Goal: Task Accomplishment & Management: Complete application form

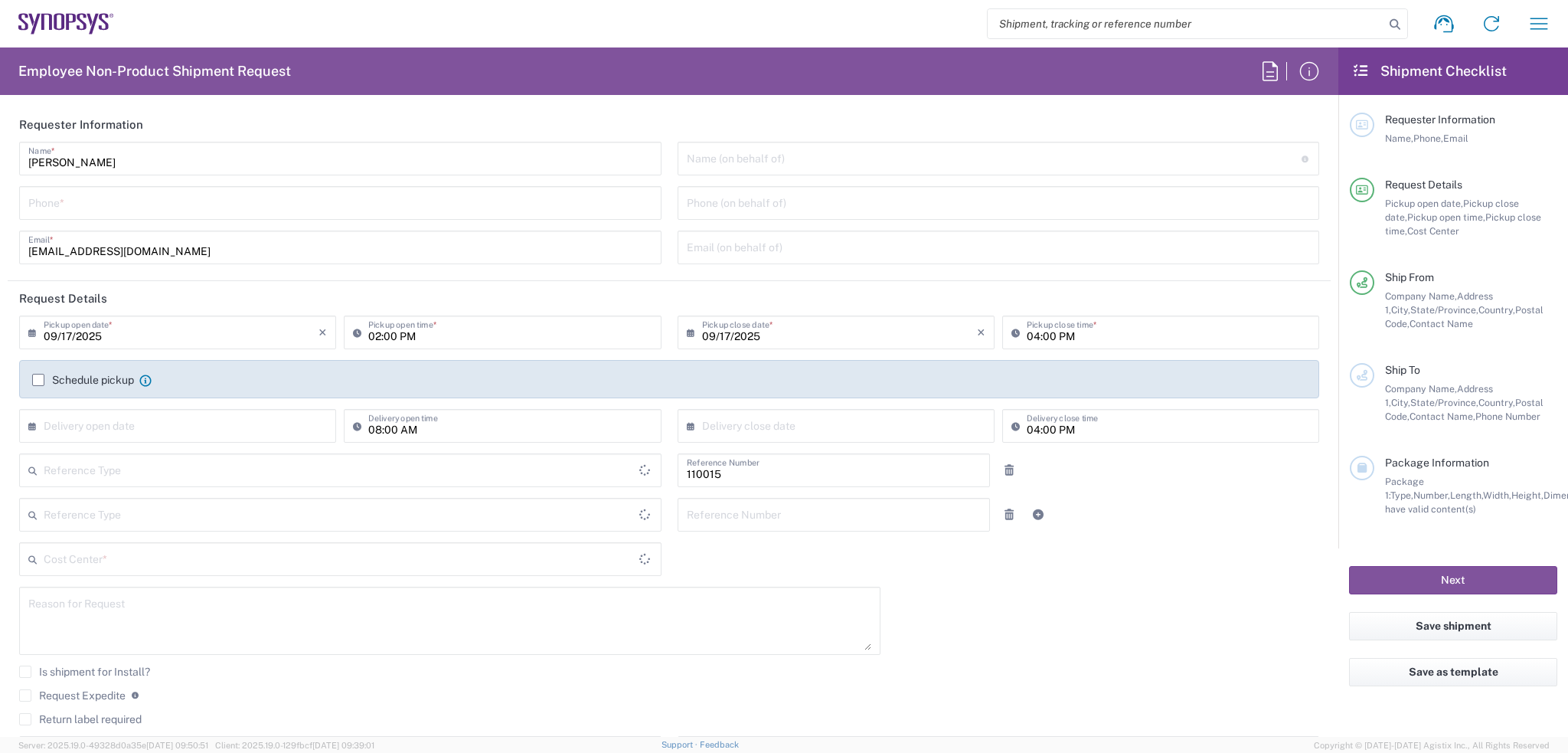
type input "Department"
type input "US01, HR, Perf Mgmt 110015"
type input "United States"
type input "Delivered at Place"
type input "Oregon"
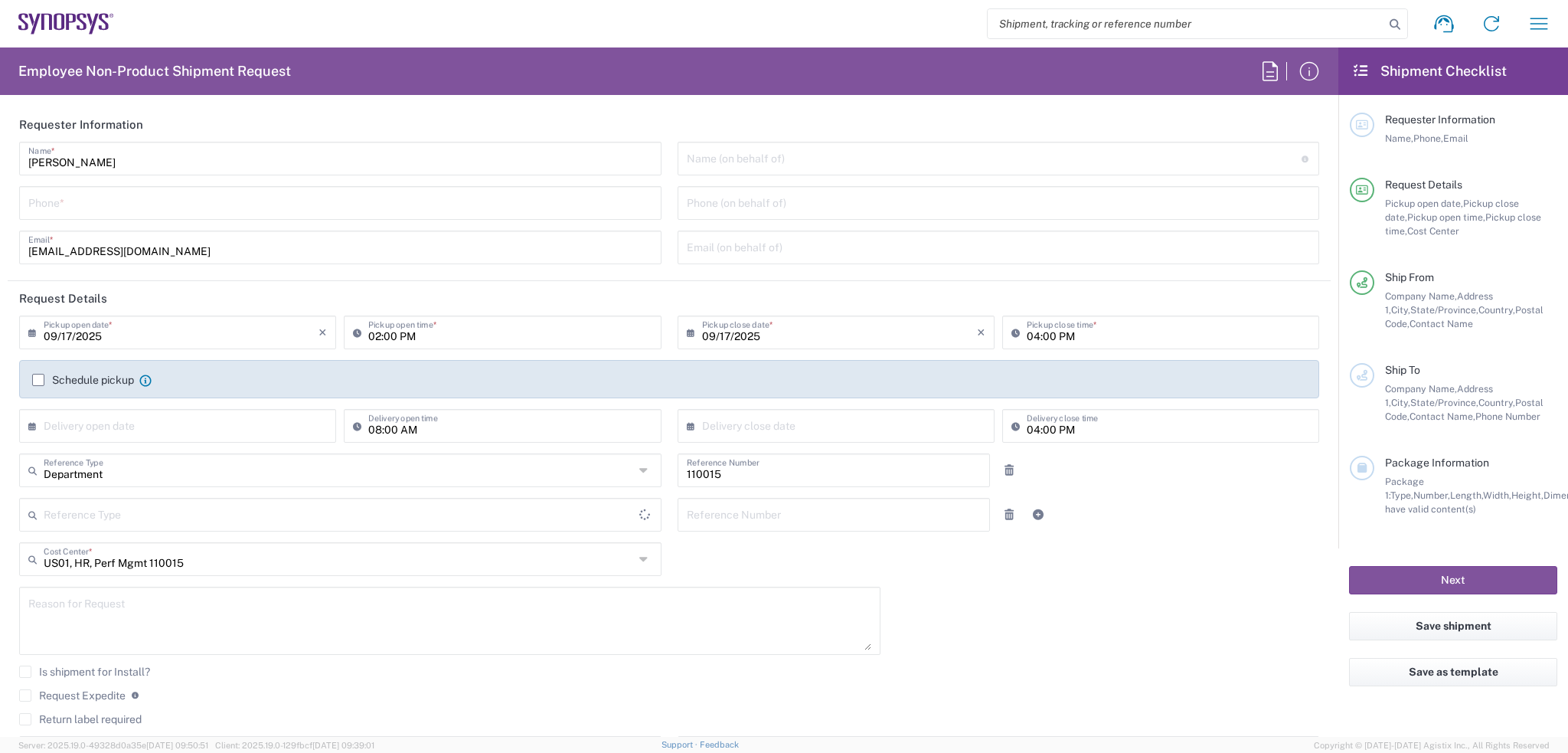
type input "United States"
type input "Hillsboro US03"
click at [1268, 73] on icon at bounding box center [1270, 71] width 25 height 25
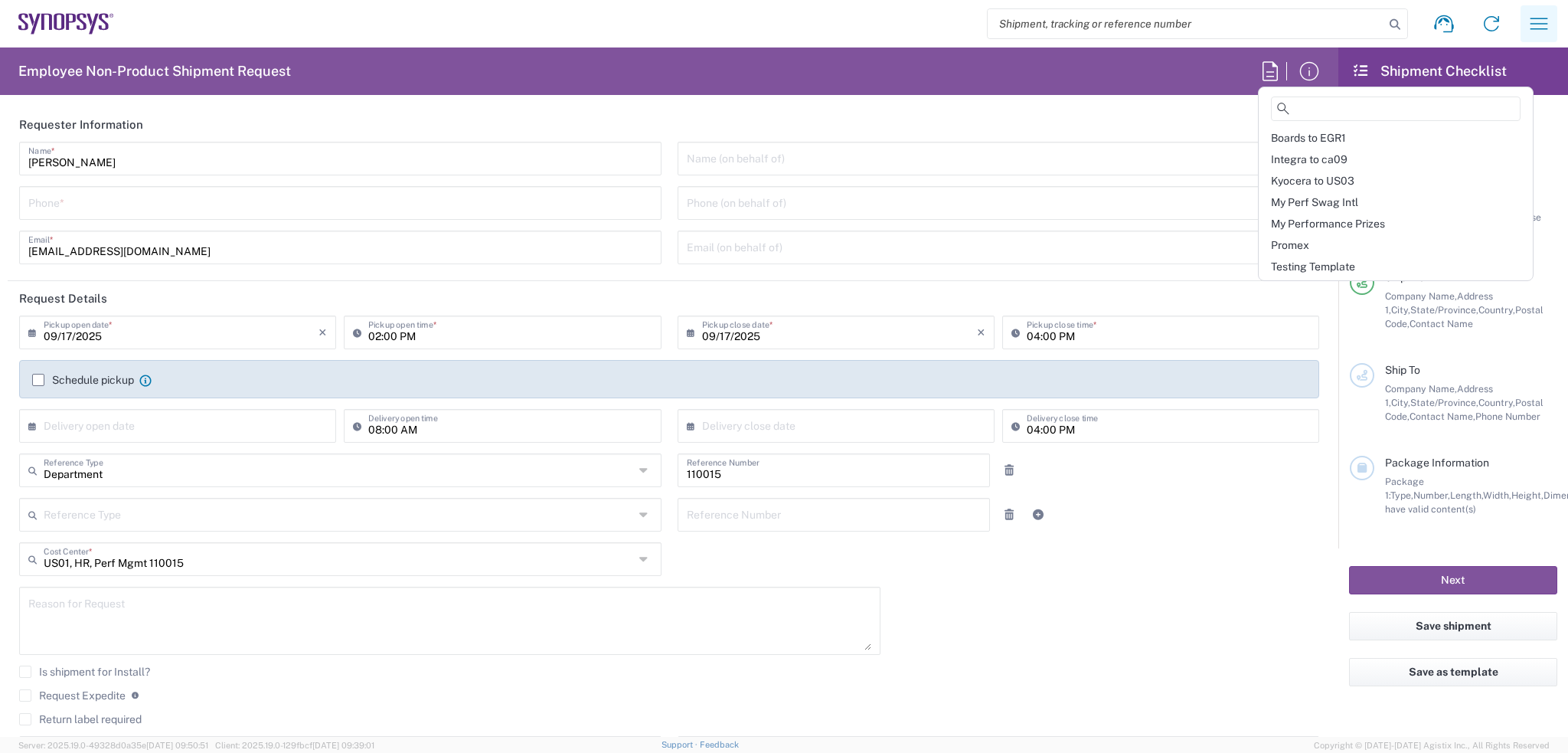
click at [1540, 22] on icon "button" at bounding box center [1538, 23] width 25 height 25
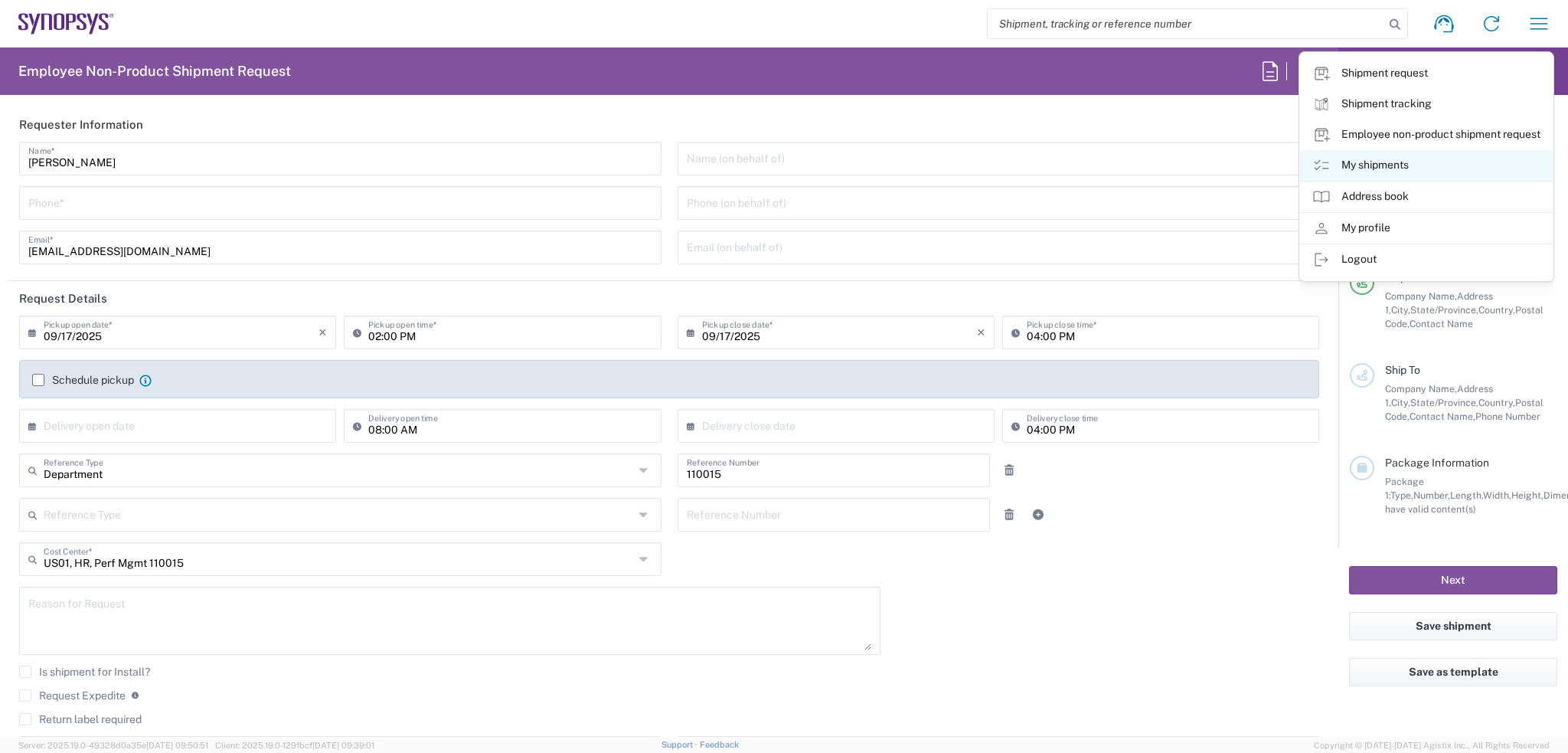
click at [1352, 161] on link "My shipments" at bounding box center [1426, 165] width 253 height 30
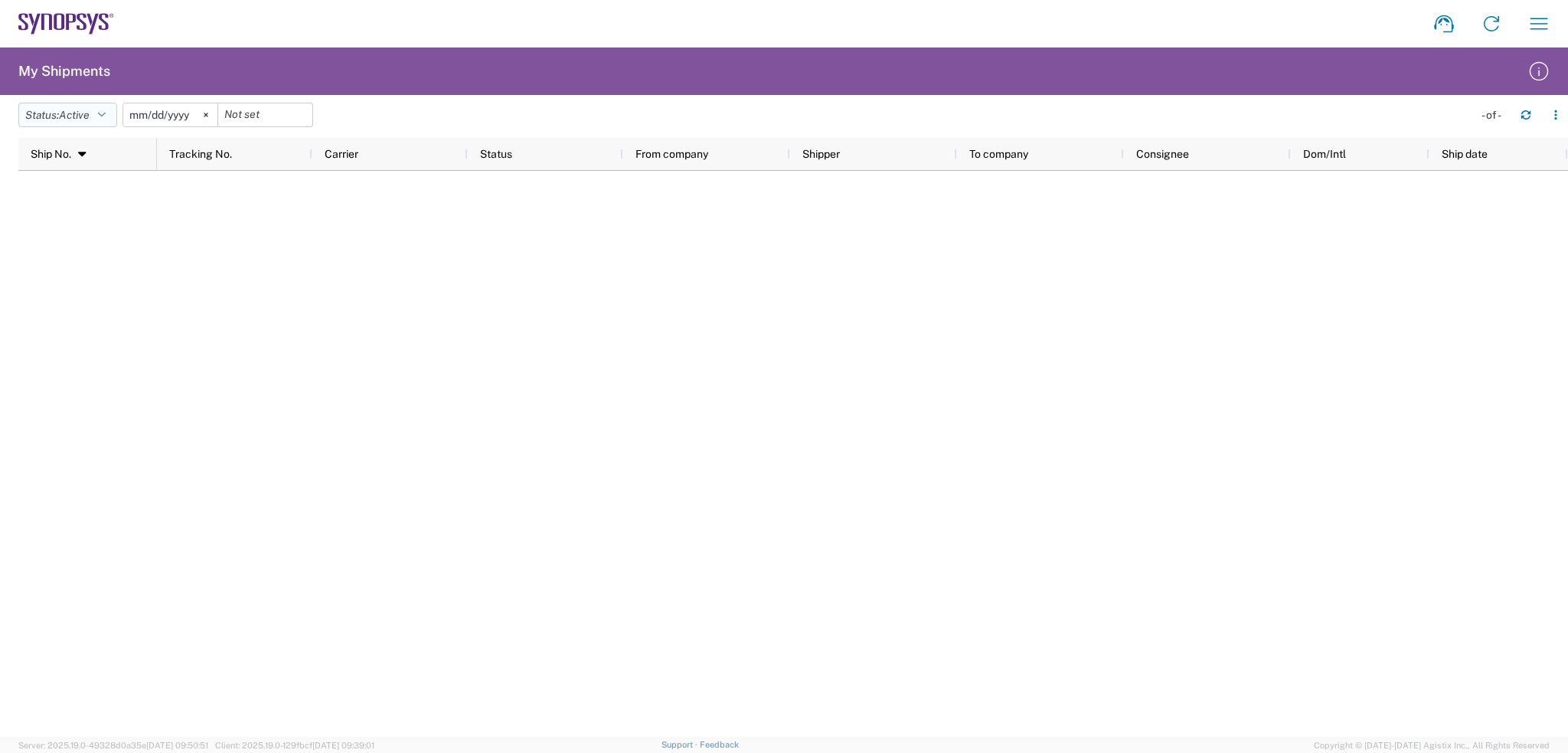
click at [106, 112] on icon "button" at bounding box center [101, 115] width 7 height 11
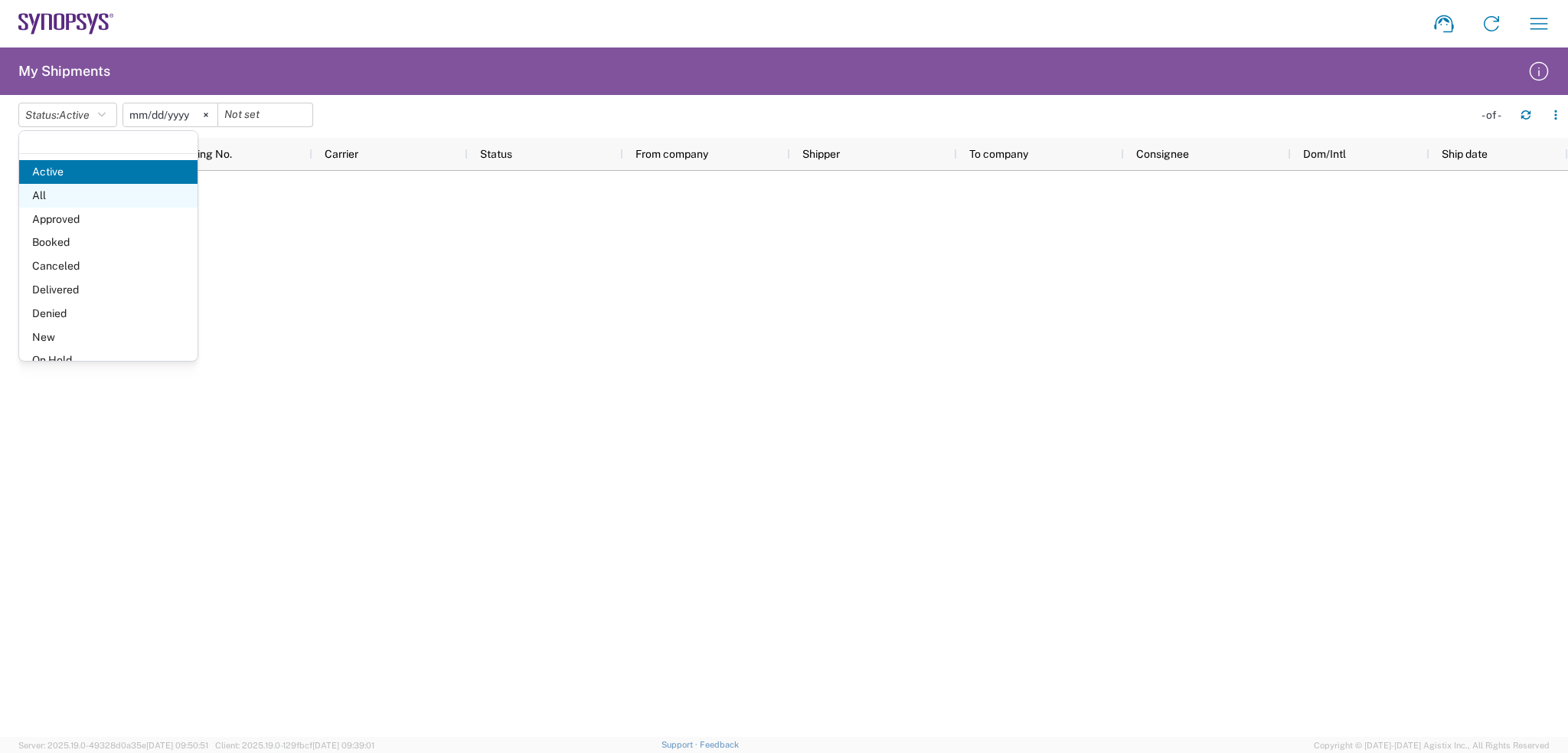
click at [106, 192] on span "All" at bounding box center [108, 196] width 178 height 24
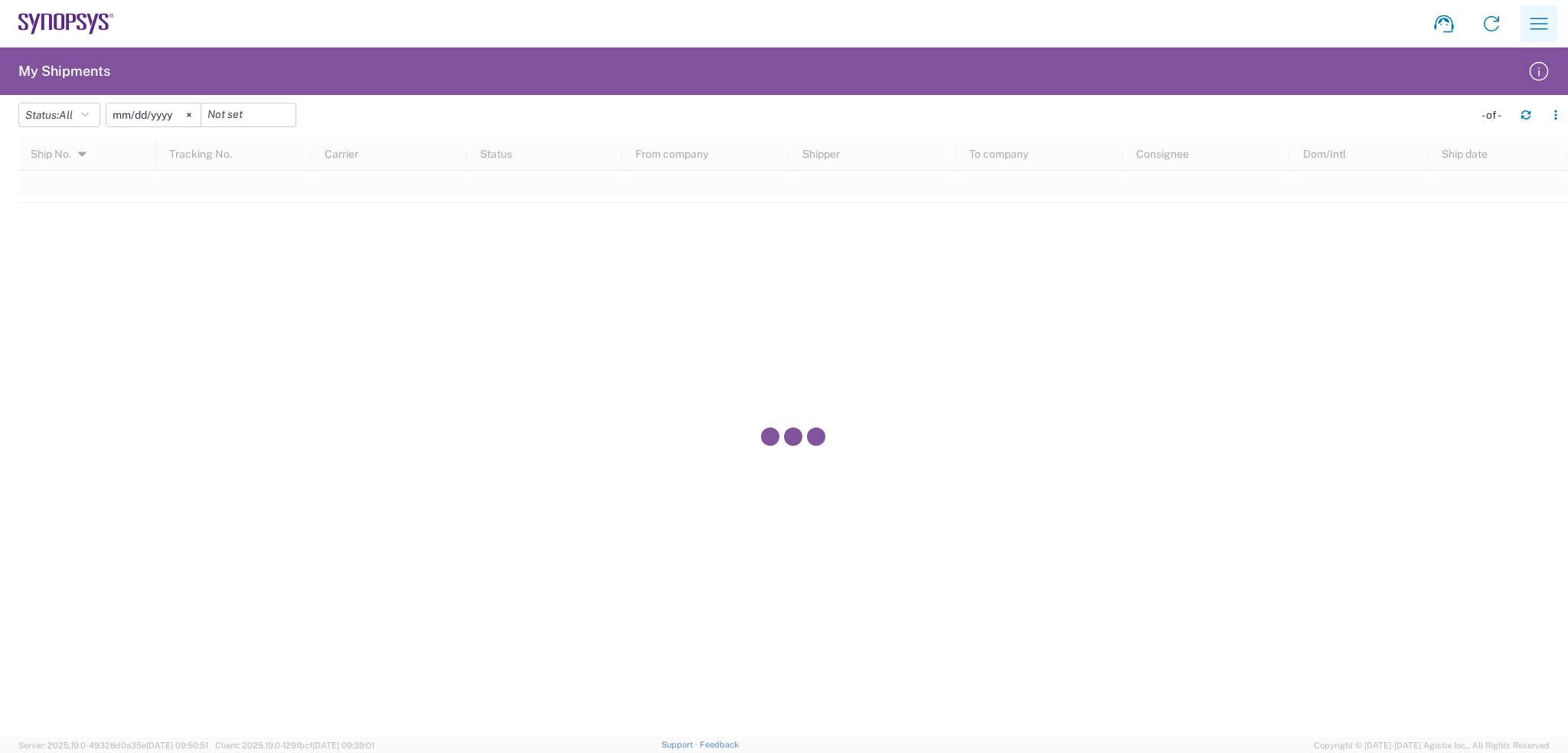
click at [1541, 18] on icon "button" at bounding box center [1538, 23] width 25 height 25
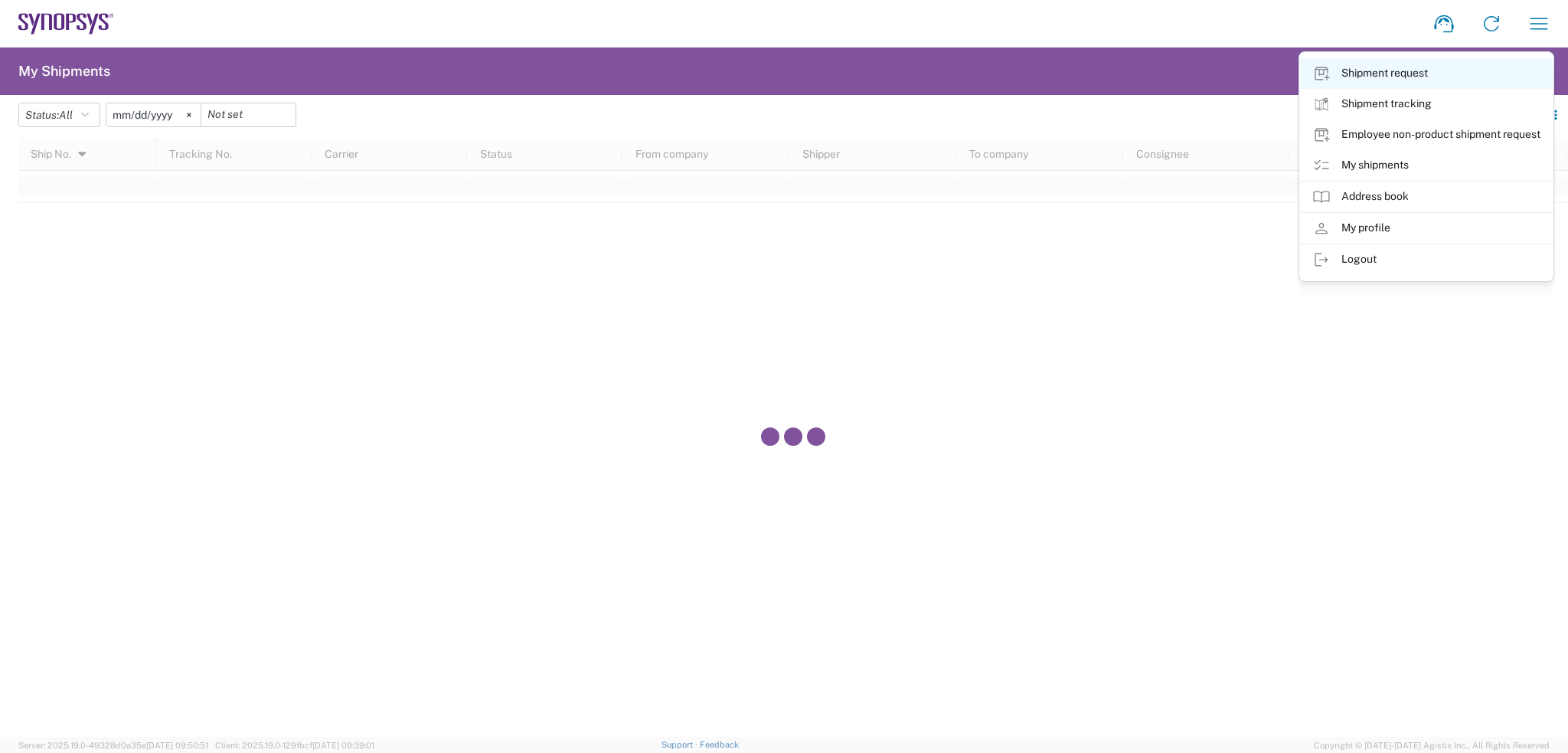
click at [1431, 66] on link "Shipment request" at bounding box center [1426, 73] width 253 height 30
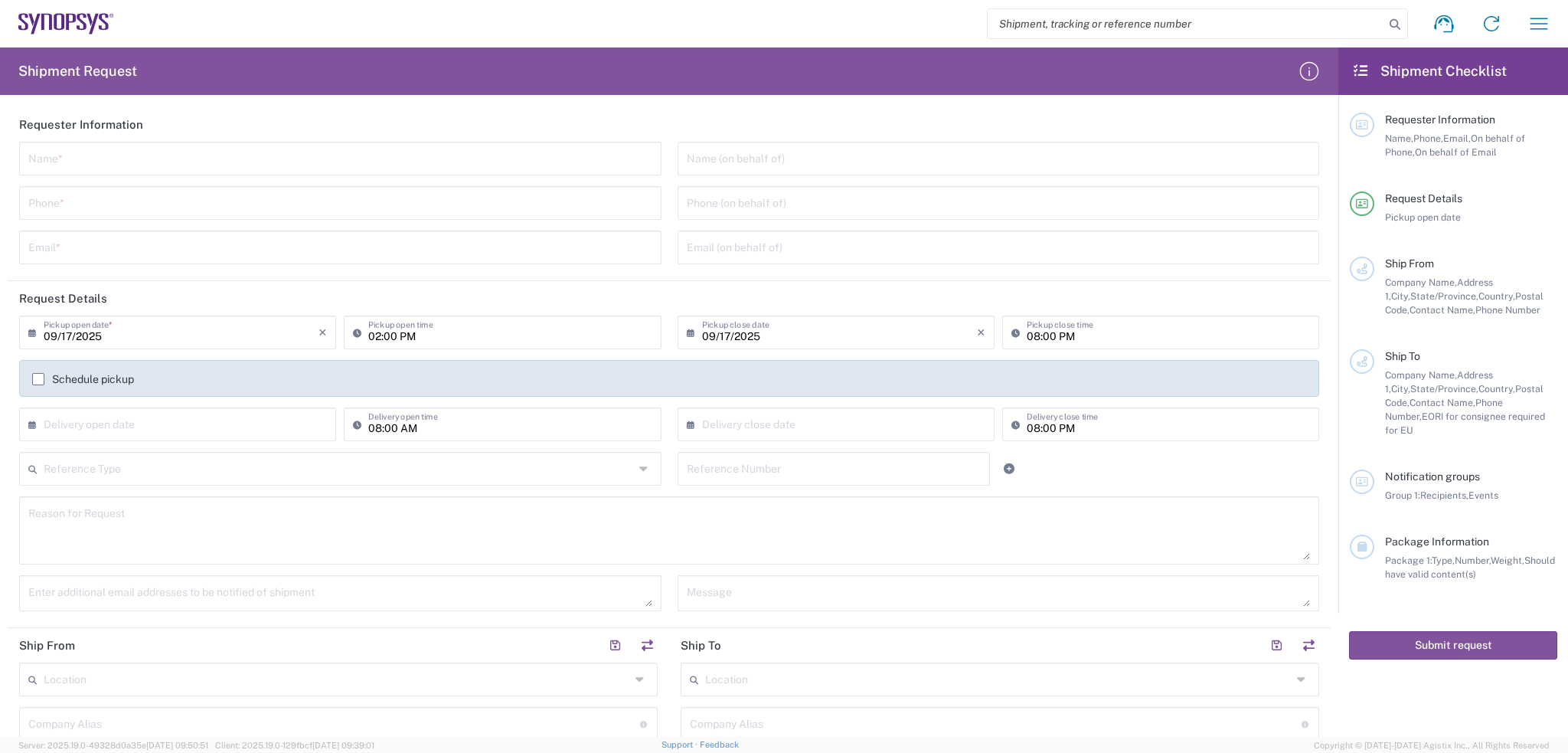
click at [1352, 72] on icon at bounding box center [1360, 70] width 18 height 14
click at [1111, 25] on input "search" at bounding box center [1186, 24] width 397 height 30
click at [1037, 25] on input "search" at bounding box center [1186, 24] width 397 height 30
click at [1531, 30] on icon "button" at bounding box center [1538, 23] width 25 height 25
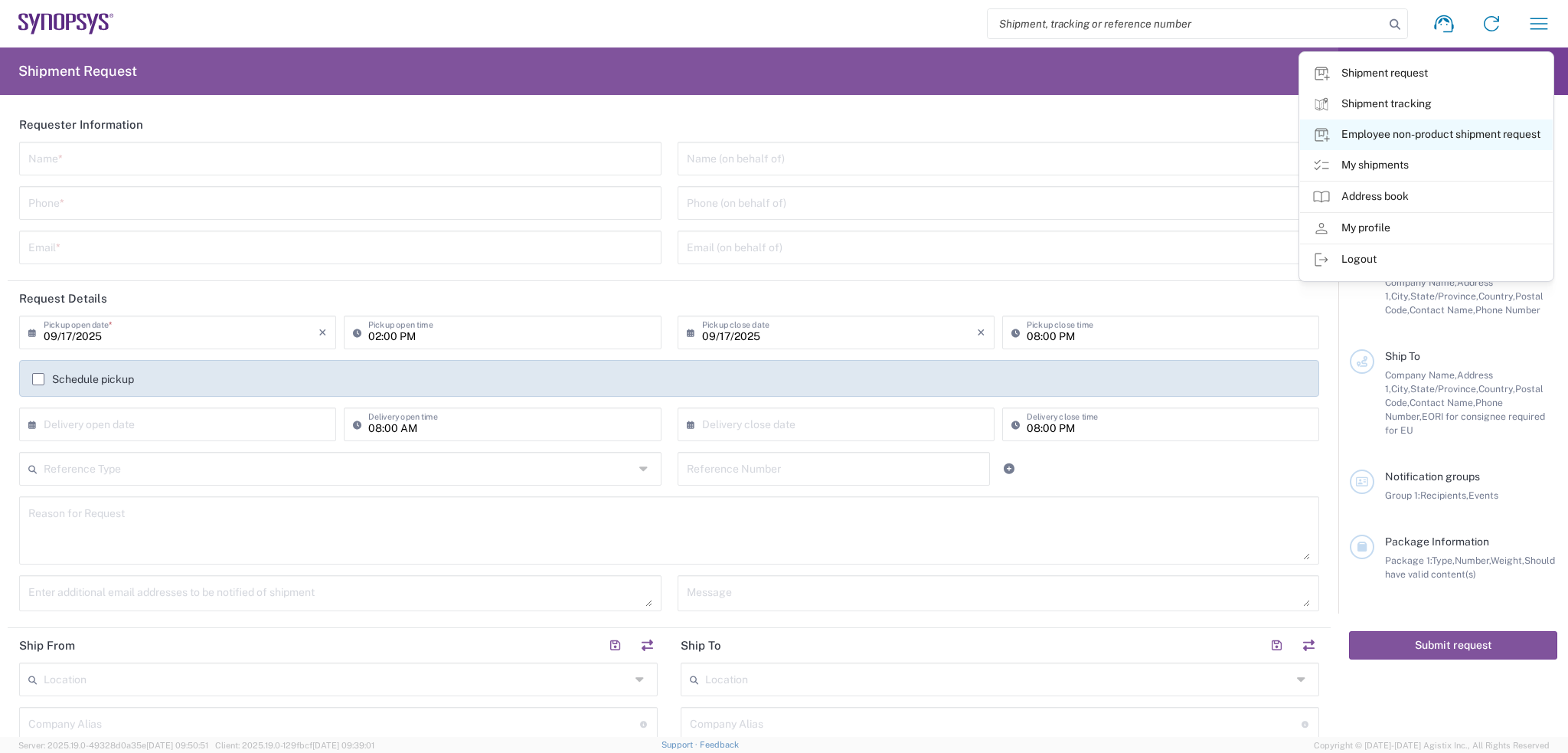
click at [1406, 135] on link "Employee non-product shipment request" at bounding box center [1426, 134] width 253 height 30
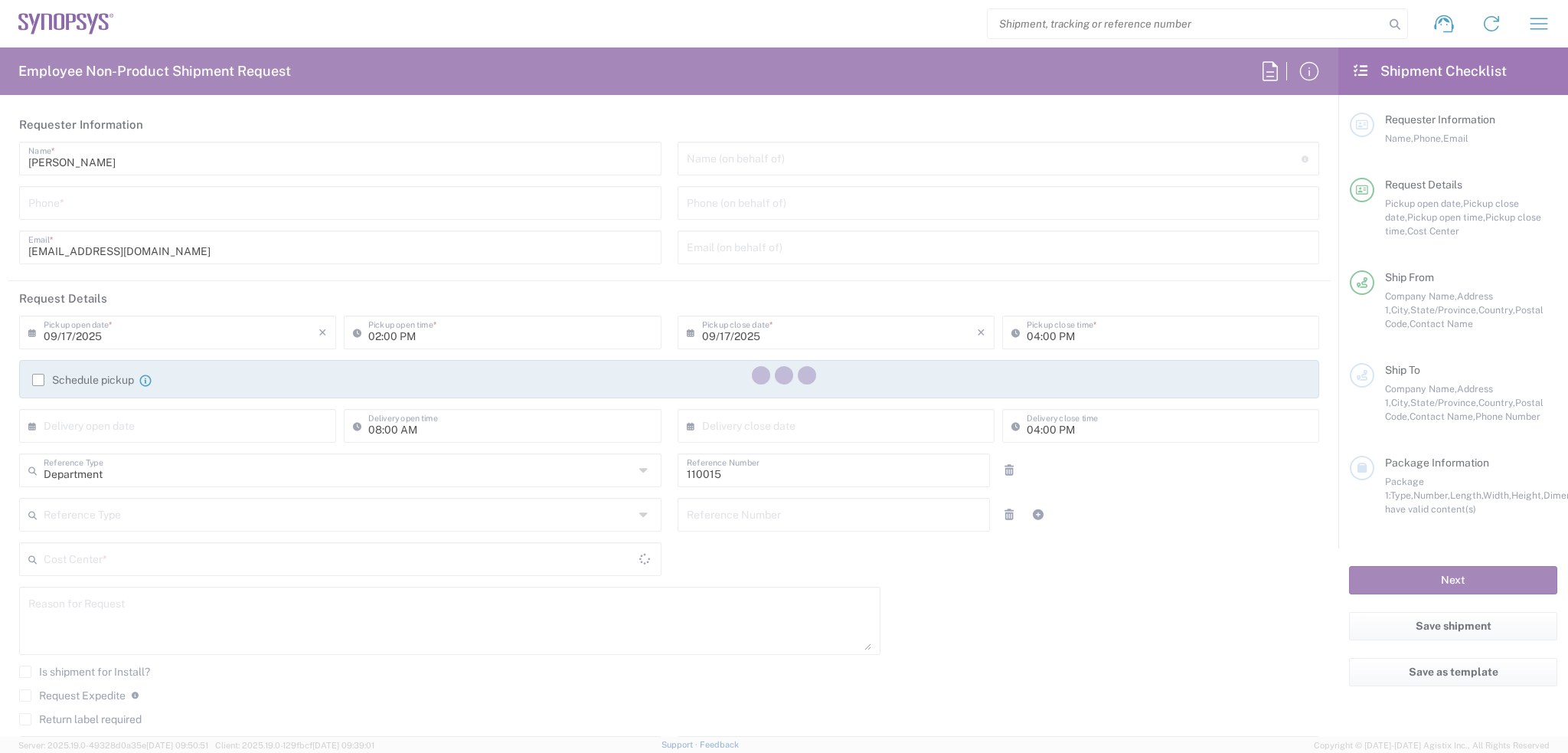
type input "Oregon"
type input "US01, HR, Perf Mgmt 110015"
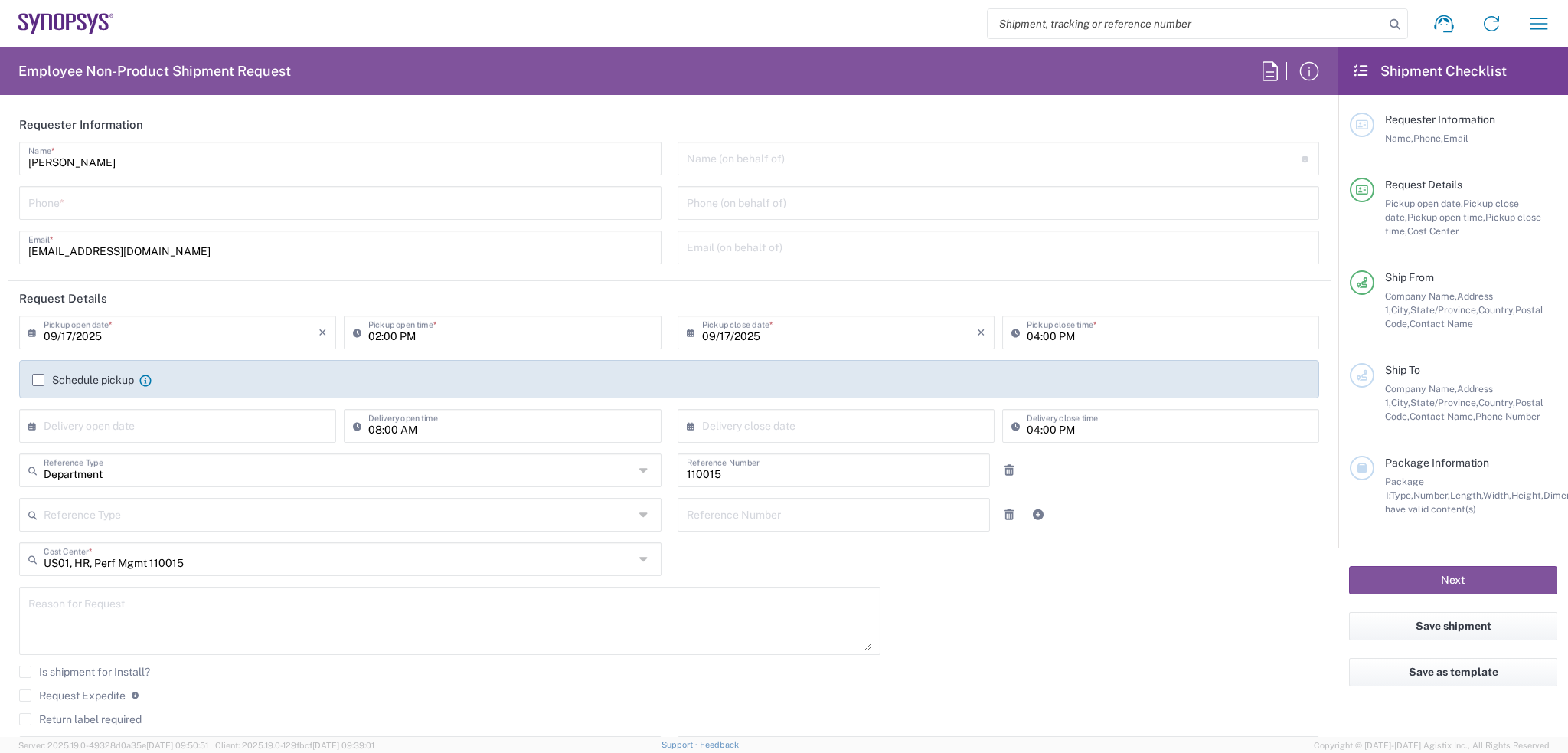
click at [65, 16] on icon at bounding box center [59, 22] width 11 height 17
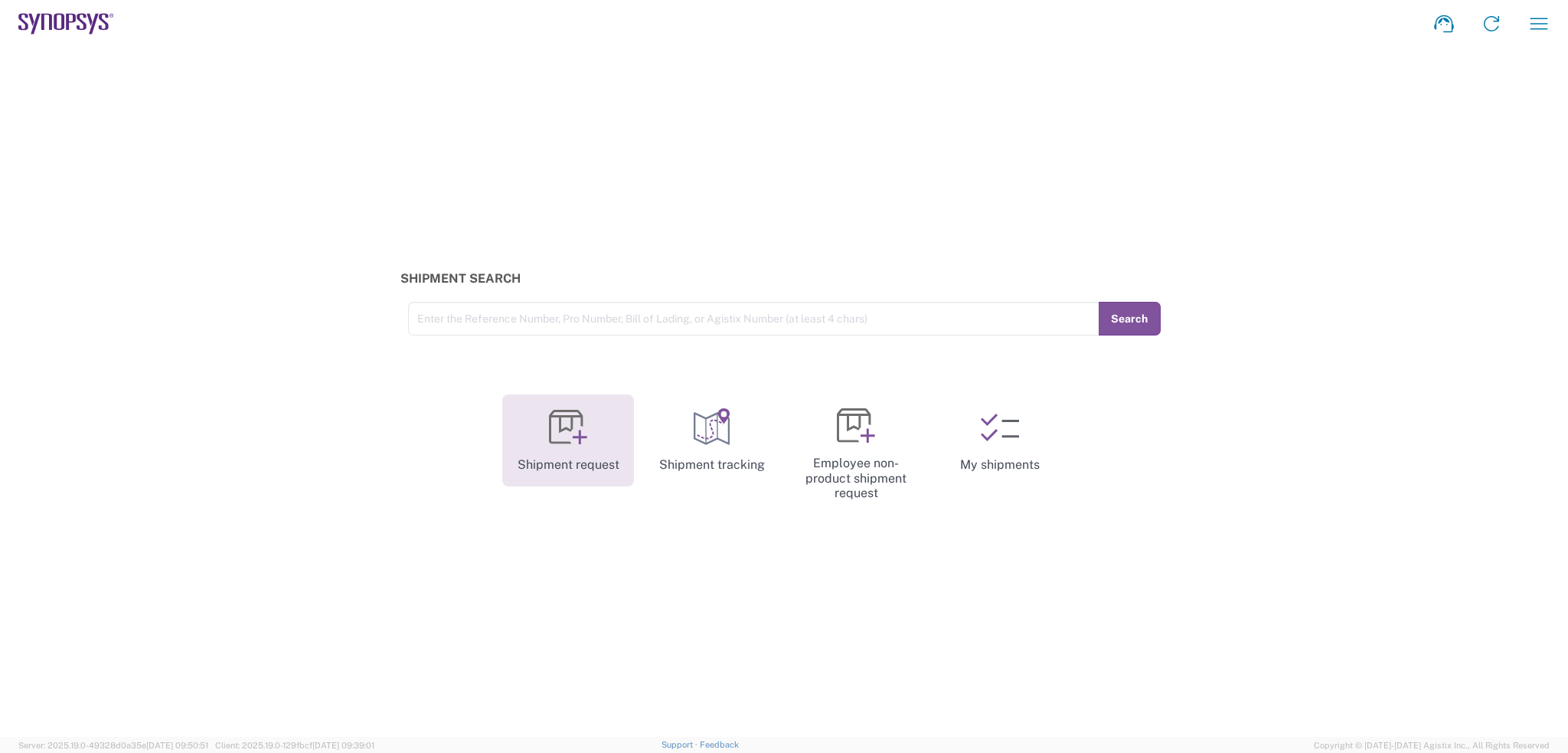
click at [557, 469] on link "Shipment request" at bounding box center [567, 440] width 132 height 92
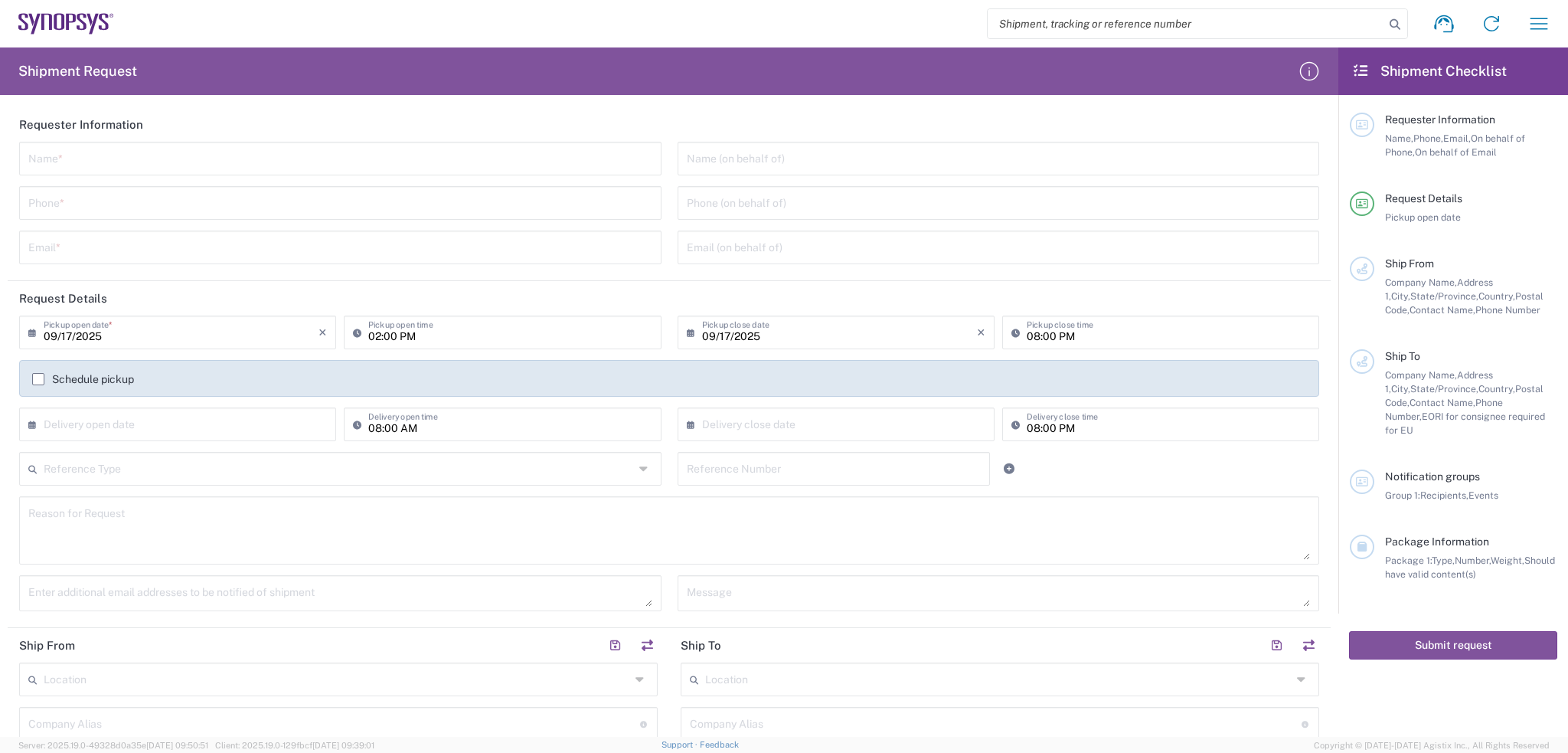
click at [77, 25] on icon at bounding box center [66, 23] width 96 height 21
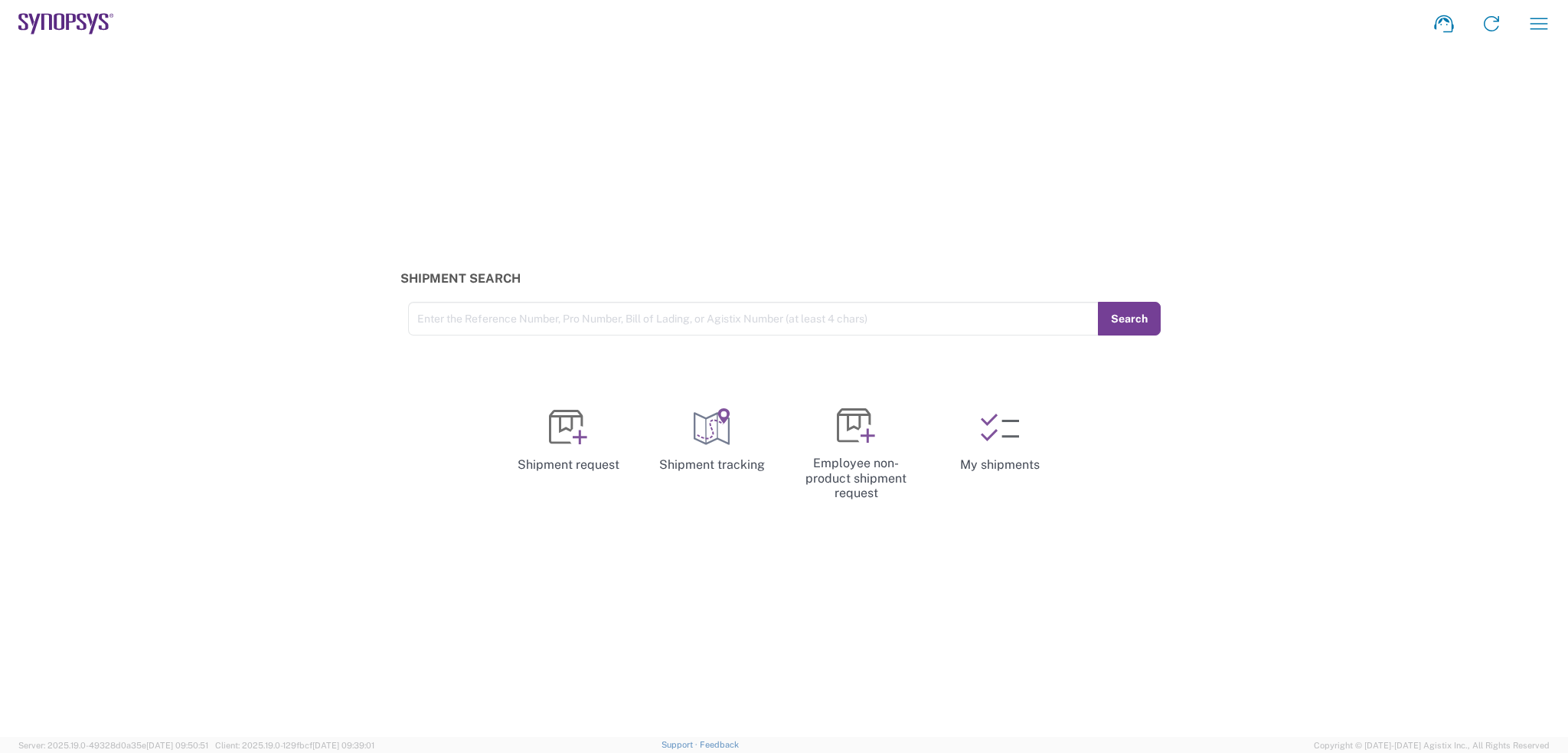
click at [1145, 310] on button "Search" at bounding box center [1129, 318] width 63 height 34
click at [1005, 437] on icon at bounding box center [1010, 428] width 17 height 18
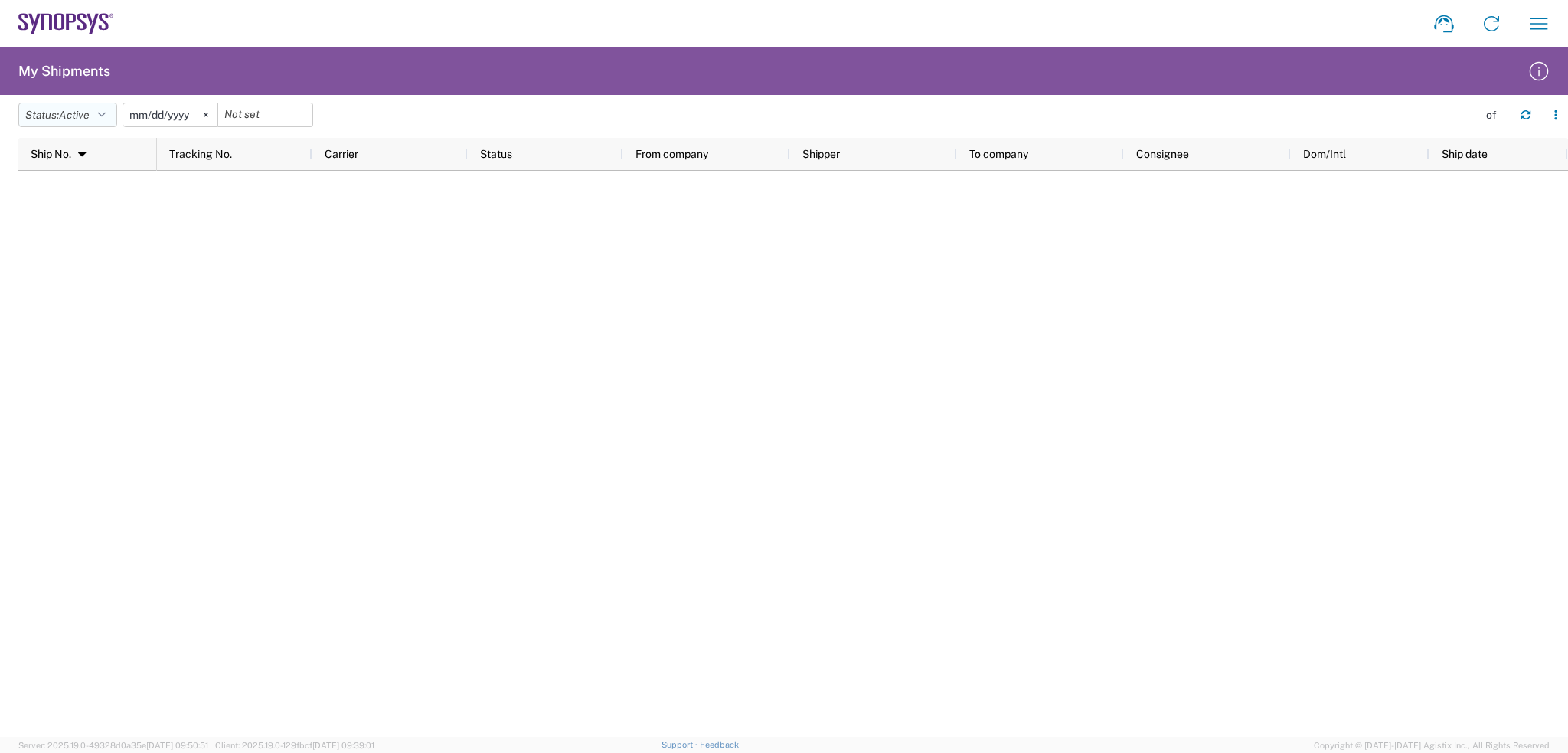
click at [116, 120] on button "Status: Active" at bounding box center [67, 114] width 99 height 25
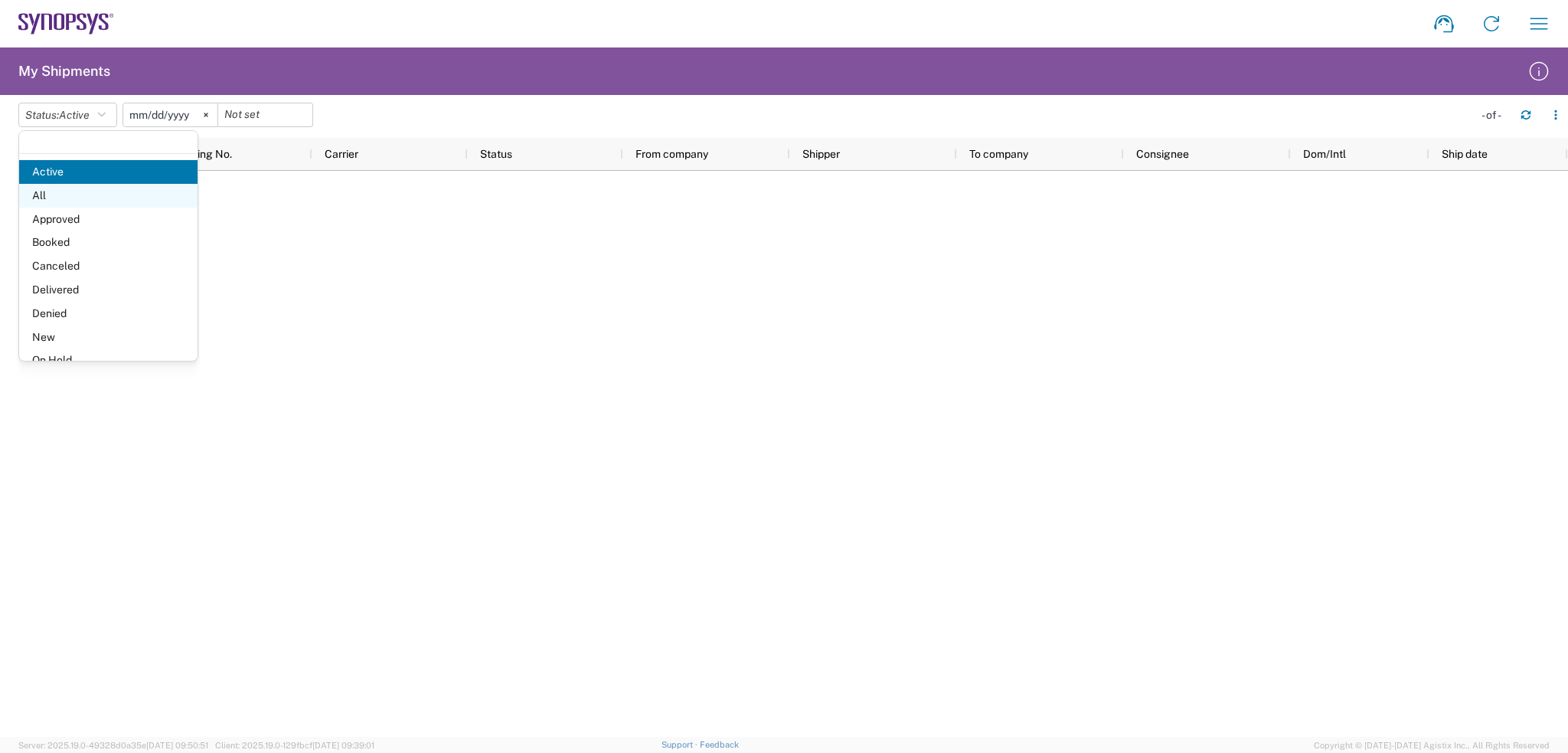
click at [116, 189] on span "All" at bounding box center [108, 196] width 178 height 24
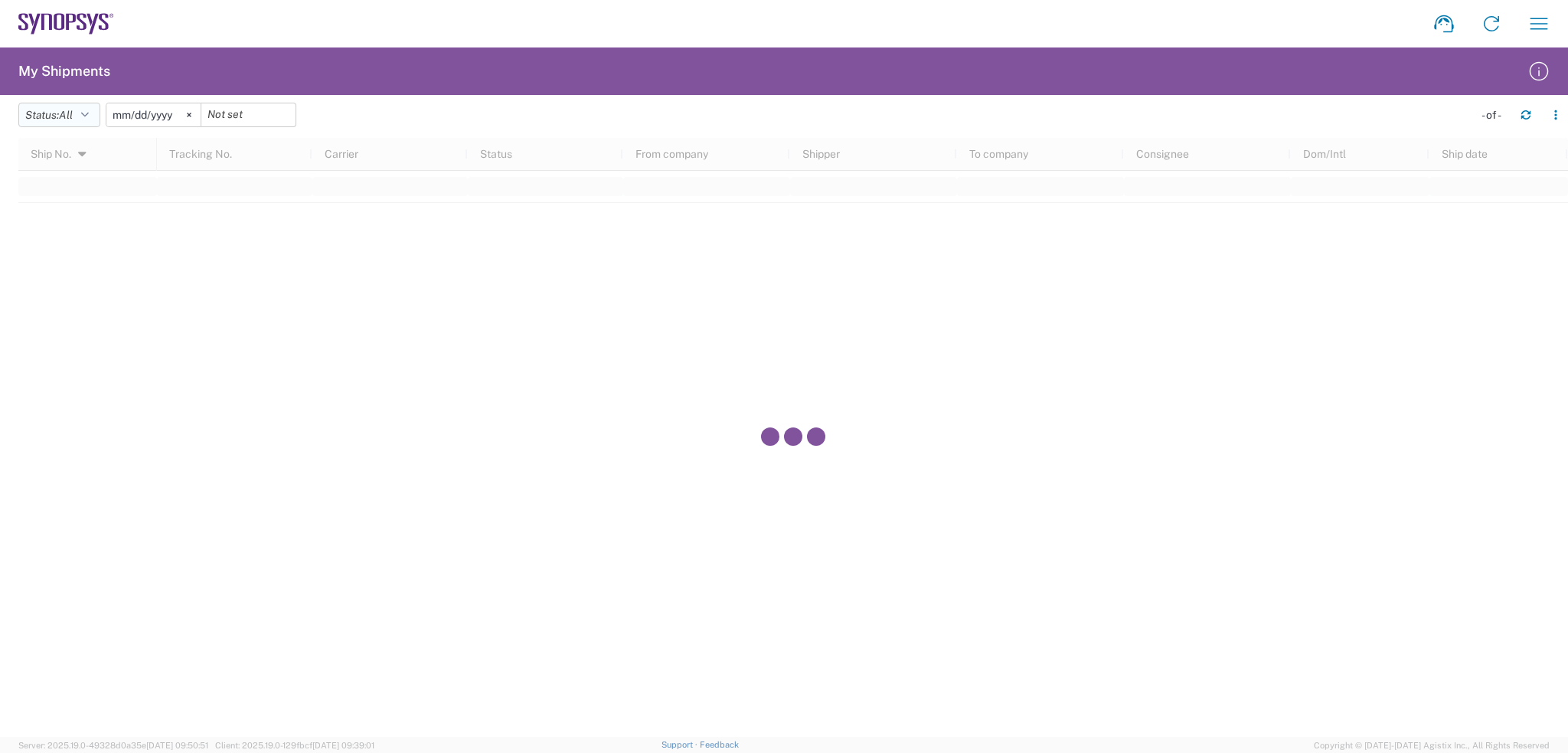
click at [95, 119] on button "Status: All" at bounding box center [59, 114] width 82 height 25
click at [165, 342] on span "Shipped" at bounding box center [108, 343] width 178 height 24
click at [186, 110] on input "2025-05-17" at bounding box center [180, 114] width 94 height 23
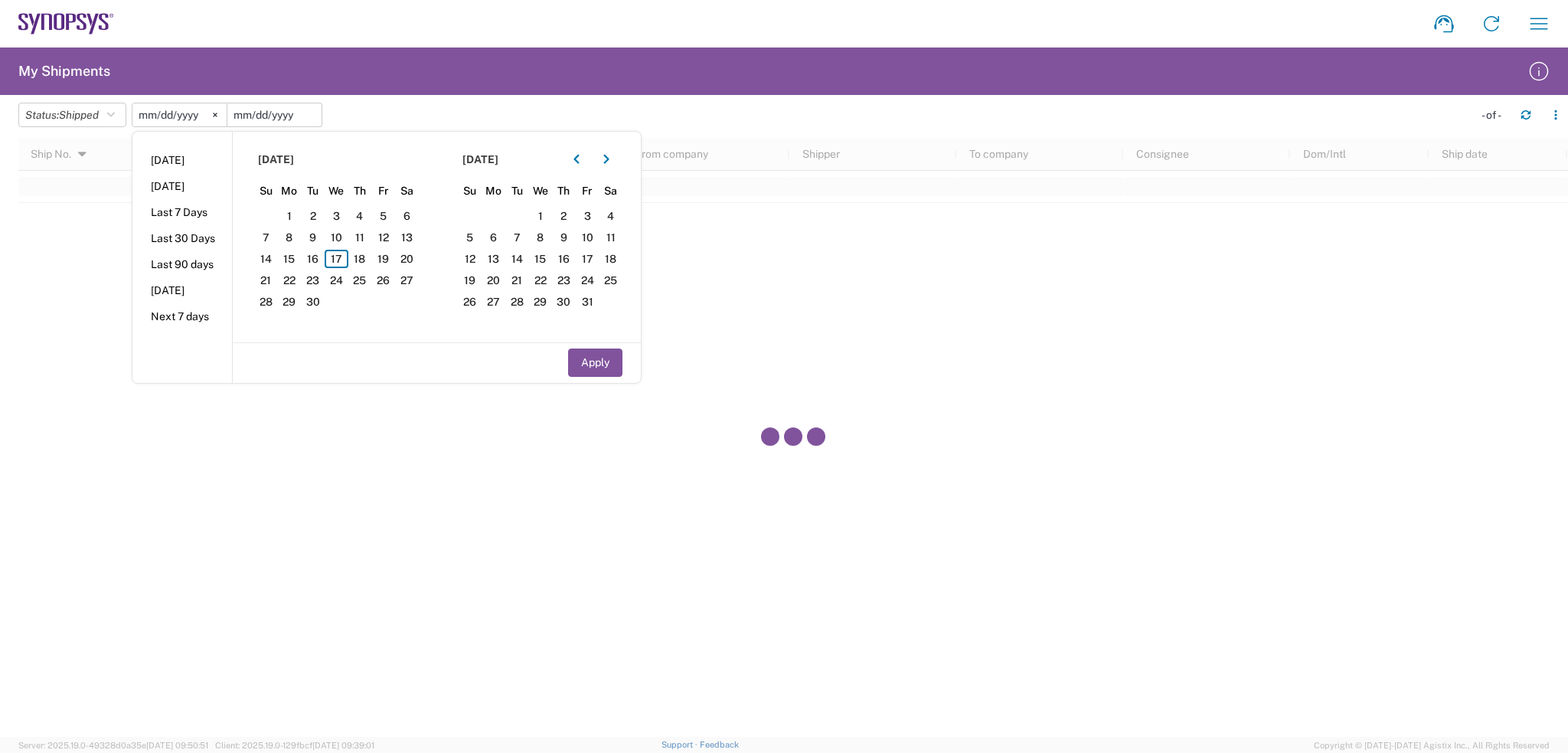
click at [275, 119] on input "date" at bounding box center [274, 114] width 94 height 23
click at [578, 156] on icon "button" at bounding box center [576, 160] width 6 height 11
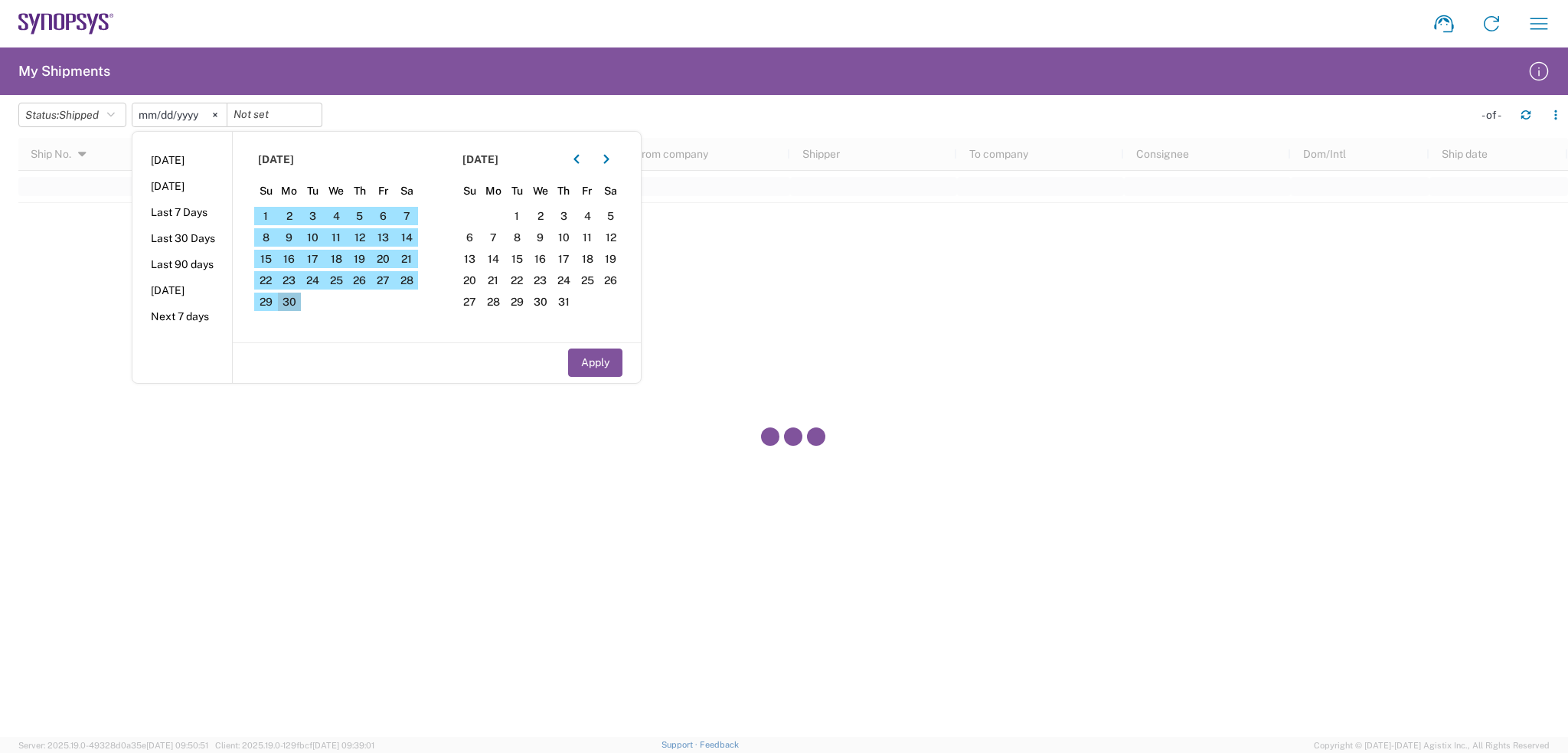
click at [291, 303] on span "30" at bounding box center [290, 302] width 24 height 18
click at [585, 358] on button "Apply" at bounding box center [595, 363] width 54 height 29
type input "2025-06-30"
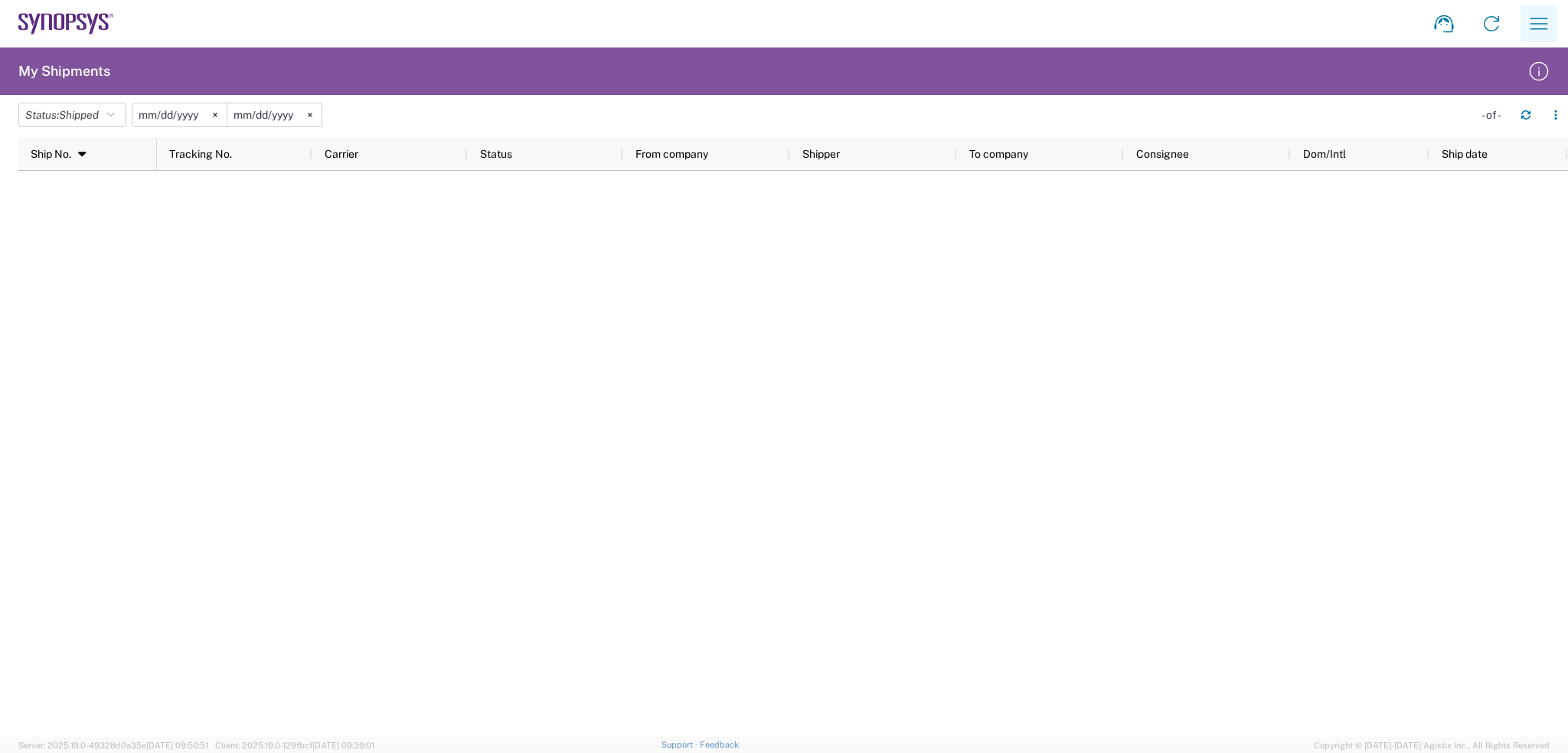
click at [1537, 30] on icon "button" at bounding box center [1538, 23] width 25 height 25
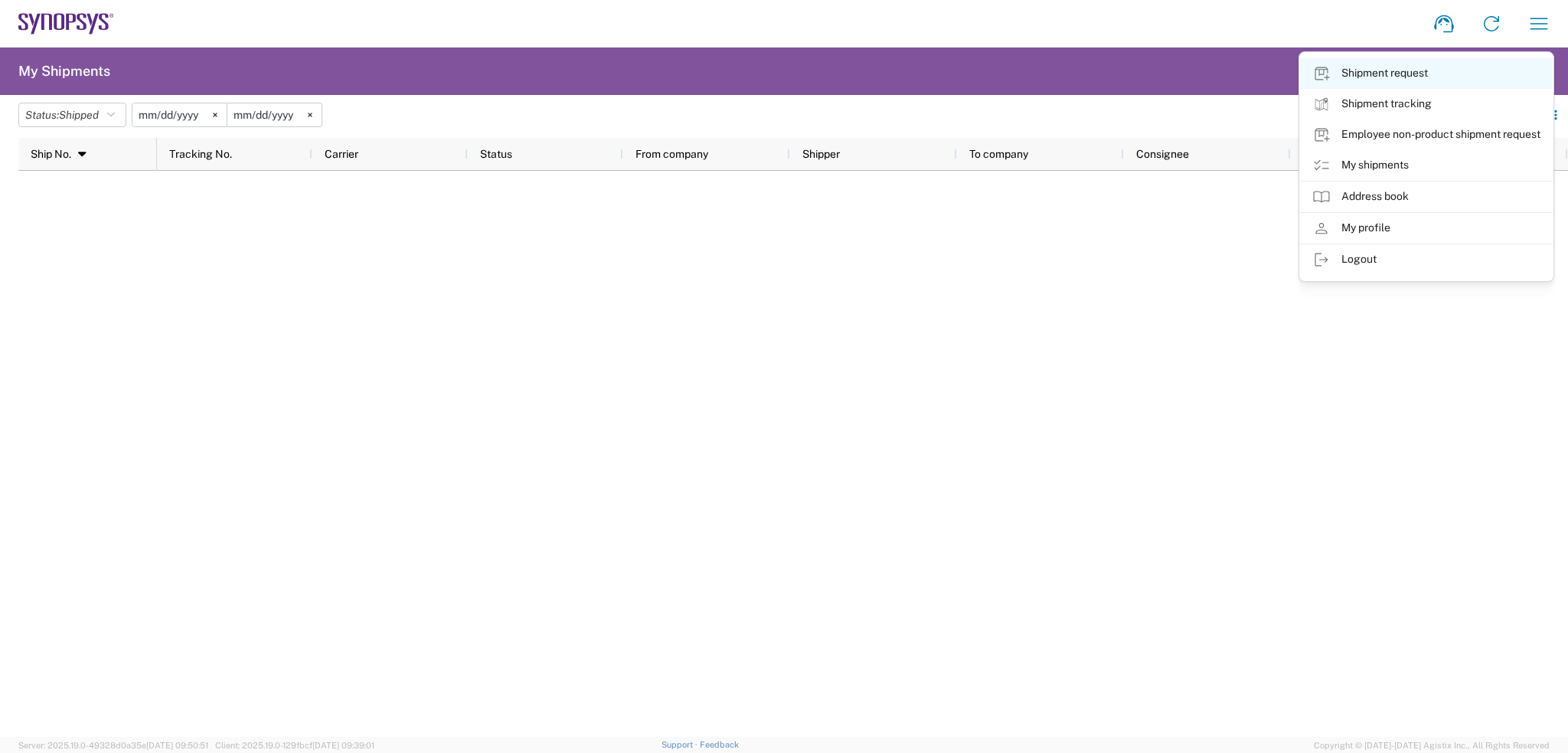
click at [1474, 82] on link "Shipment request" at bounding box center [1426, 73] width 253 height 30
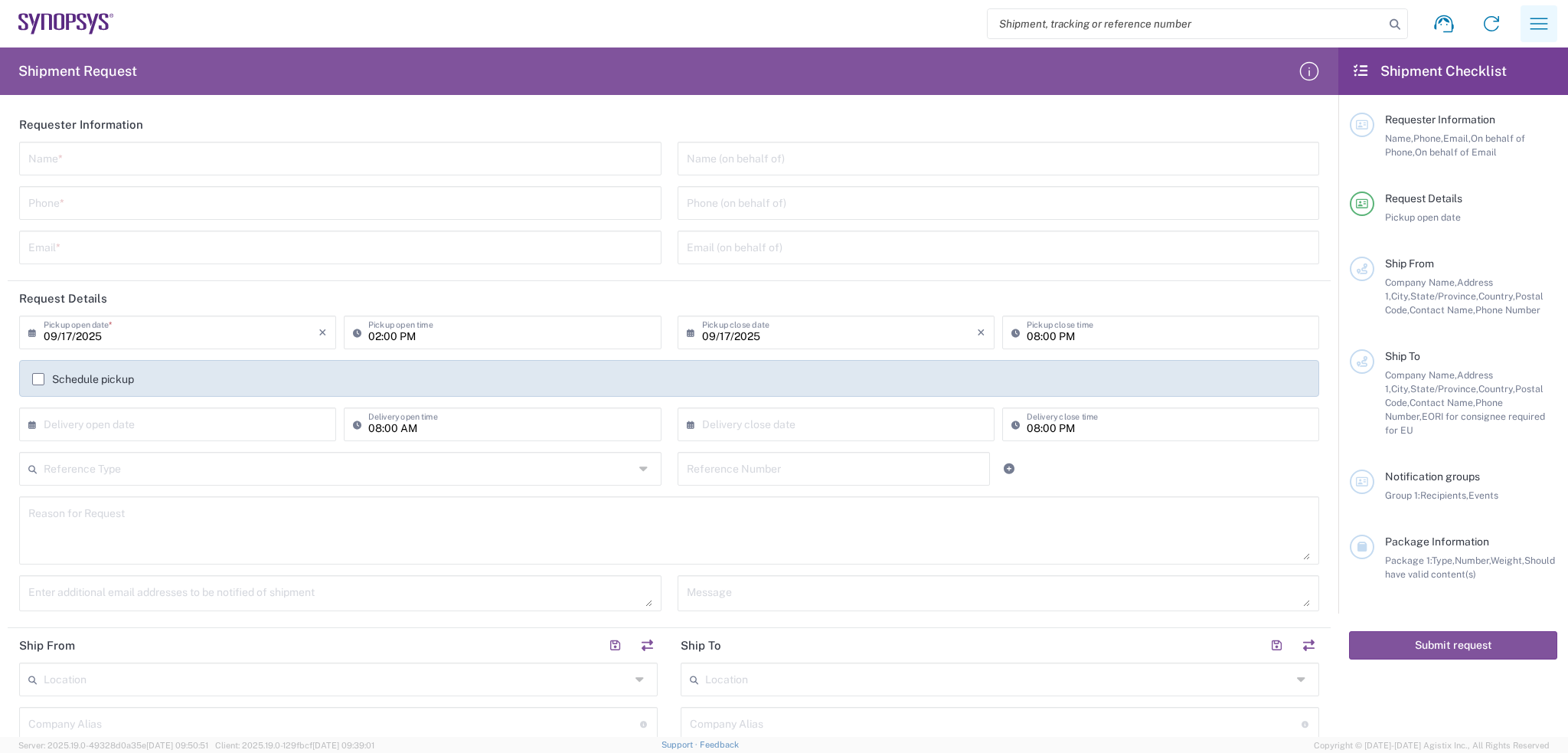
click at [1522, 30] on button "button" at bounding box center [1538, 24] width 37 height 37
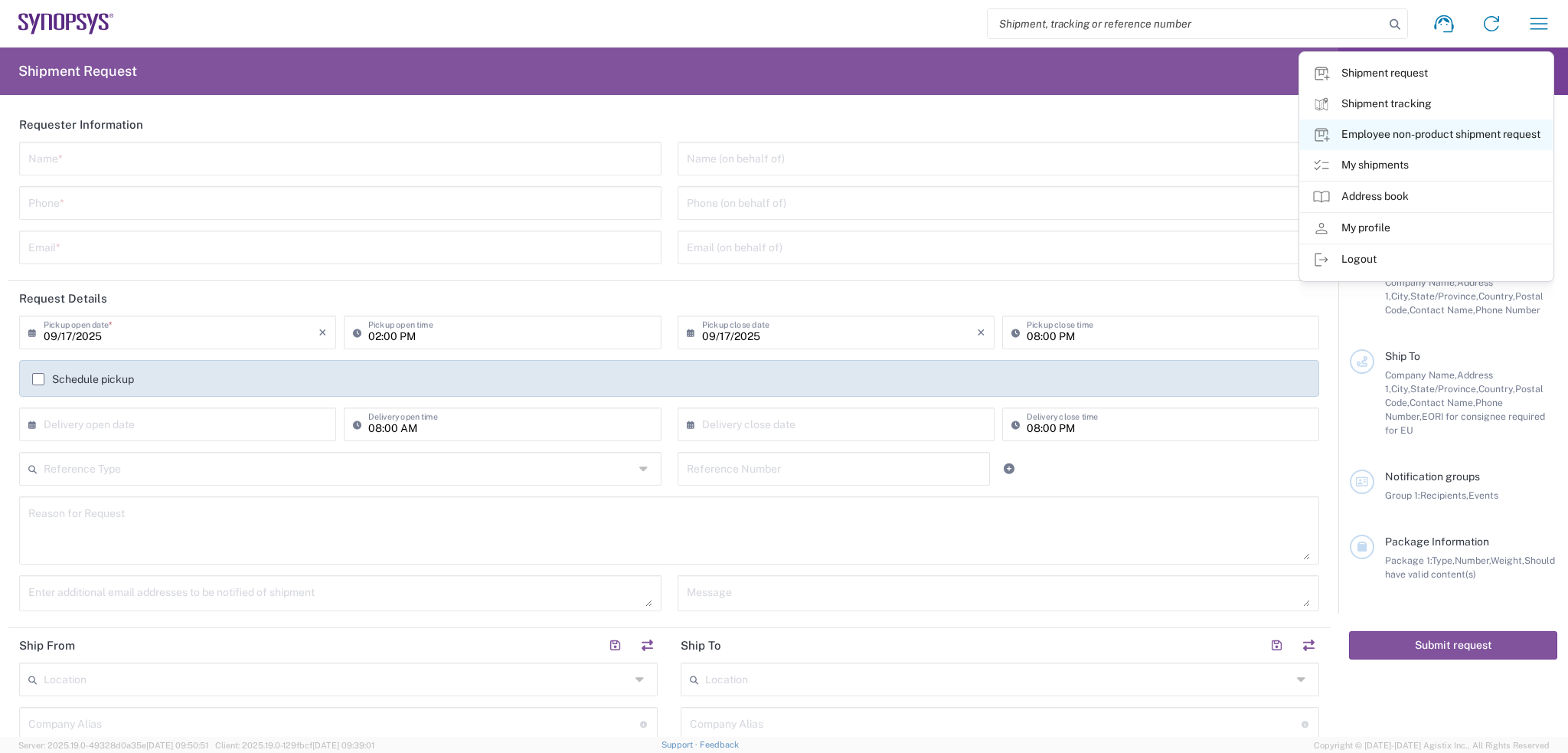
click at [1482, 141] on link "Employee non-product shipment request" at bounding box center [1426, 134] width 253 height 30
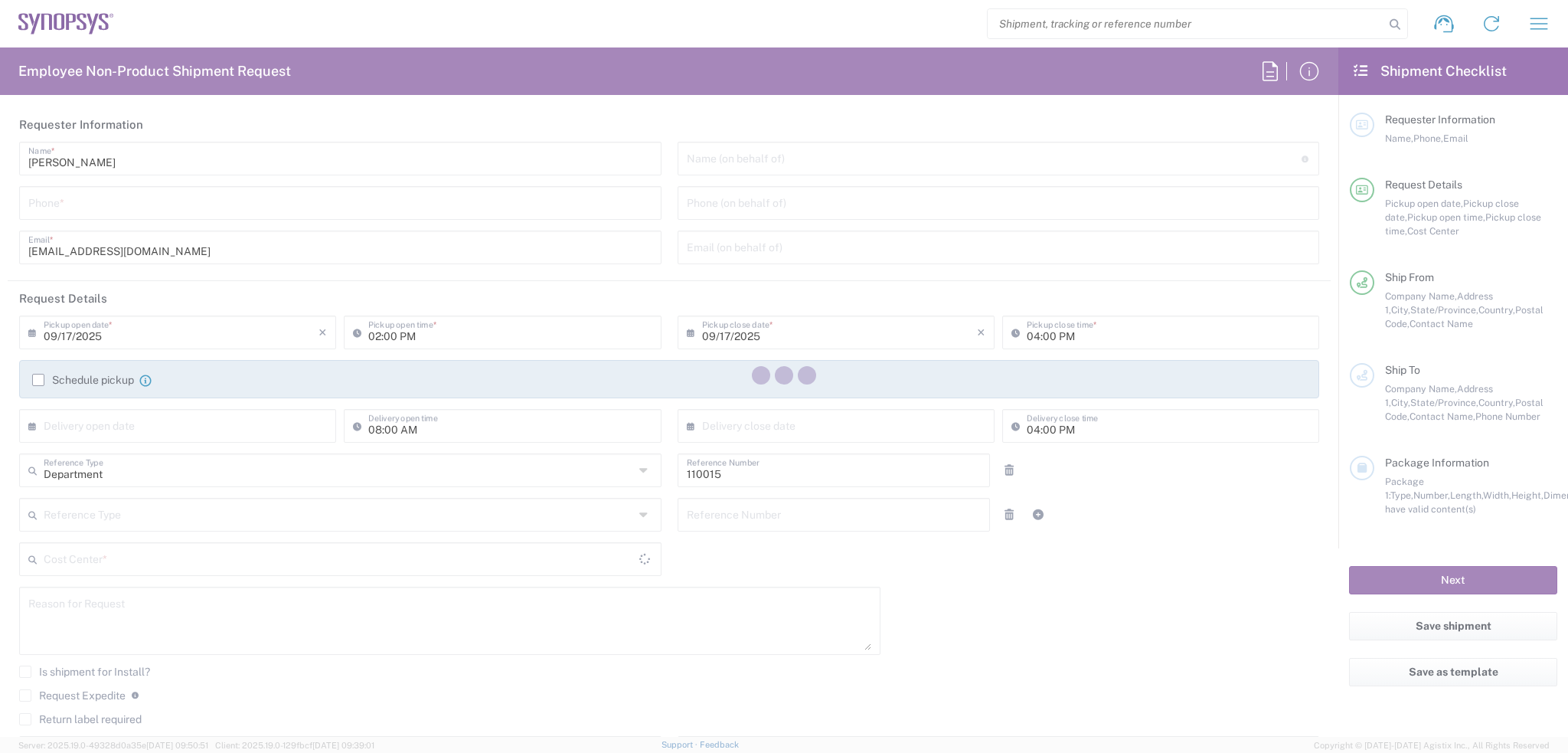
type input "US01, HR, Perf Mgmt 110015"
type input "Oregon"
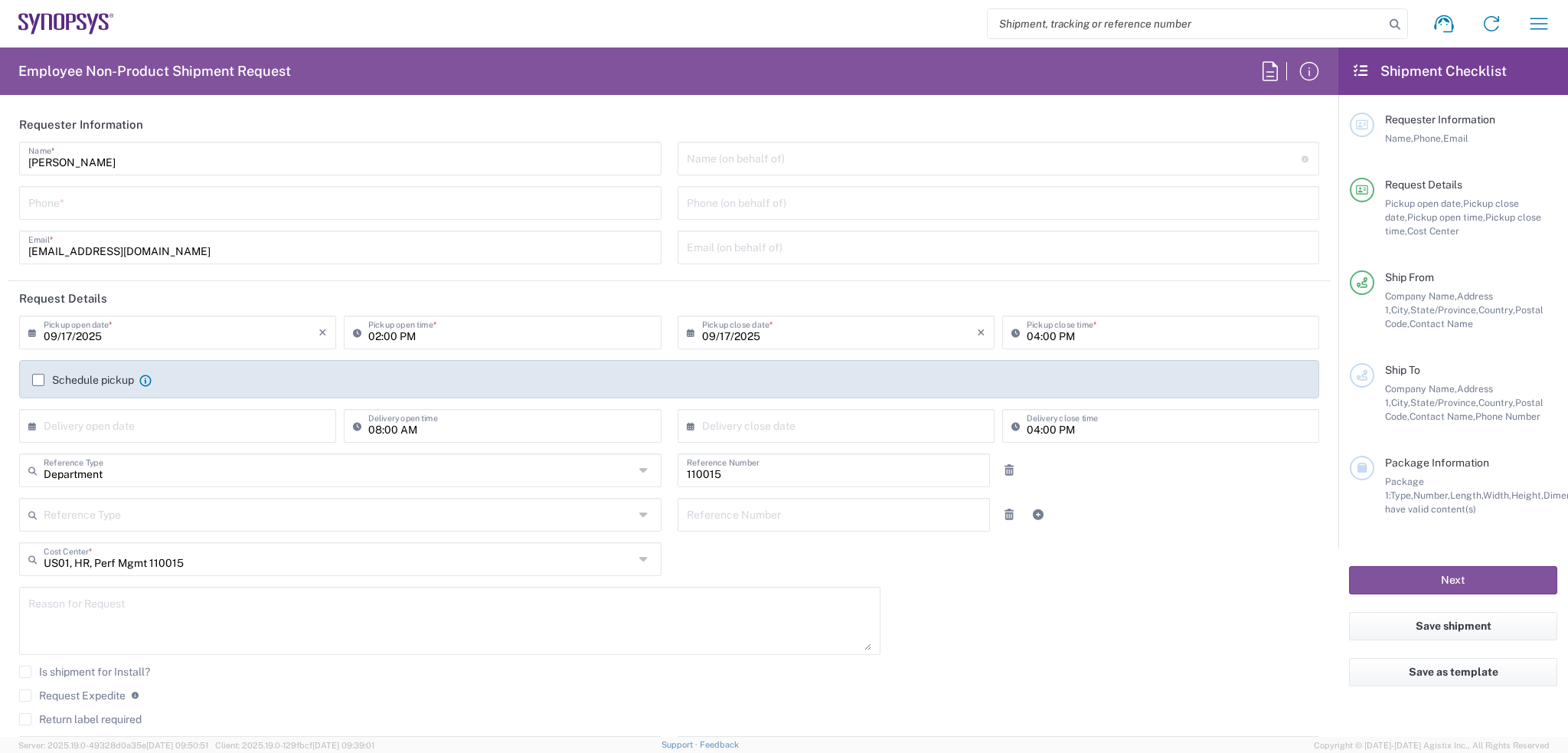
click at [155, 336] on input "09/17/2025" at bounding box center [181, 330] width 275 height 27
click at [754, 332] on input "09/17/2025" at bounding box center [839, 330] width 275 height 27
click at [870, 456] on span "19" at bounding box center [876, 449] width 21 height 21
type input "09/19/2025"
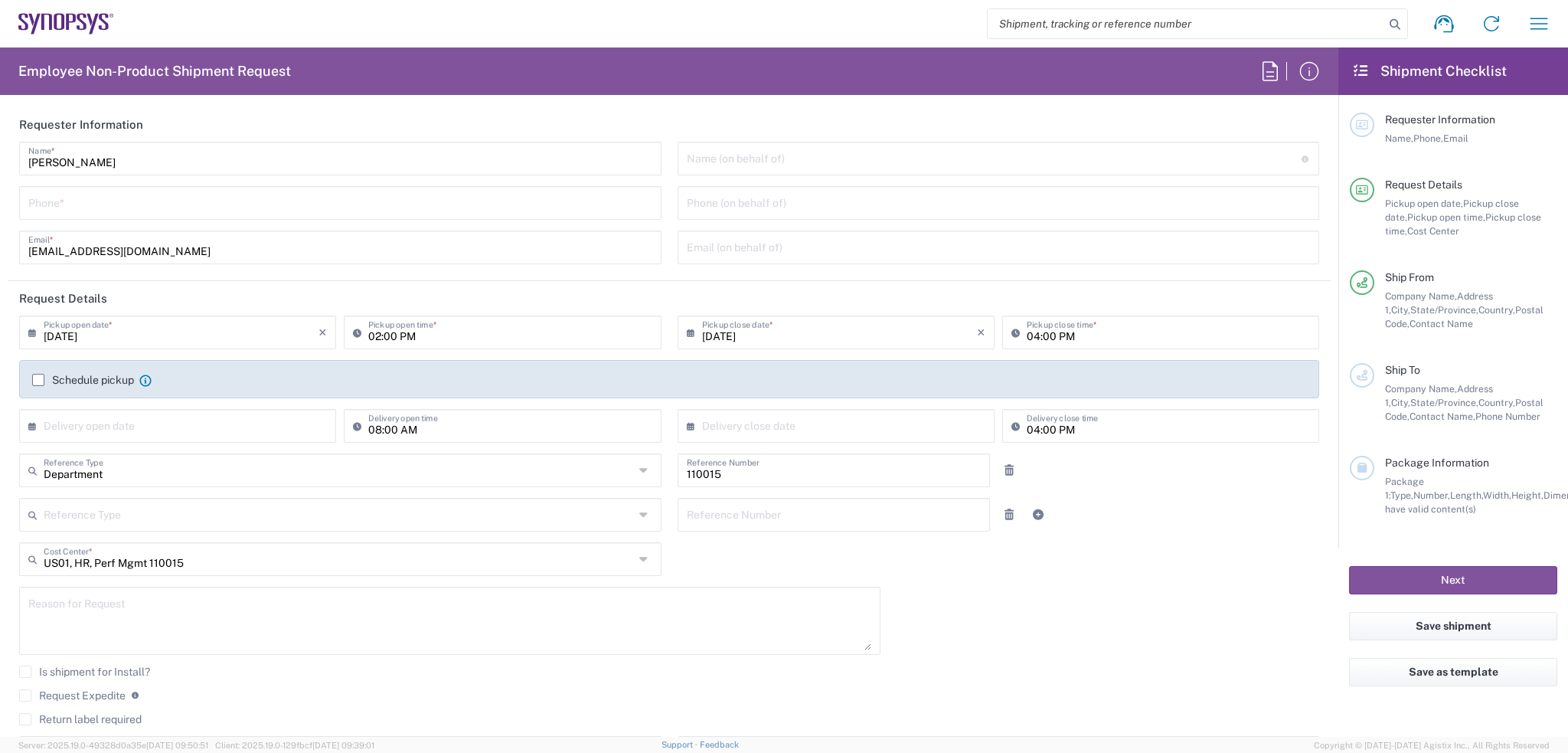
click at [739, 294] on header "Request Details" at bounding box center [669, 298] width 1323 height 34
click at [731, 343] on input "09/19/2025" at bounding box center [839, 330] width 275 height 27
click at [858, 449] on span "18" at bounding box center [855, 449] width 23 height 21
click at [291, 334] on input "09/19/2025" at bounding box center [181, 330] width 275 height 27
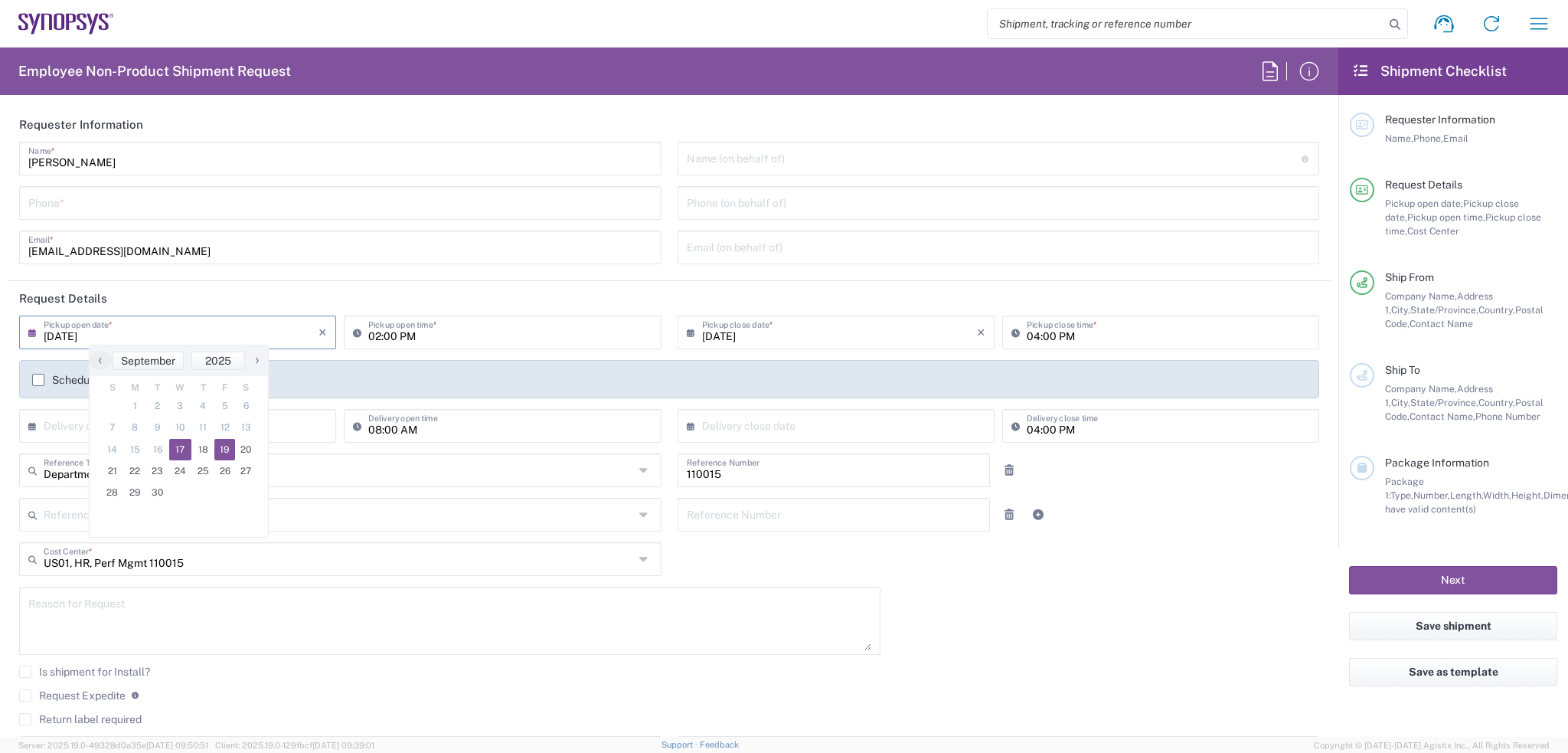
click at [181, 448] on span "17" at bounding box center [180, 449] width 23 height 21
type input "09/17/2025"
click at [796, 288] on header "Request Details" at bounding box center [669, 298] width 1323 height 34
click at [40, 380] on label "Schedule pickup" at bounding box center [83, 379] width 101 height 12
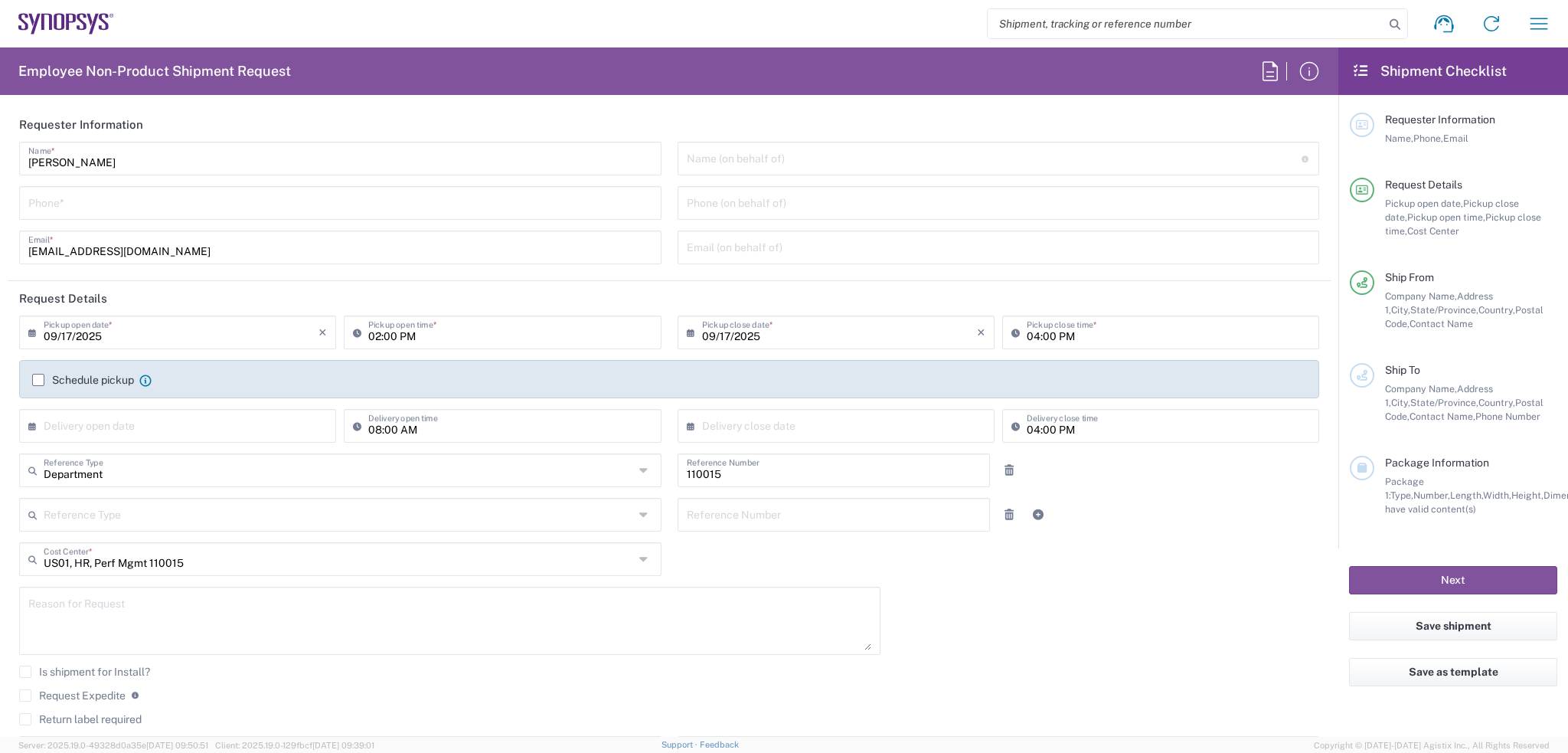
click at [38, 380] on input "Schedule pickup" at bounding box center [38, 380] width 0 height 0
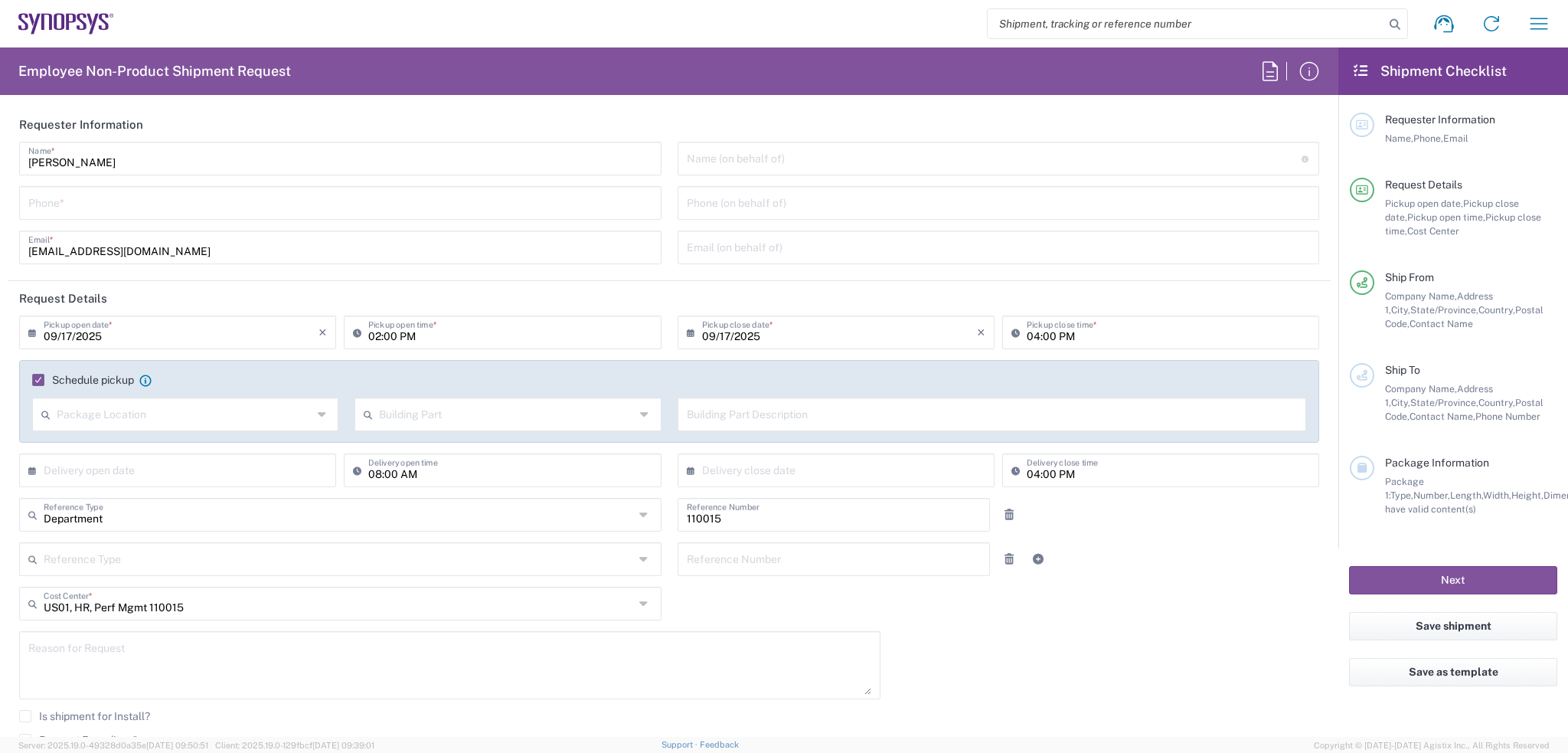
click at [302, 429] on div "Package Location" at bounding box center [185, 414] width 306 height 34
click at [323, 375] on agx-checkbox-control "Schedule pickup When scheduling a pickup please be sure to meet the following c…" at bounding box center [669, 379] width 1274 height 14
click at [33, 380] on label "Schedule pickup" at bounding box center [83, 379] width 101 height 12
click at [34, 380] on input "Schedule pickup" at bounding box center [34, 380] width 0 height 0
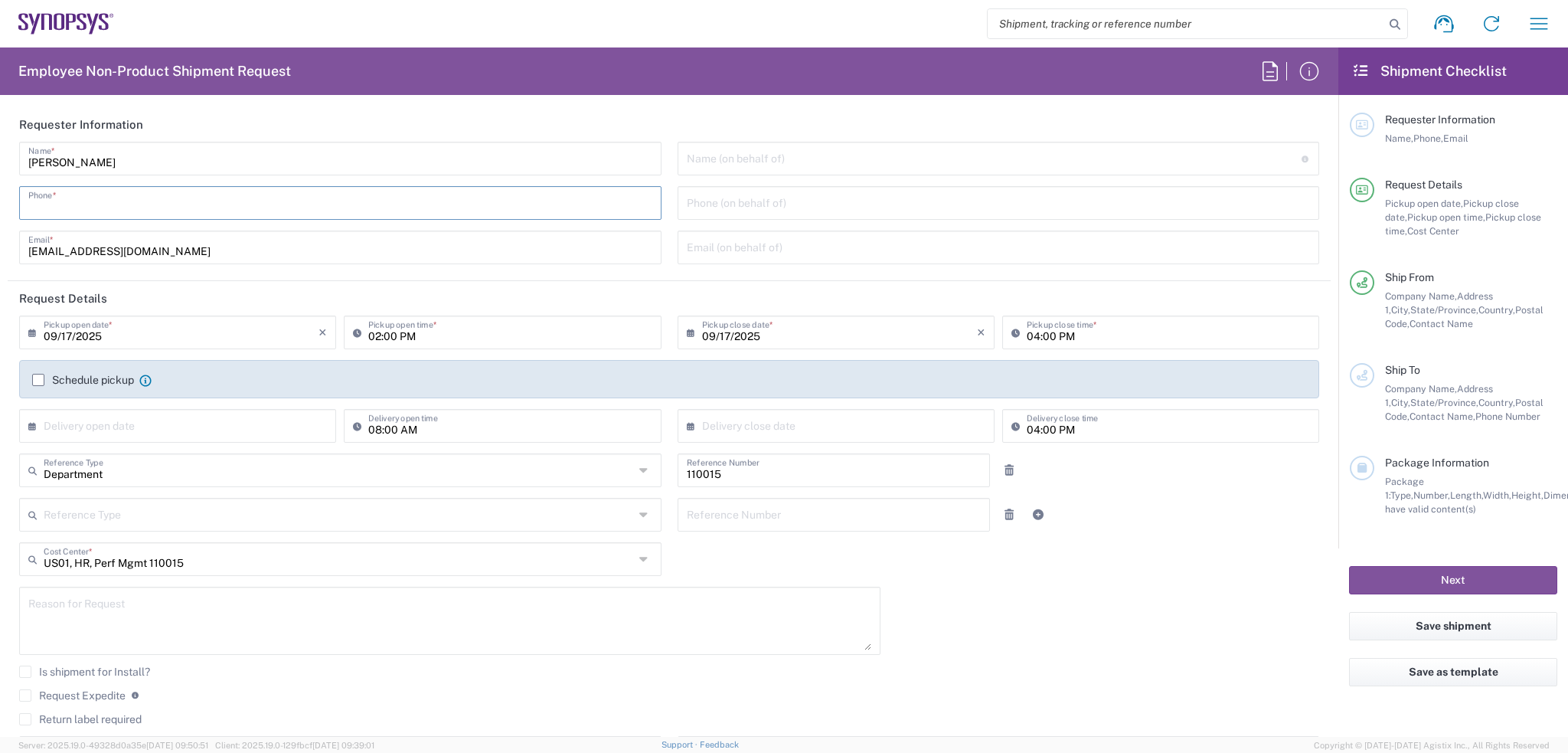
click at [87, 201] on input "tel" at bounding box center [340, 201] width 624 height 27
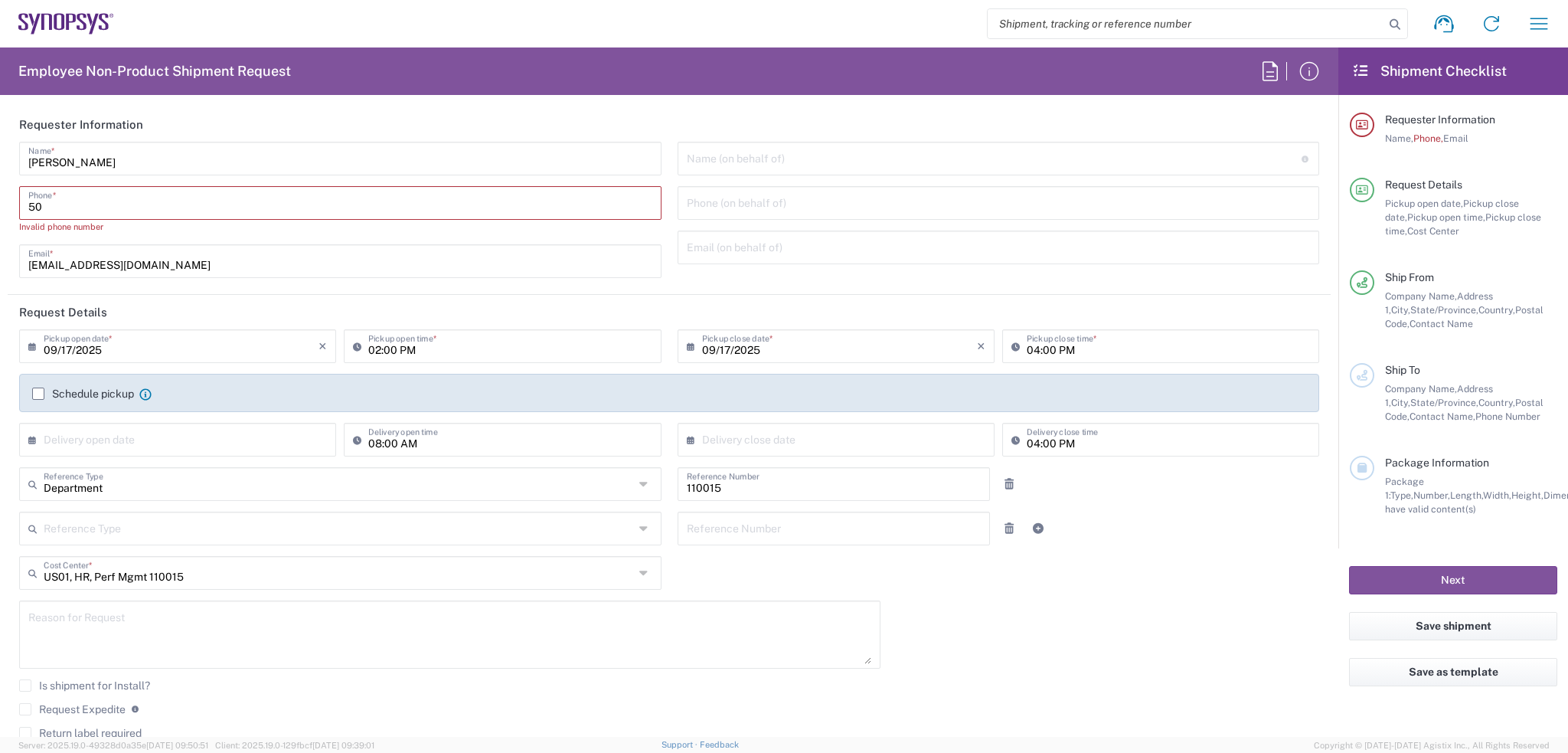
type input "5"
paste input "(503) 547-6000"
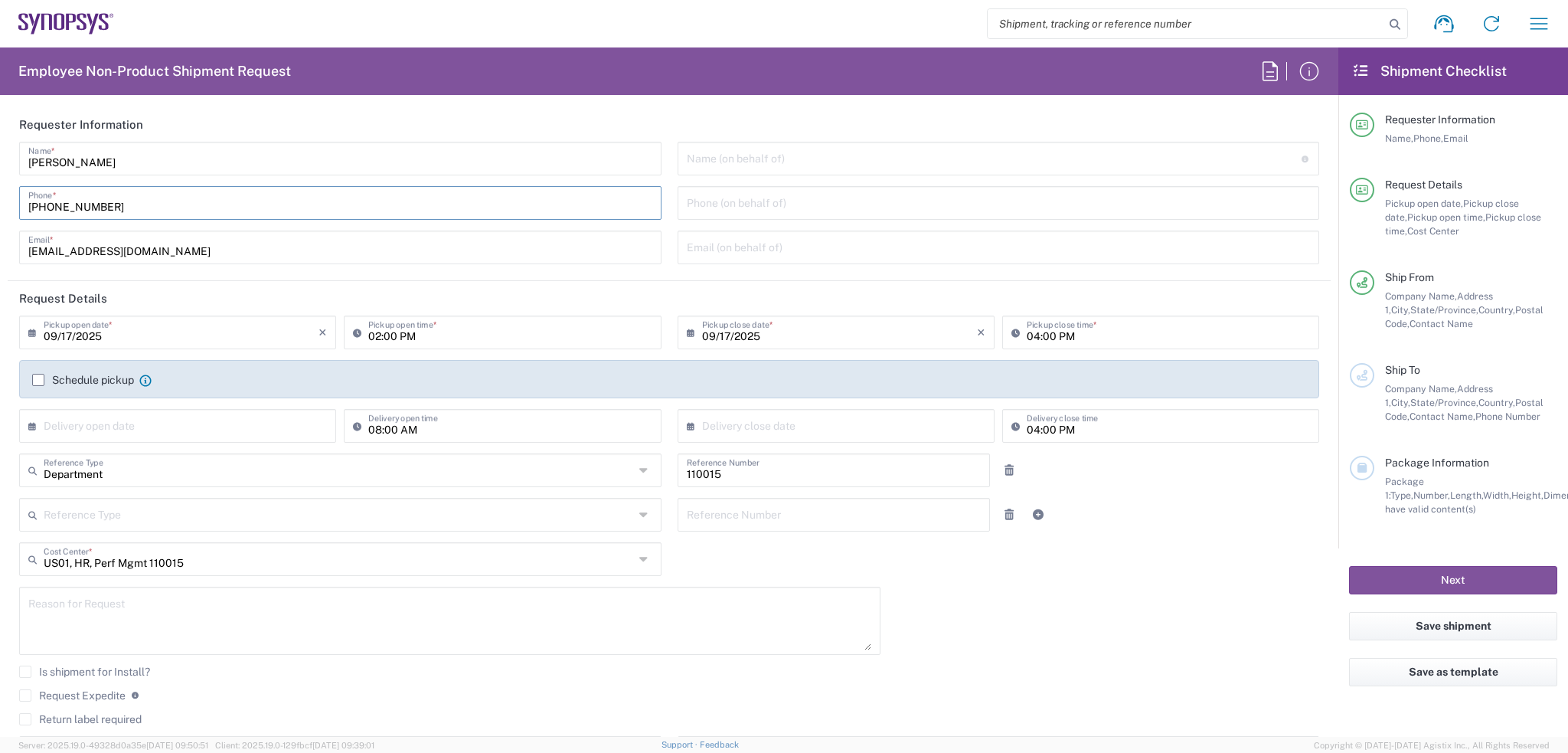
type input "(503) 547-6000"
click at [569, 299] on header "Request Details" at bounding box center [669, 298] width 1323 height 34
click at [55, 378] on label "Schedule pickup" at bounding box center [83, 379] width 101 height 12
click at [38, 380] on input "Schedule pickup" at bounding box center [38, 380] width 0 height 0
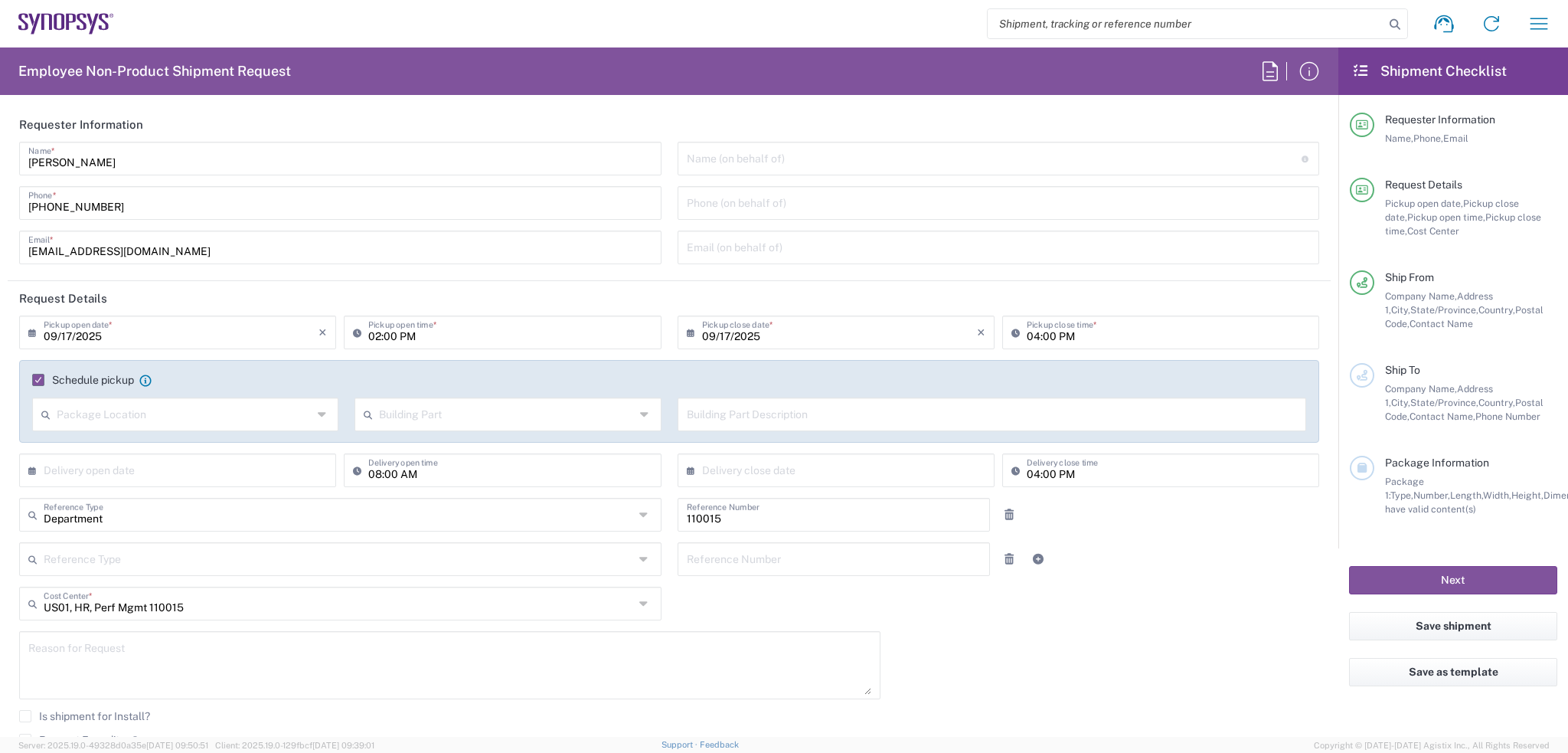
click at [318, 412] on icon at bounding box center [323, 414] width 12 height 25
click at [390, 411] on input "text" at bounding box center [506, 412] width 255 height 27
click at [464, 574] on span "Suite" at bounding box center [504, 573] width 301 height 24
type input "Suite"
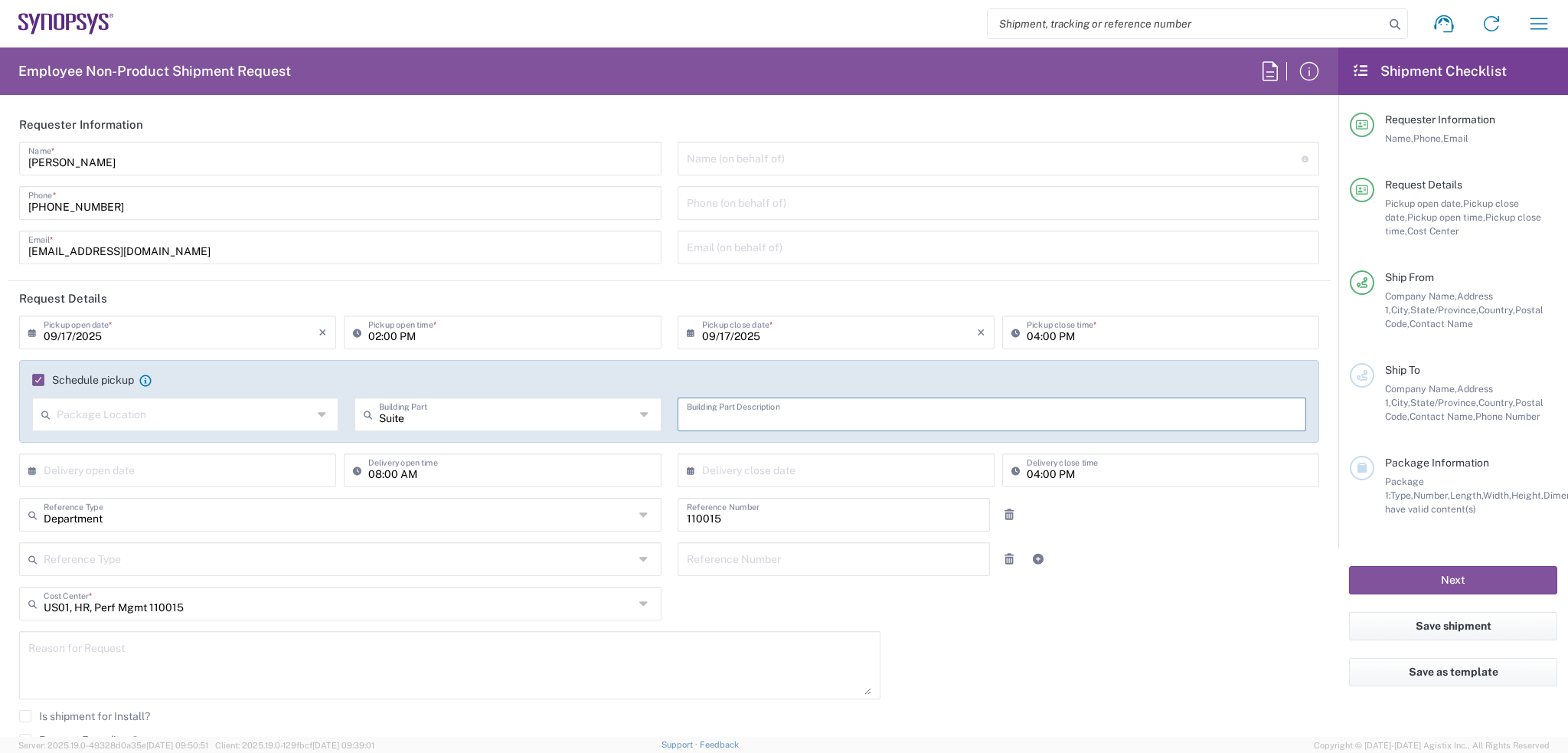
click at [722, 412] on input "text" at bounding box center [992, 412] width 611 height 27
type input "400"
click at [677, 388] on div "Schedule pickup When scheduling a pickup please be sure to meet the following c…" at bounding box center [670, 385] width 1289 height 25
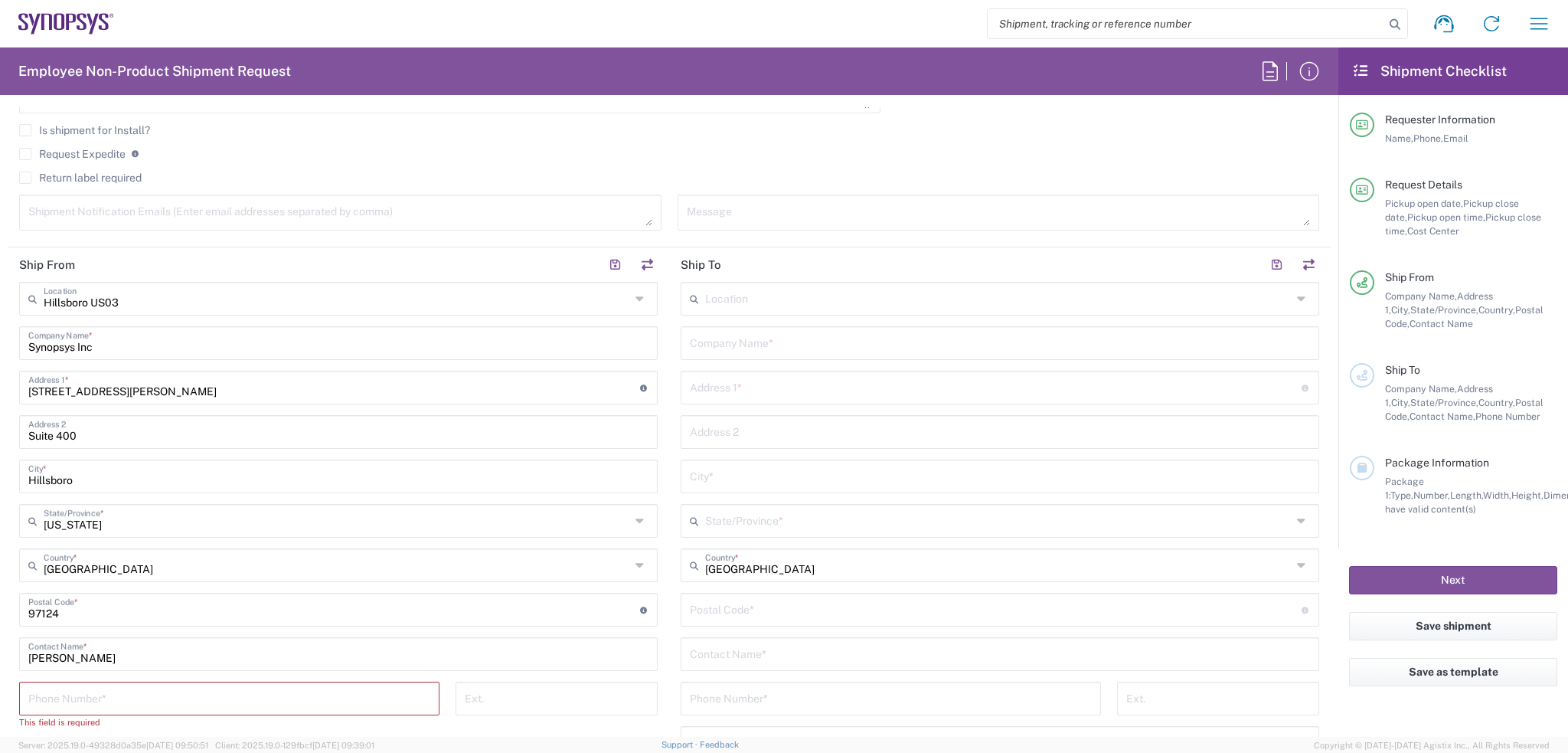
scroll to position [613, 0]
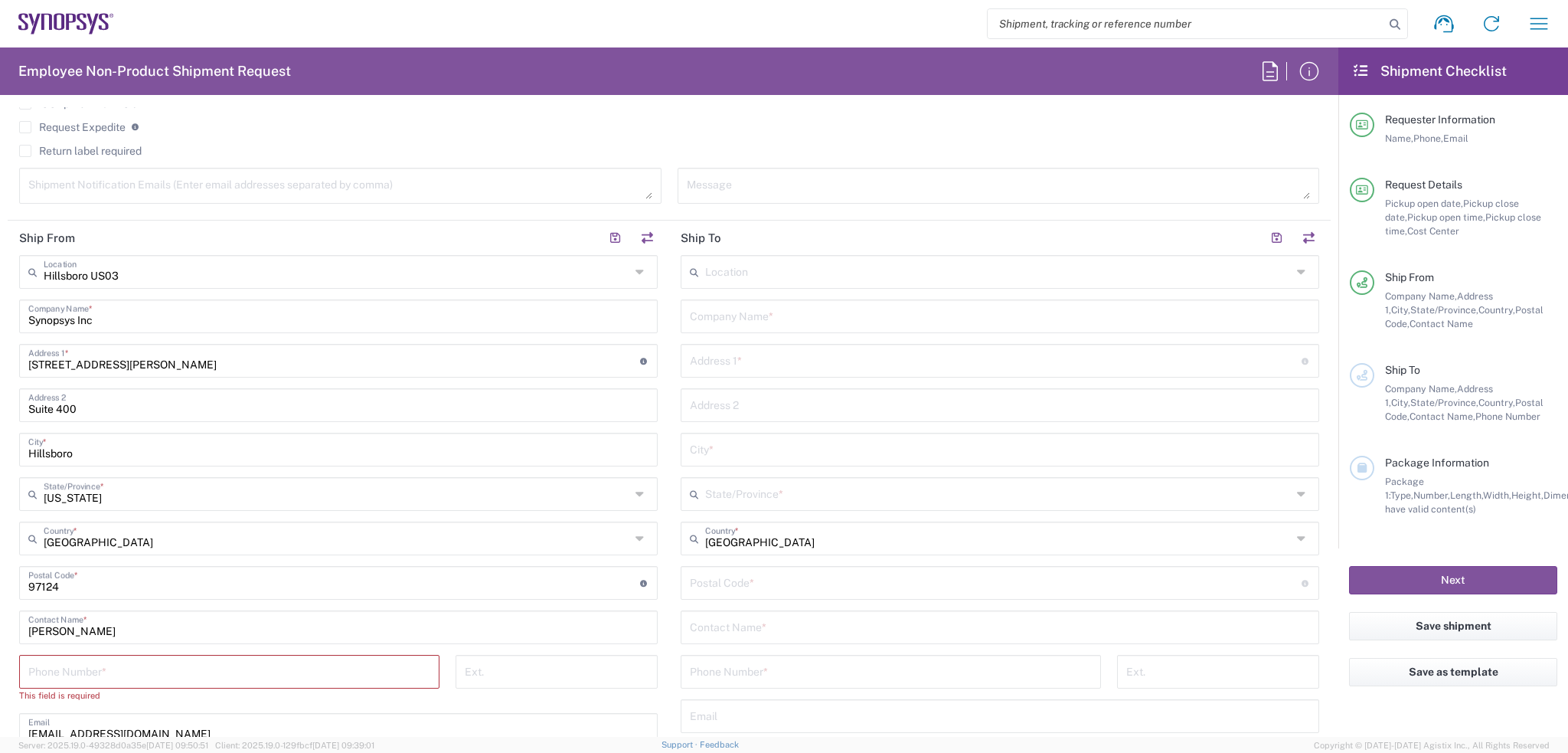
click at [690, 269] on icon at bounding box center [697, 271] width 16 height 25
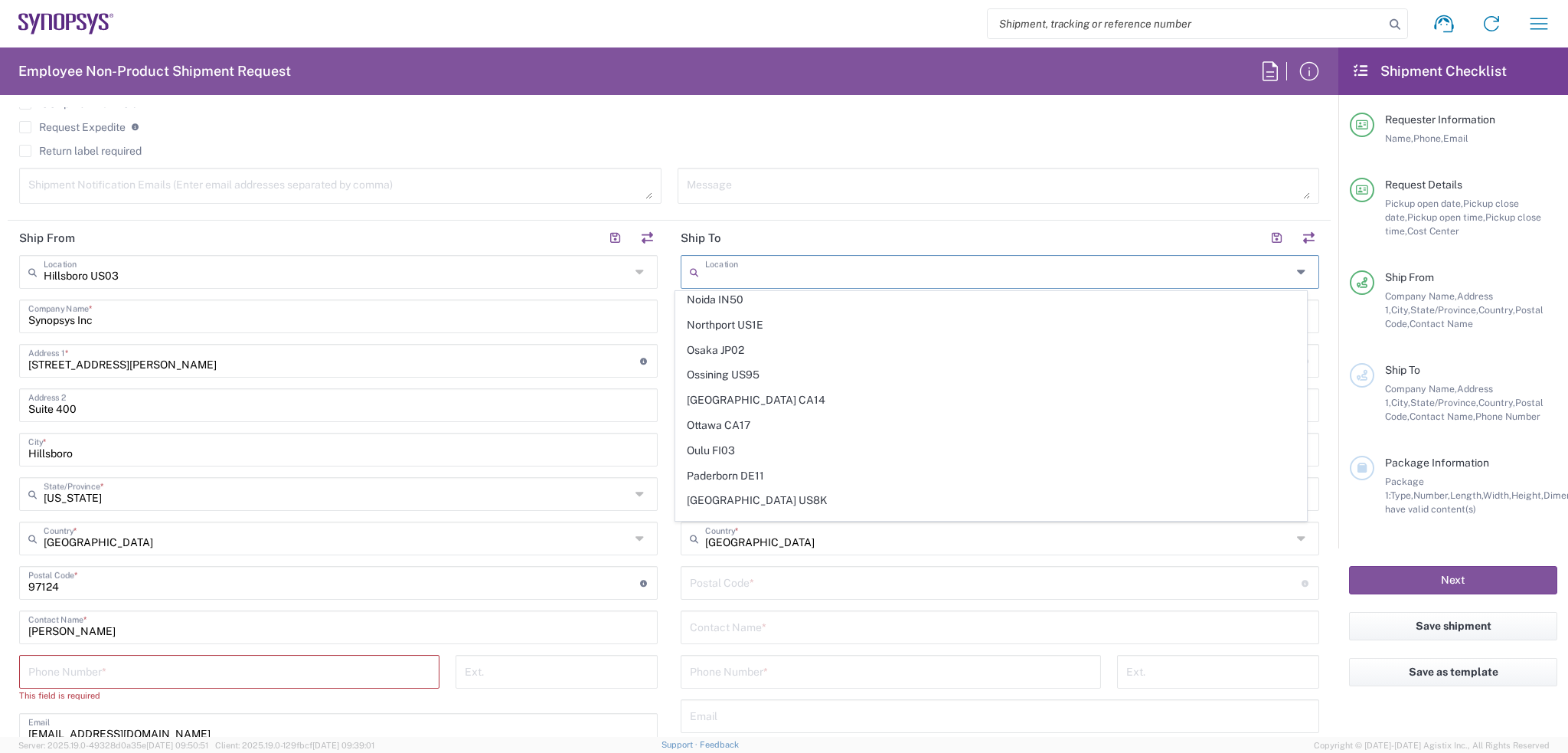
scroll to position [2465, 0]
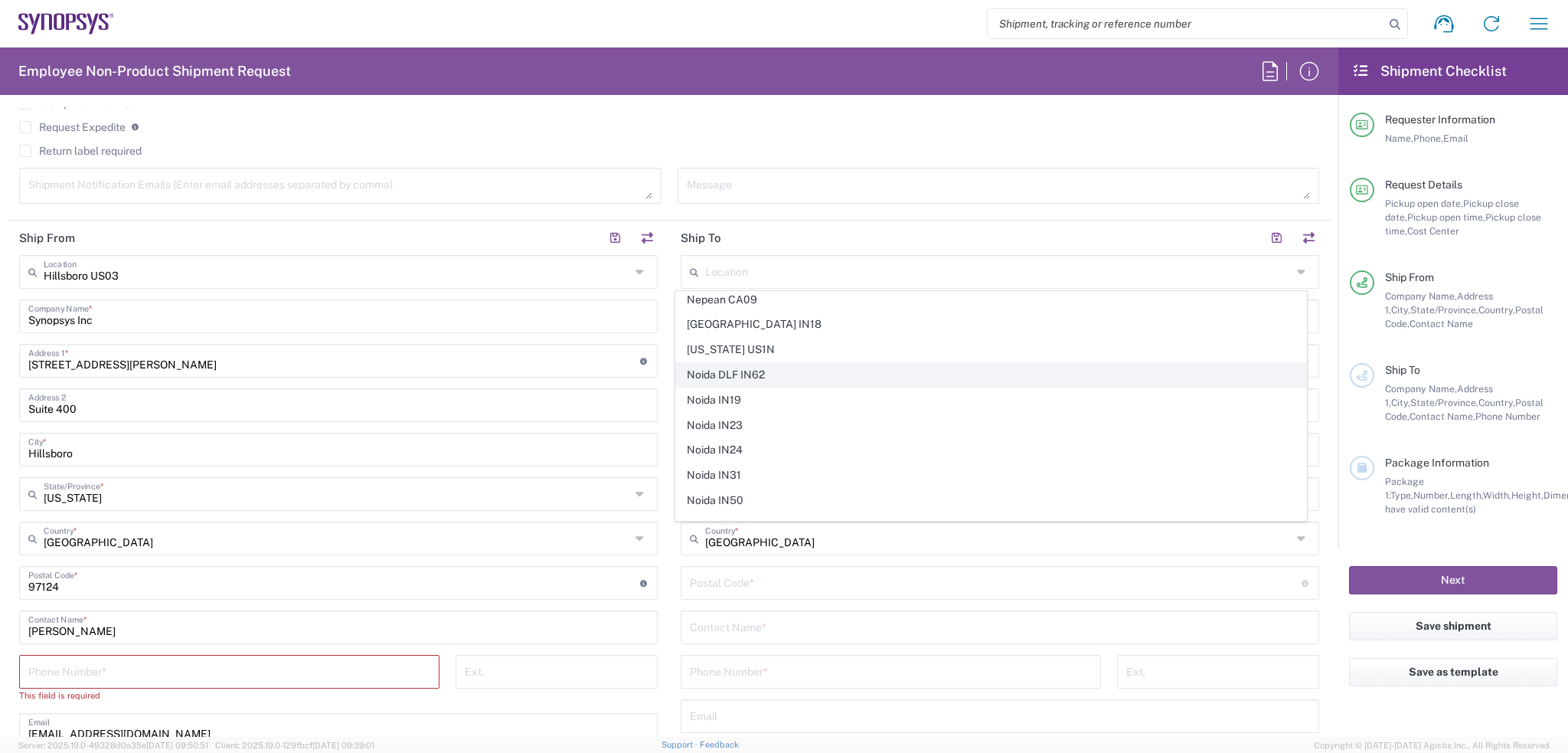
click at [691, 363] on span "Noida DLF IN62" at bounding box center [991, 375] width 629 height 24
type input "Noida DLF IN62"
type input "Synopsys Noida DLF IN62"
type input "2nd to 4th Floor"
type input "DLF Tech Park Sector 143 A"
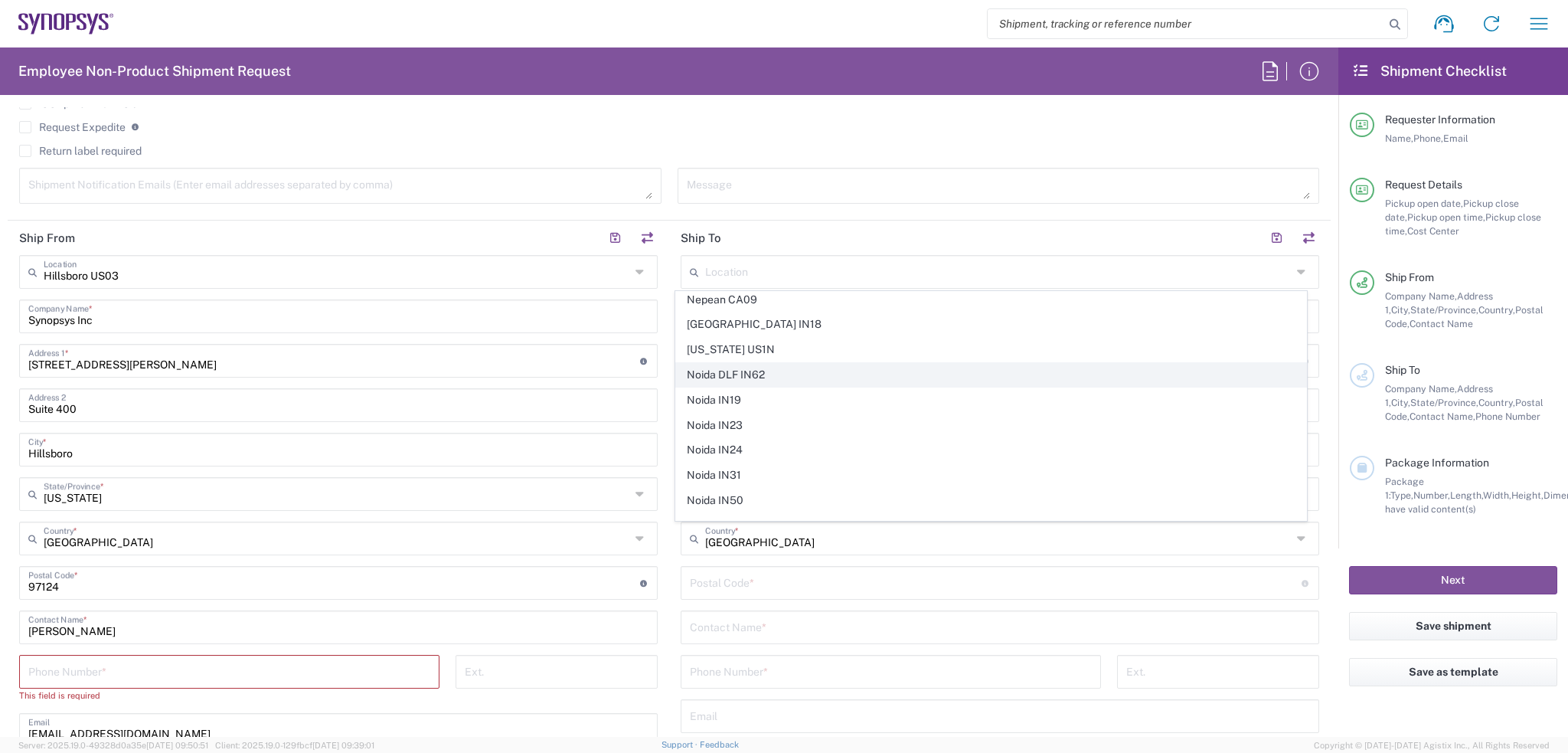
type input "Noida"
type input "India"
type input "201307"
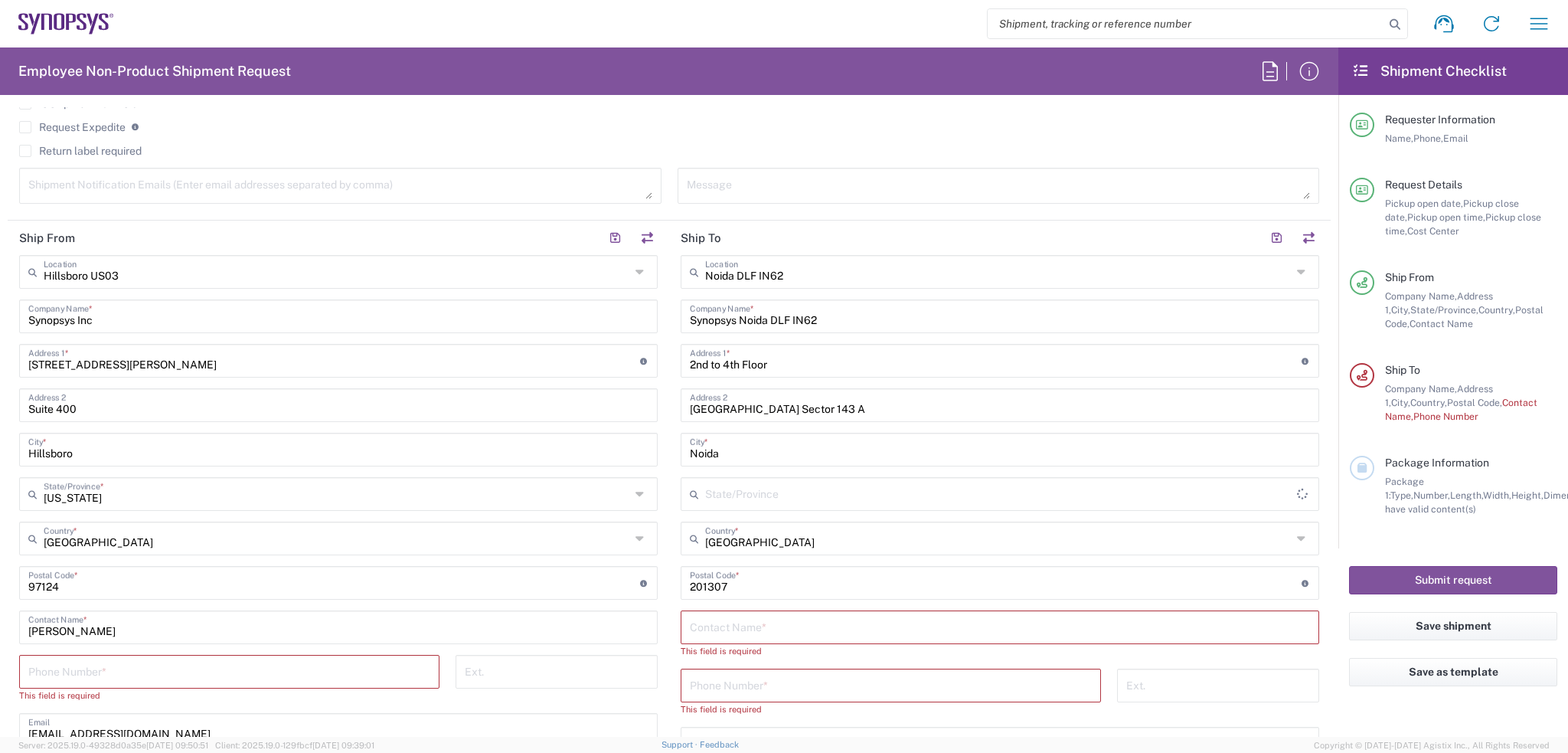
type input "Uttar Pradesh"
click at [777, 626] on input "text" at bounding box center [1000, 626] width 620 height 27
type input "Rajat Singh"
click at [188, 664] on input "tel" at bounding box center [230, 670] width 402 height 27
paste input "(503) 547-6000"
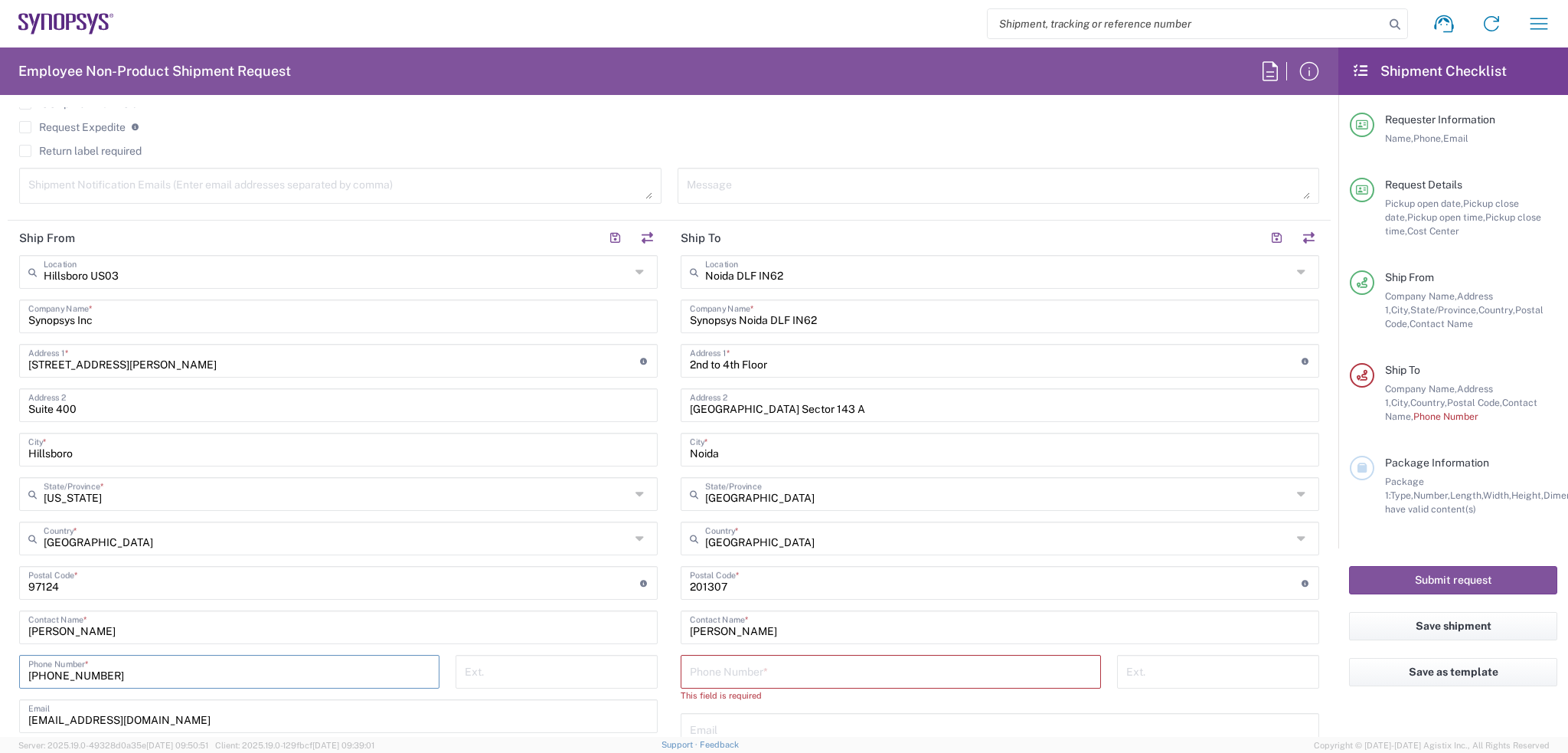
type input "(503) 547-6000"
click at [758, 666] on input "tel" at bounding box center [891, 670] width 402 height 27
paste input "(503) 547-6000"
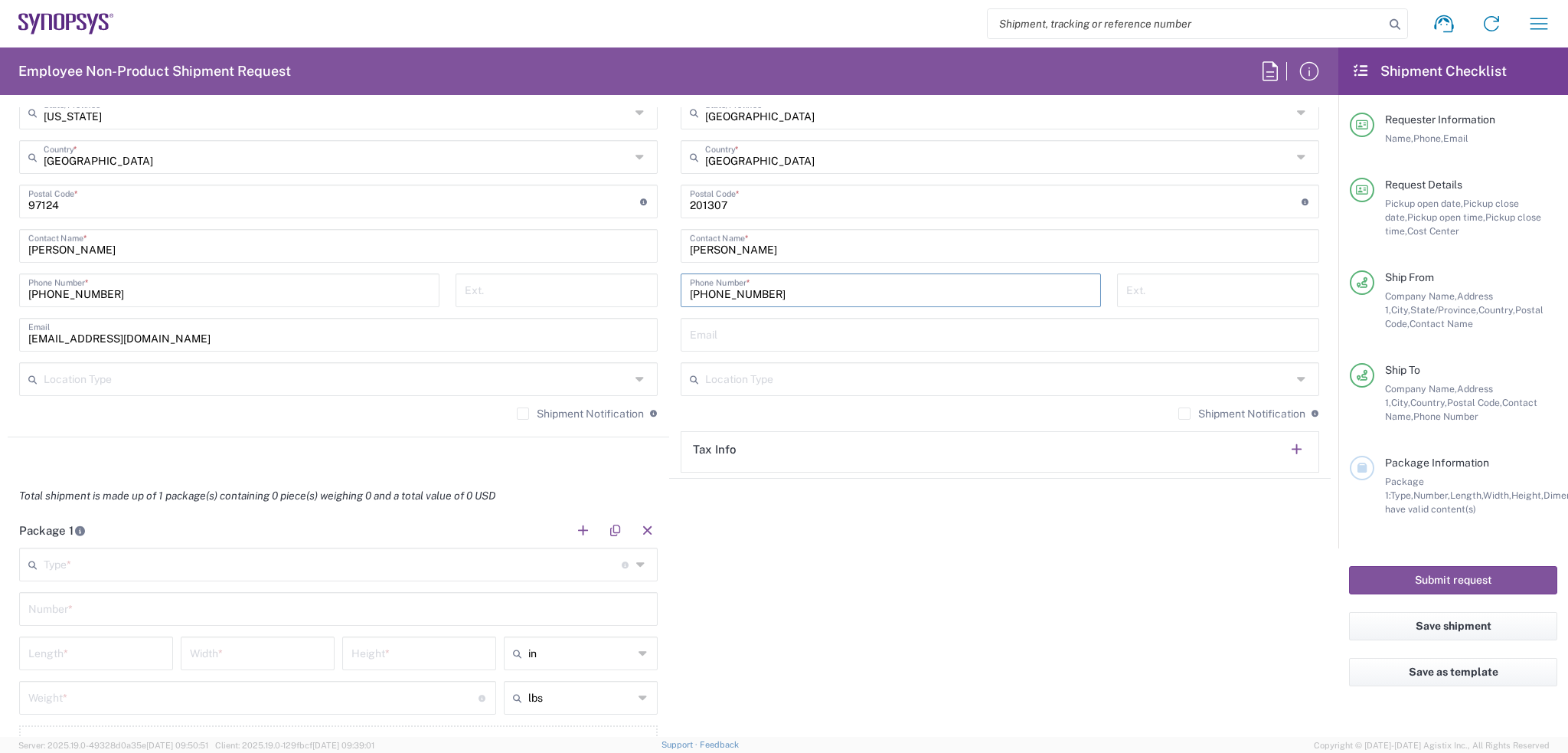
scroll to position [996, 0]
type input "(503) 547-6000"
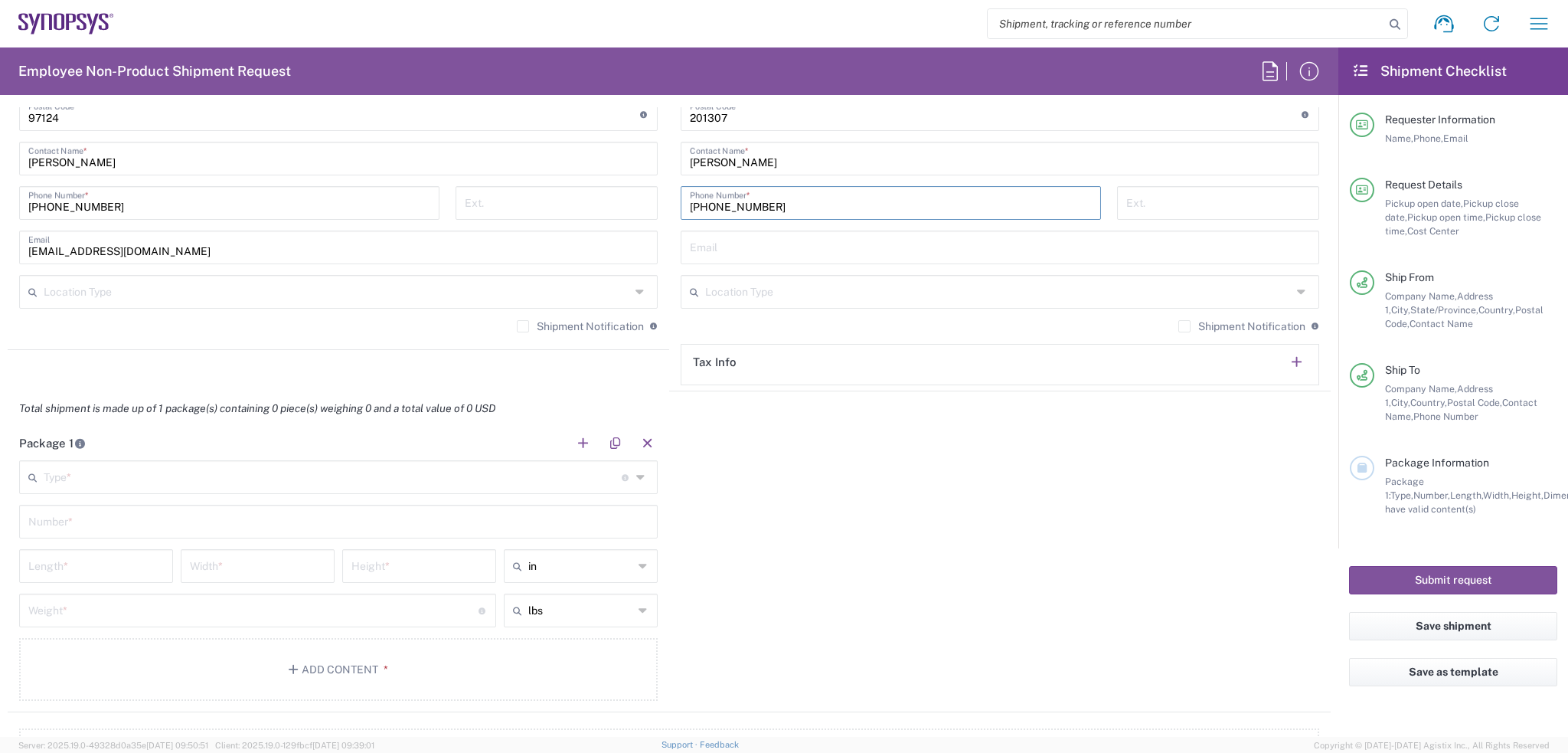
scroll to position [1225, 0]
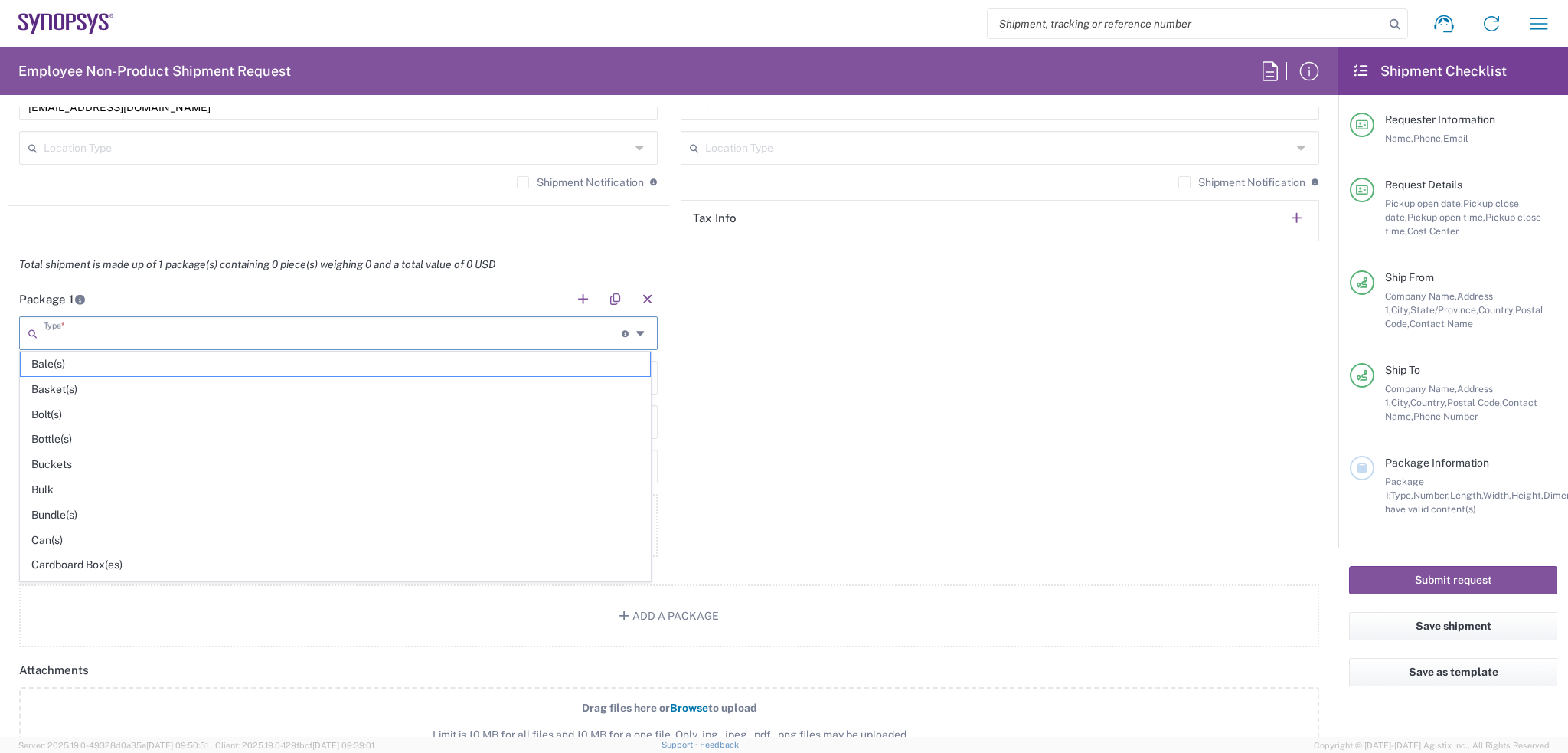
click at [432, 340] on input "text" at bounding box center [332, 331] width 578 height 27
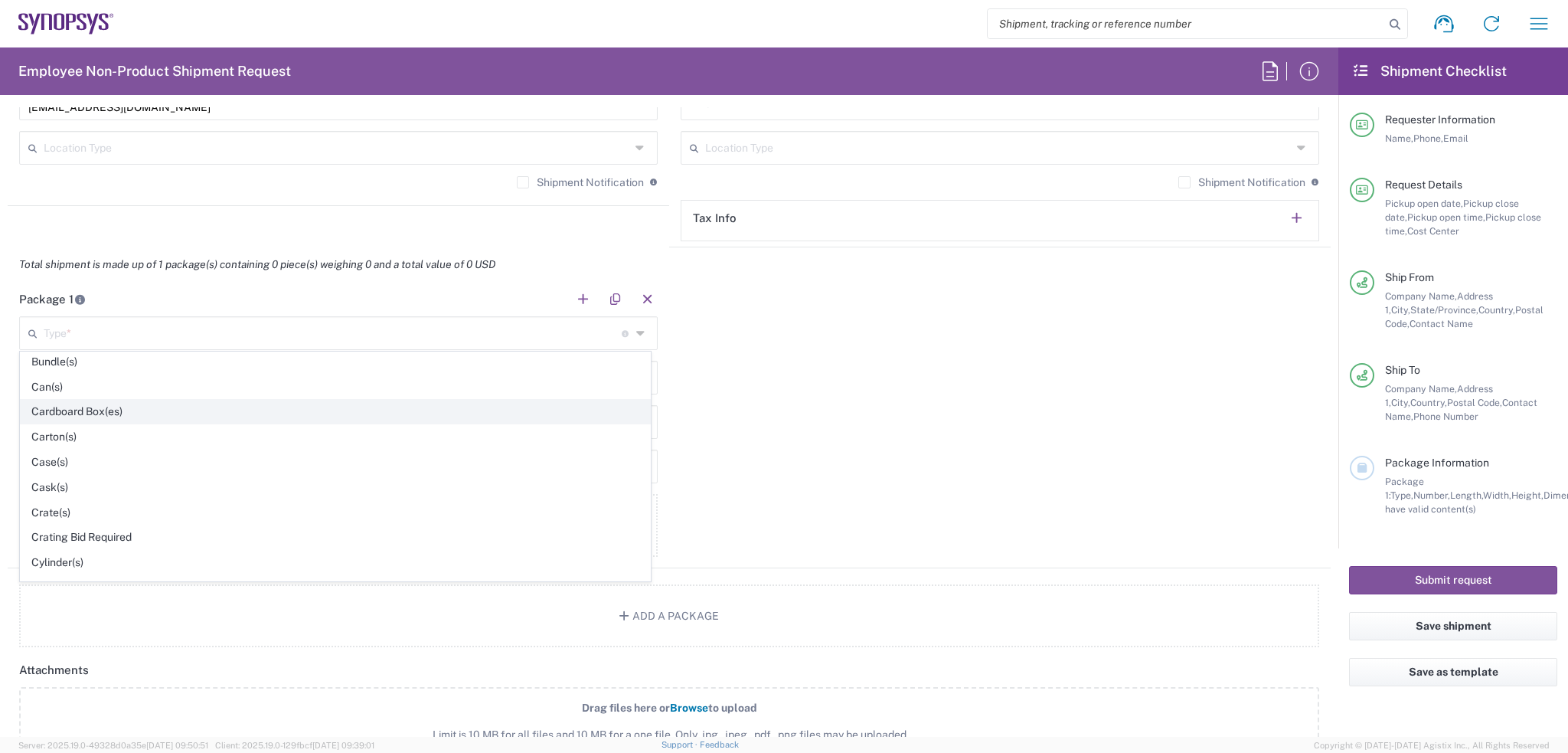
click at [337, 414] on span "Cardboard Box(es)" at bounding box center [335, 412] width 629 height 24
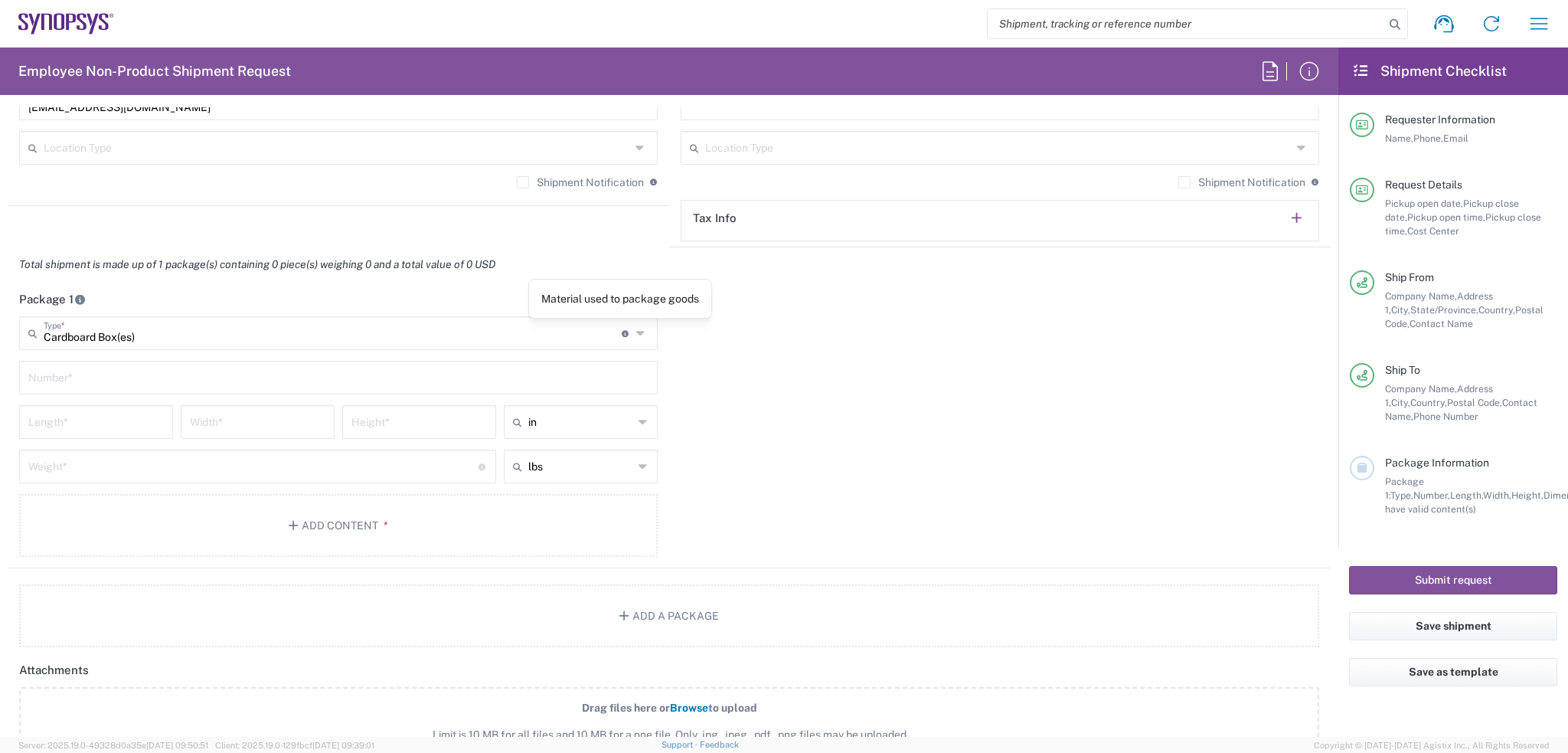
click at [560, 329] on input "Cardboard Box(es)" at bounding box center [332, 331] width 578 height 27
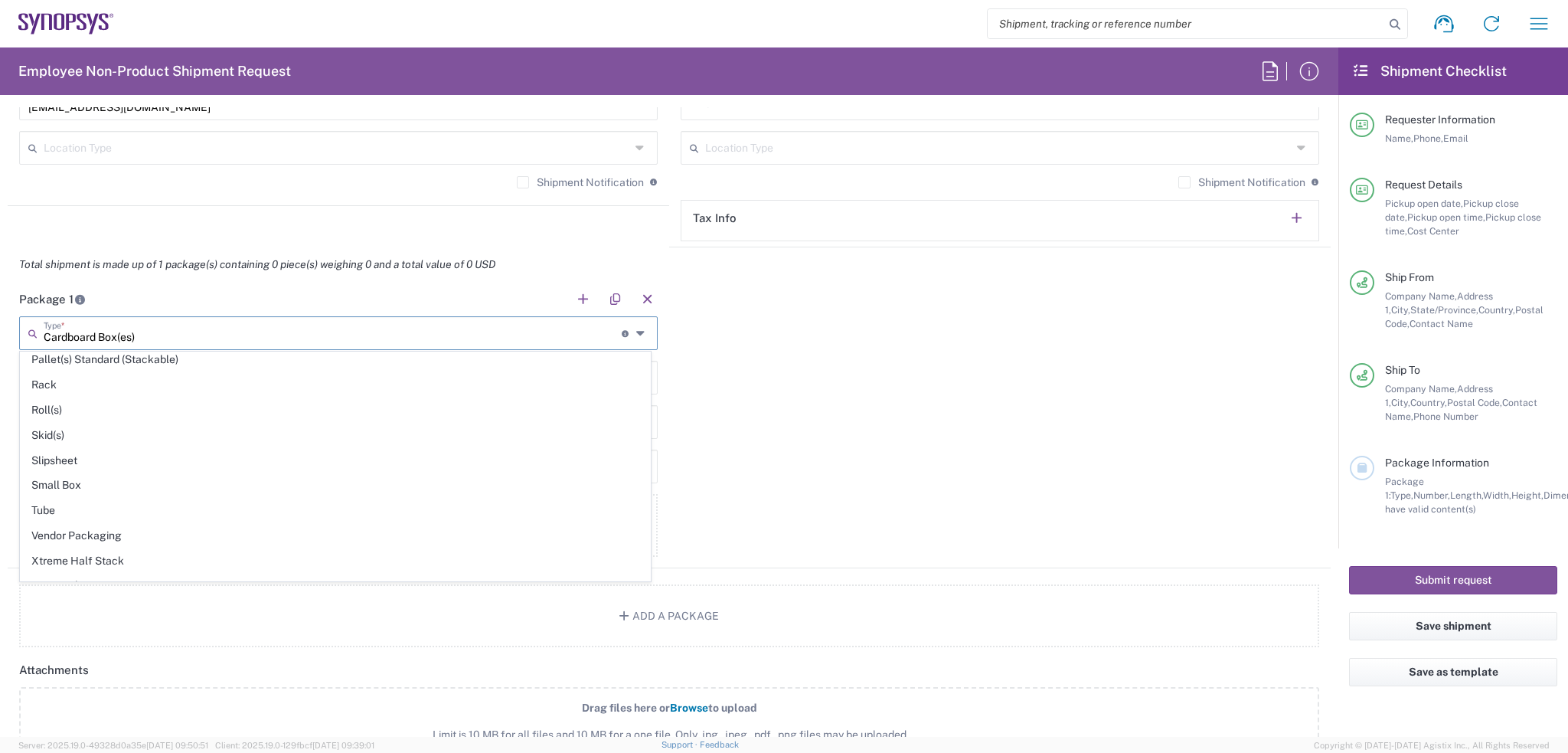
scroll to position [713, 0]
click at [600, 568] on span "Your Packaging" at bounding box center [335, 580] width 629 height 24
click at [216, 329] on input "Your Packaging" at bounding box center [332, 331] width 578 height 27
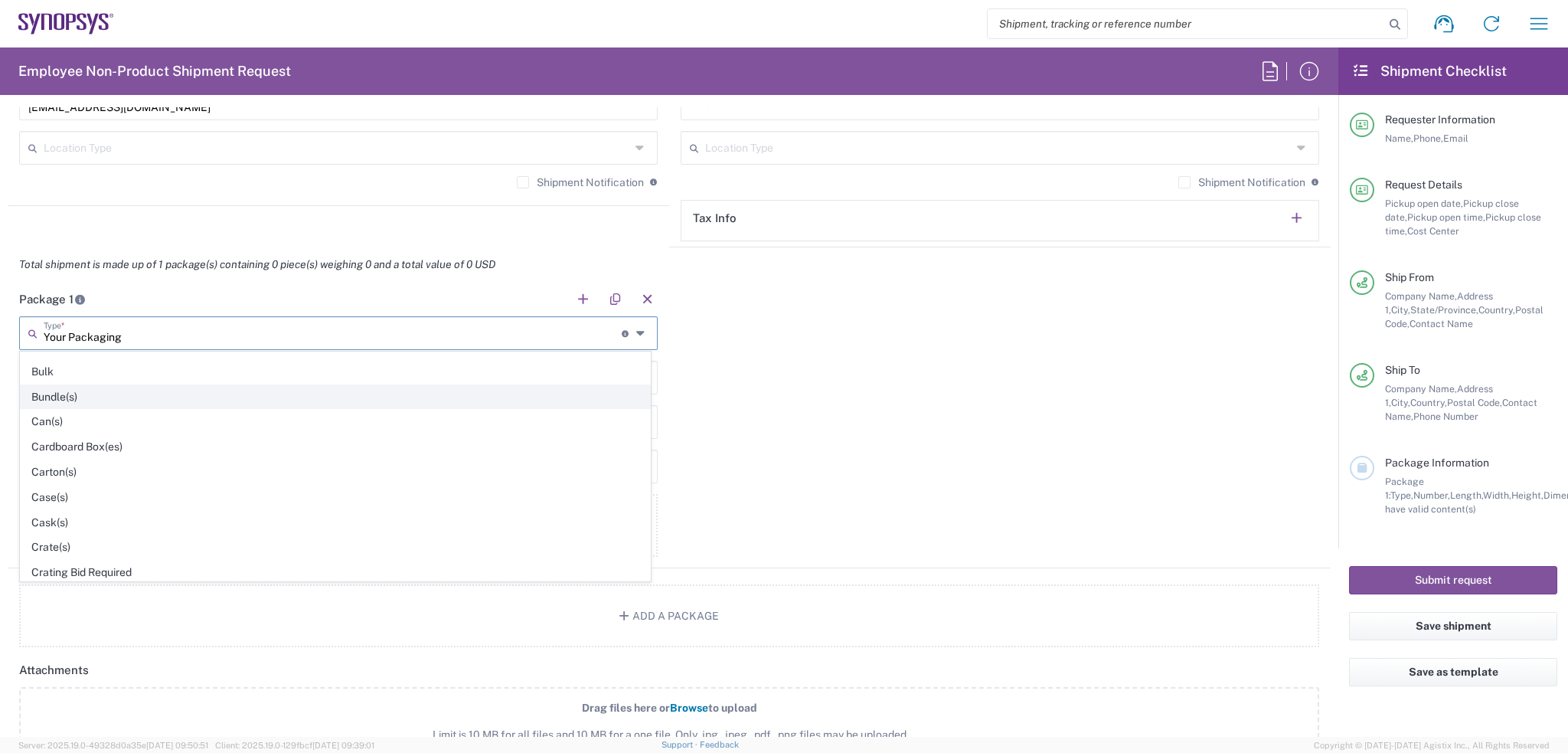
scroll to position [153, 0]
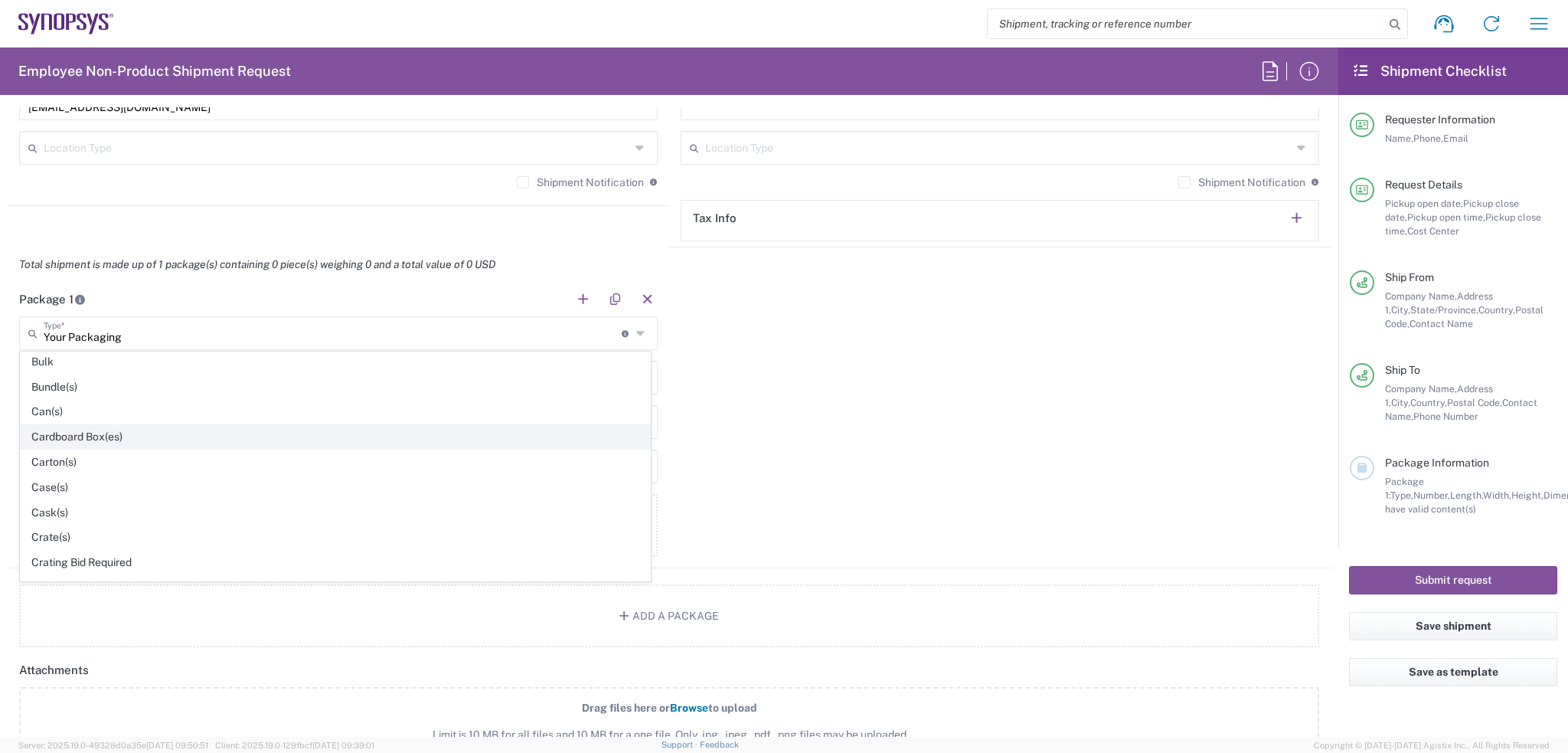
click at [180, 436] on span "Cardboard Box(es)" at bounding box center [335, 437] width 629 height 24
type input "Cardboard Box(es)"
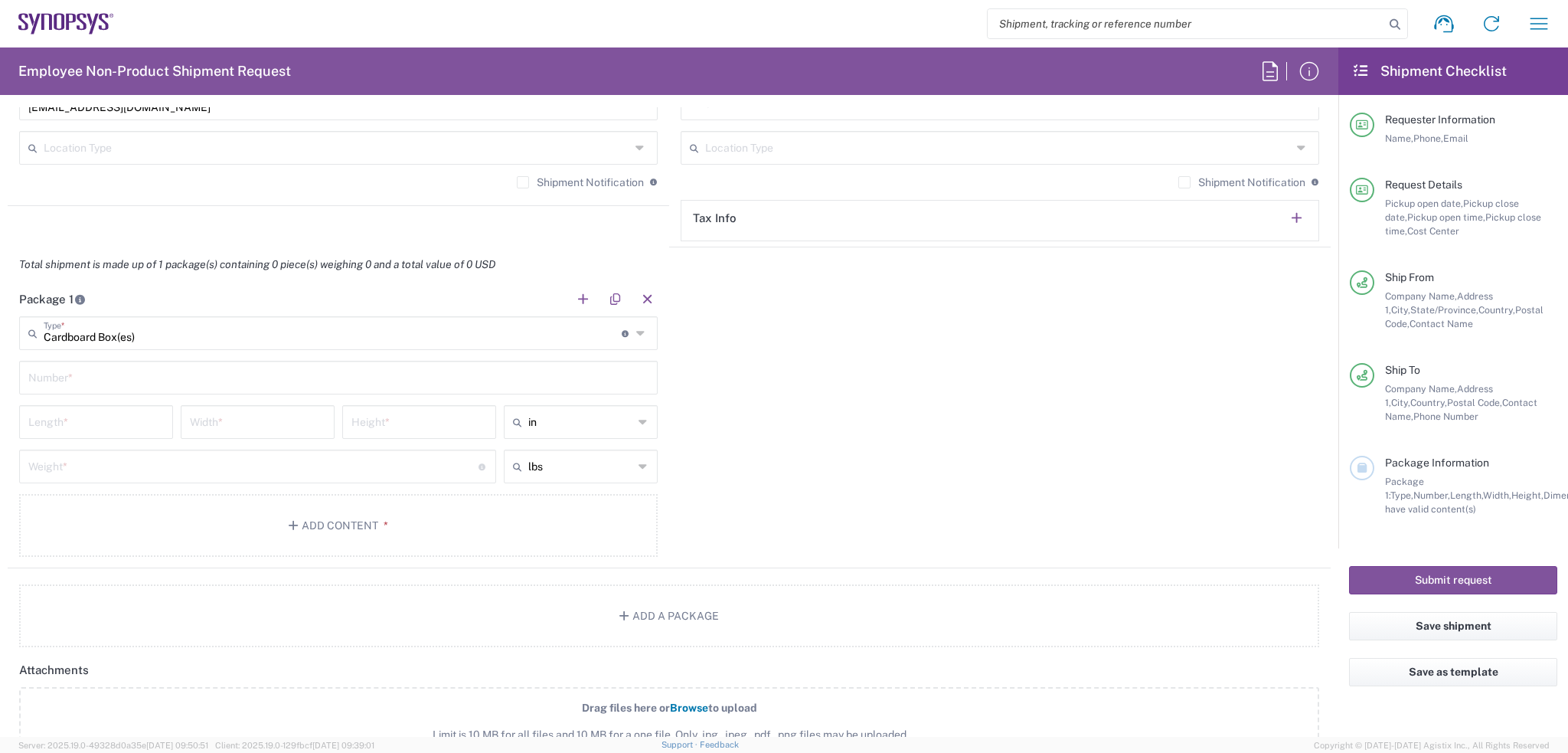
click at [117, 370] on input "text" at bounding box center [339, 376] width 620 height 27
type input "1"
click at [120, 424] on input "number" at bounding box center [96, 420] width 136 height 27
type input "16"
click at [242, 410] on input "number" at bounding box center [257, 420] width 136 height 27
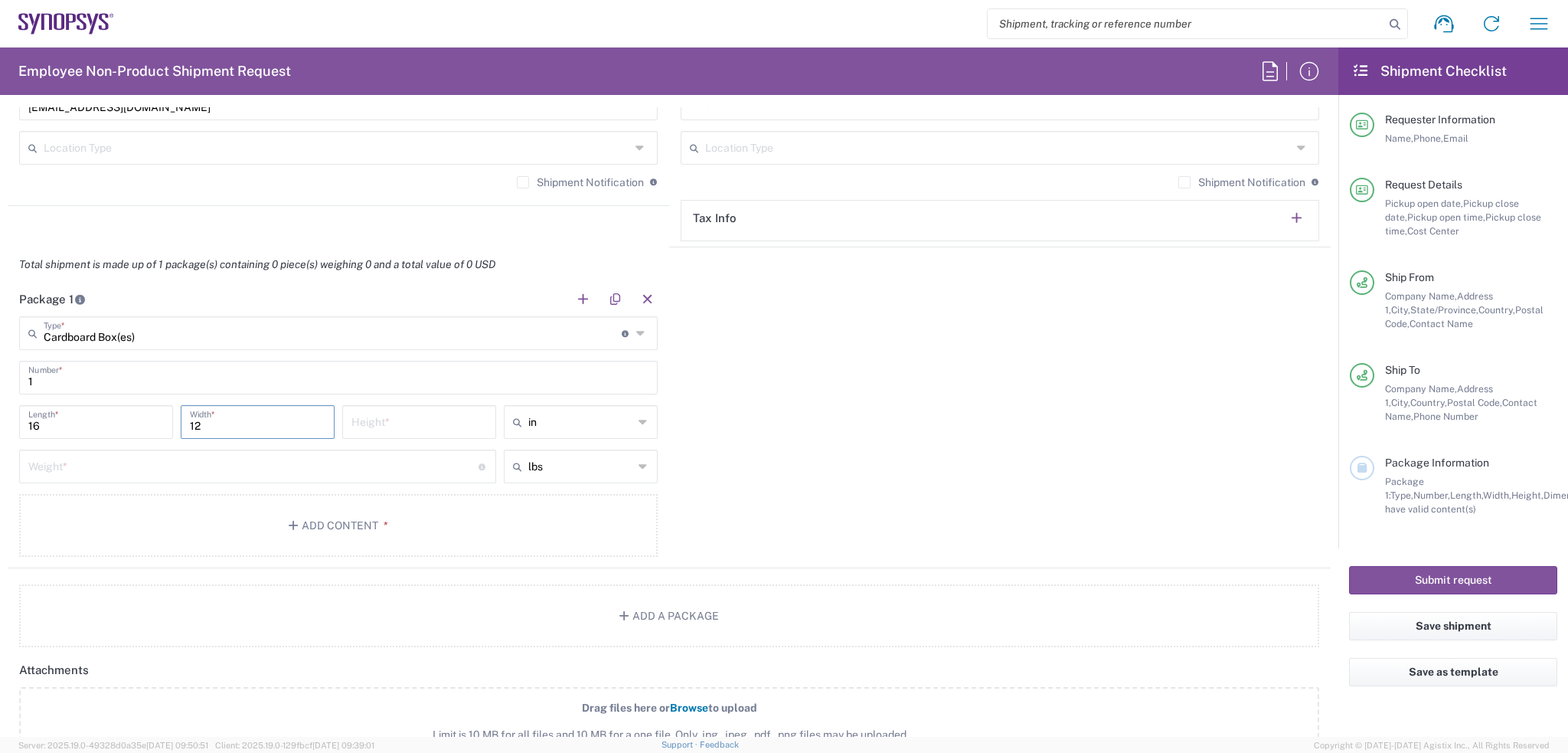
type input "12"
click at [376, 422] on input "number" at bounding box center [419, 420] width 136 height 27
type input "13"
click at [364, 467] on input "number" at bounding box center [254, 465] width 450 height 27
type input "2"
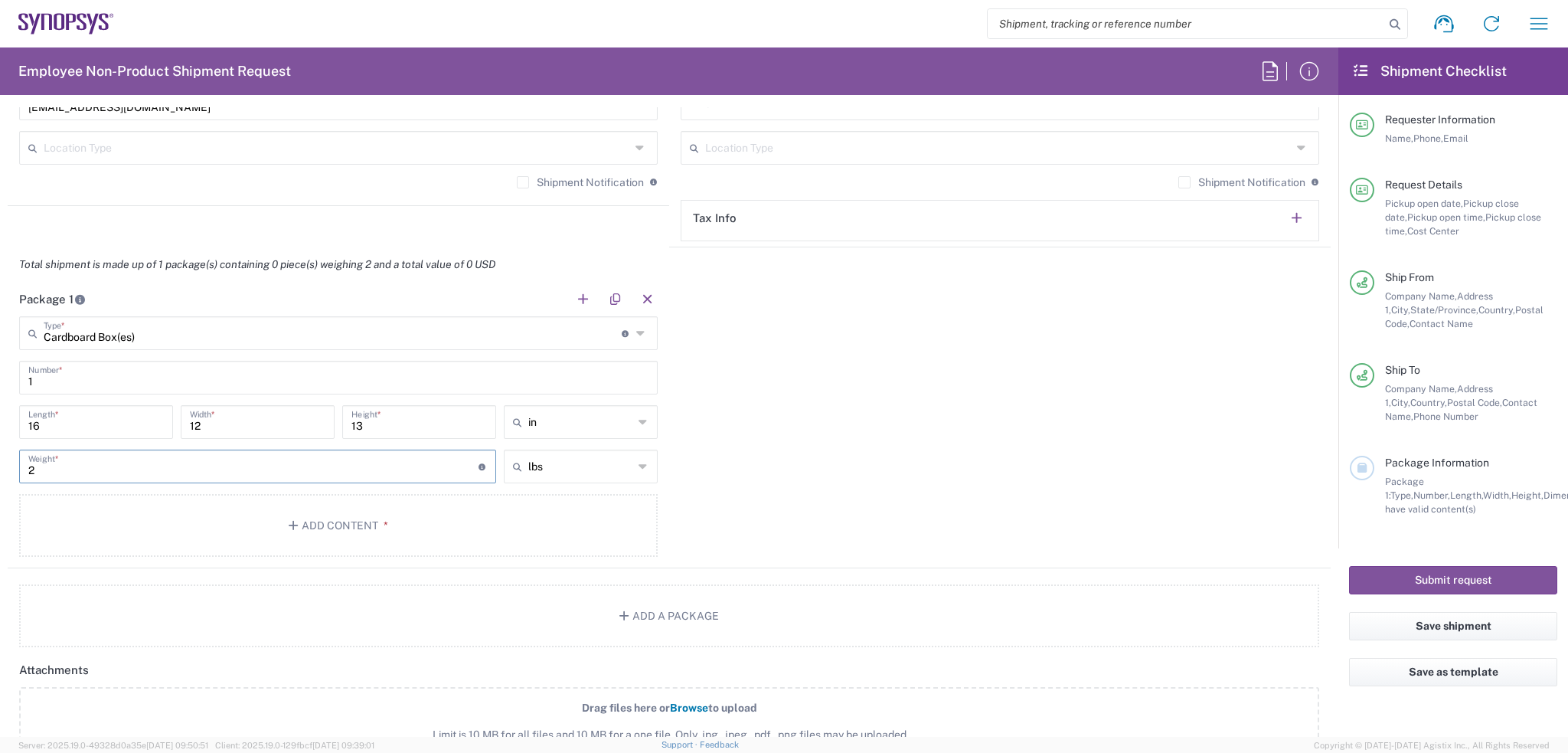
click at [842, 492] on div "Package 1 Cardboard Box(es) Type * Material used to package goods Your Packagin…" at bounding box center [669, 424] width 1323 height 286
click at [396, 517] on button "Add Content *" at bounding box center [339, 525] width 638 height 63
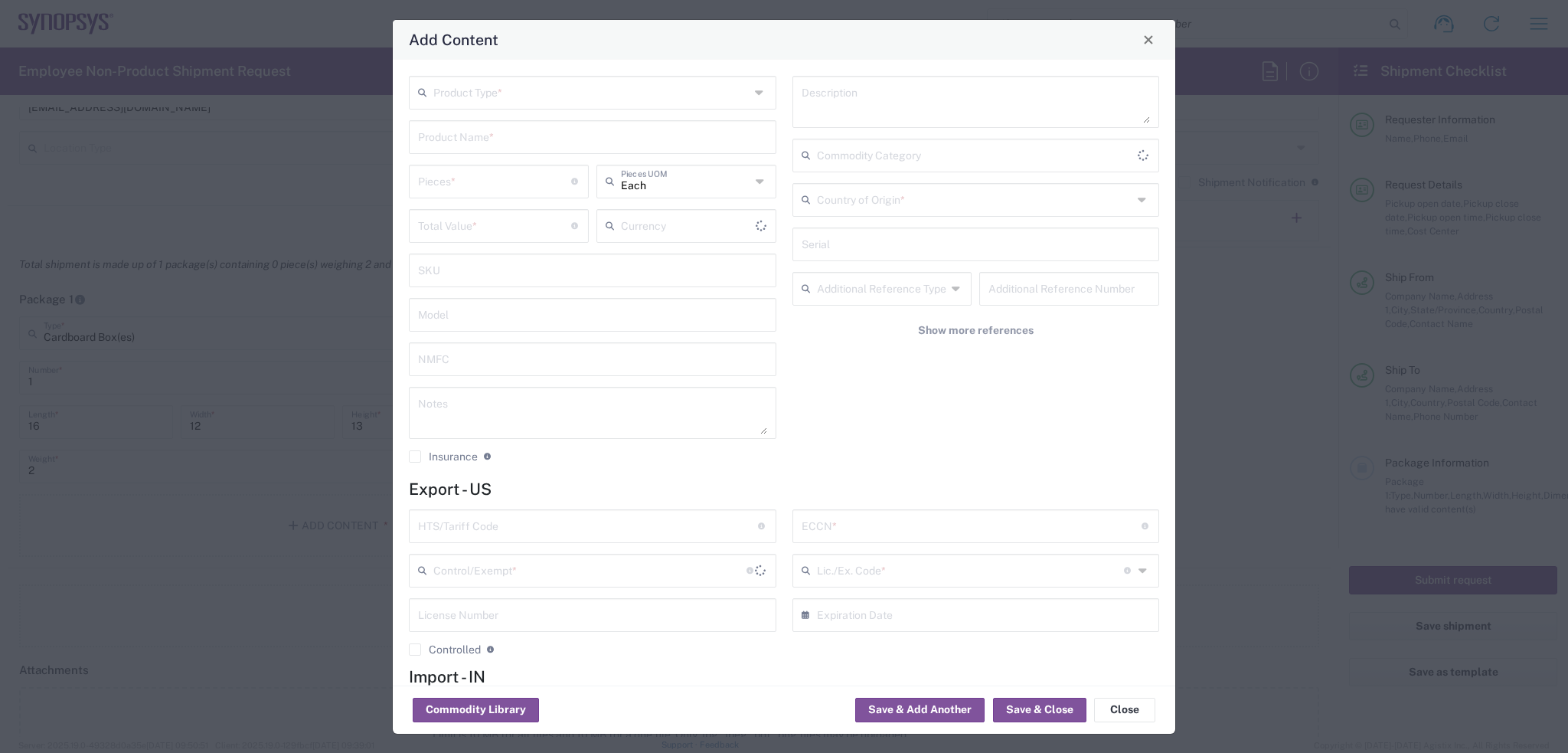
click at [510, 92] on input "text" at bounding box center [591, 91] width 316 height 27
type input "US Dollar"
click at [507, 143] on span "General Commodity" at bounding box center [589, 150] width 358 height 24
type input "General Commodity"
click at [582, 149] on div "Product Name *" at bounding box center [592, 137] width 367 height 34
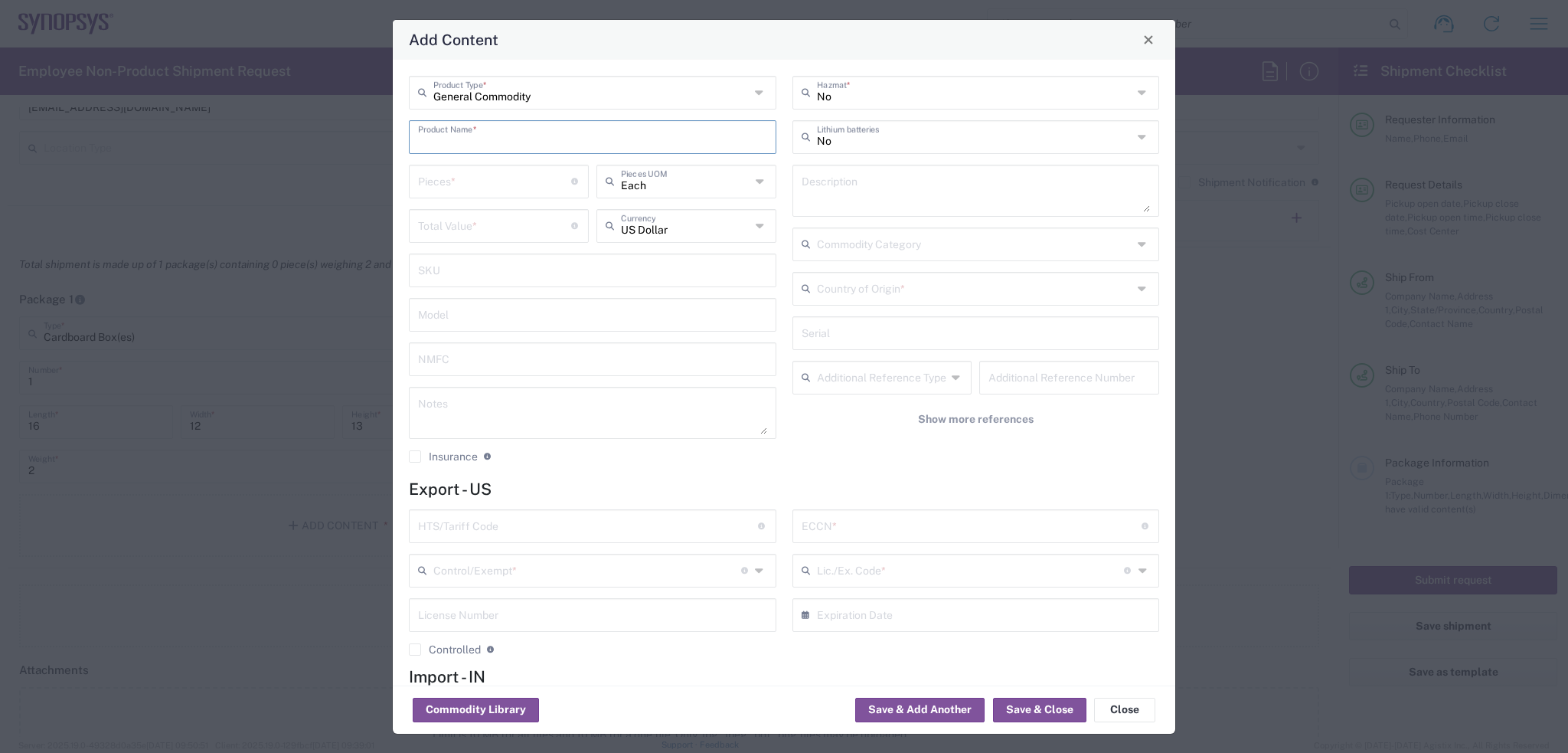
click at [566, 142] on input "text" at bounding box center [592, 136] width 349 height 27
click at [550, 184] on input "number" at bounding box center [494, 180] width 153 height 27
type input "1"
click at [471, 131] on input "text" at bounding box center [592, 136] width 349 height 27
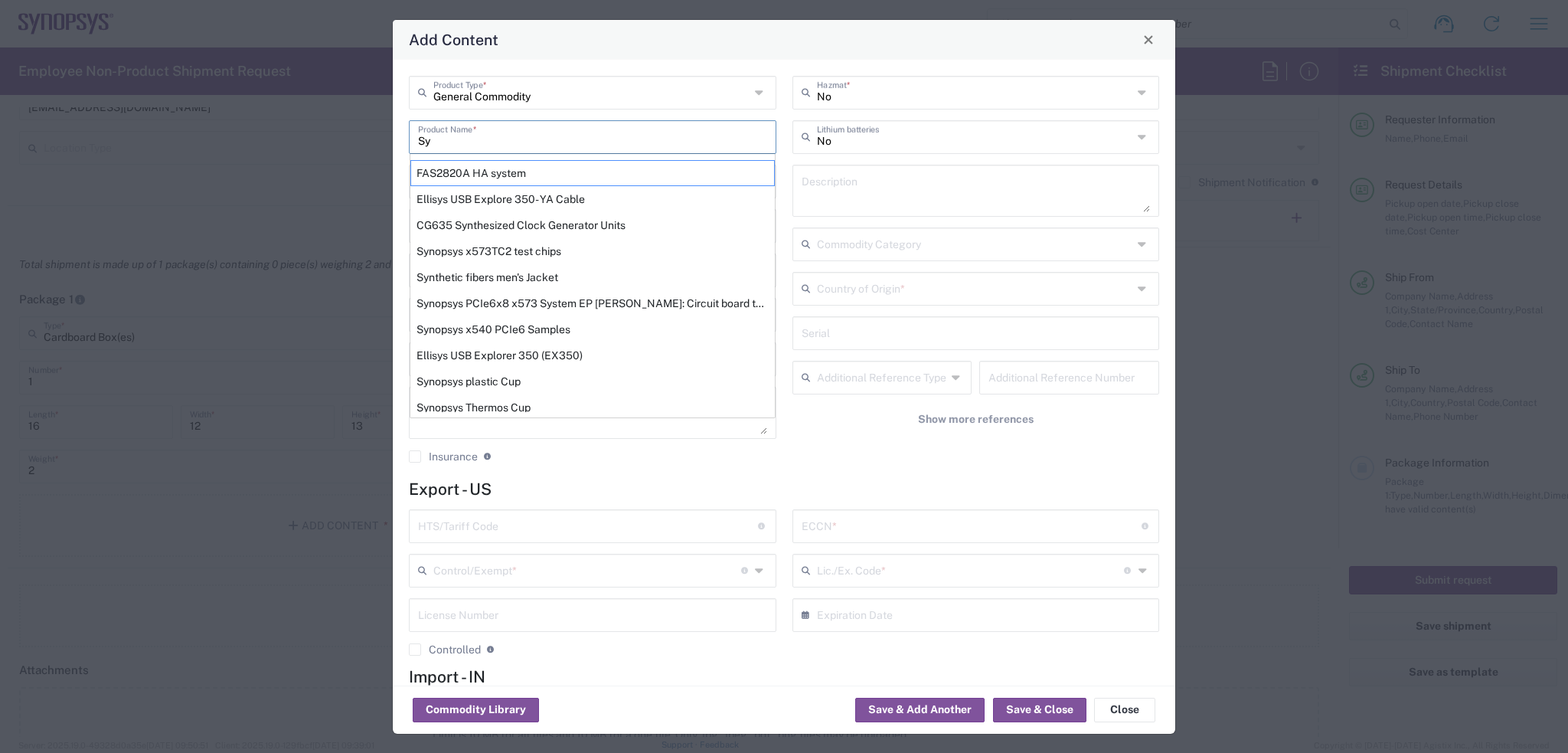
type input "S"
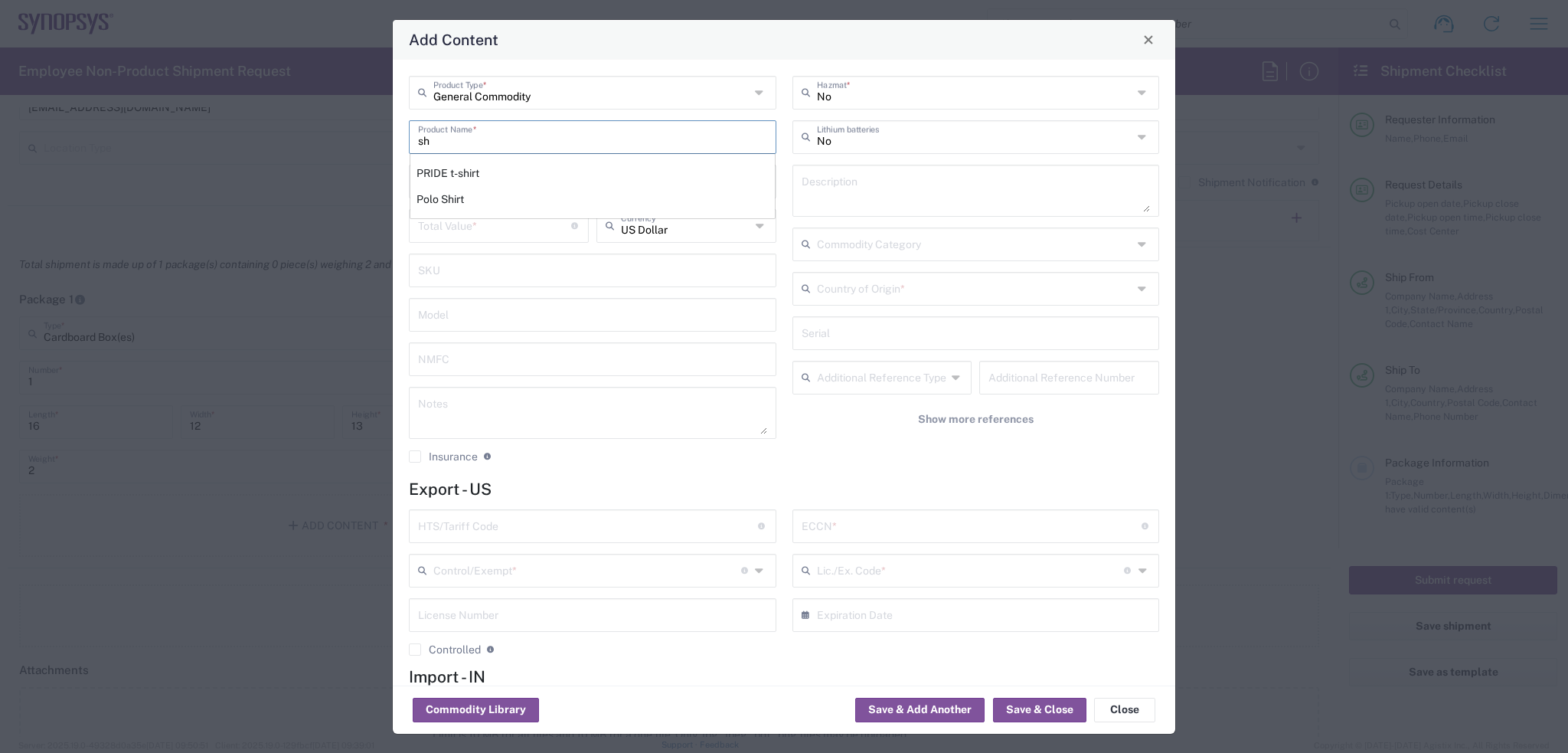
type input "s"
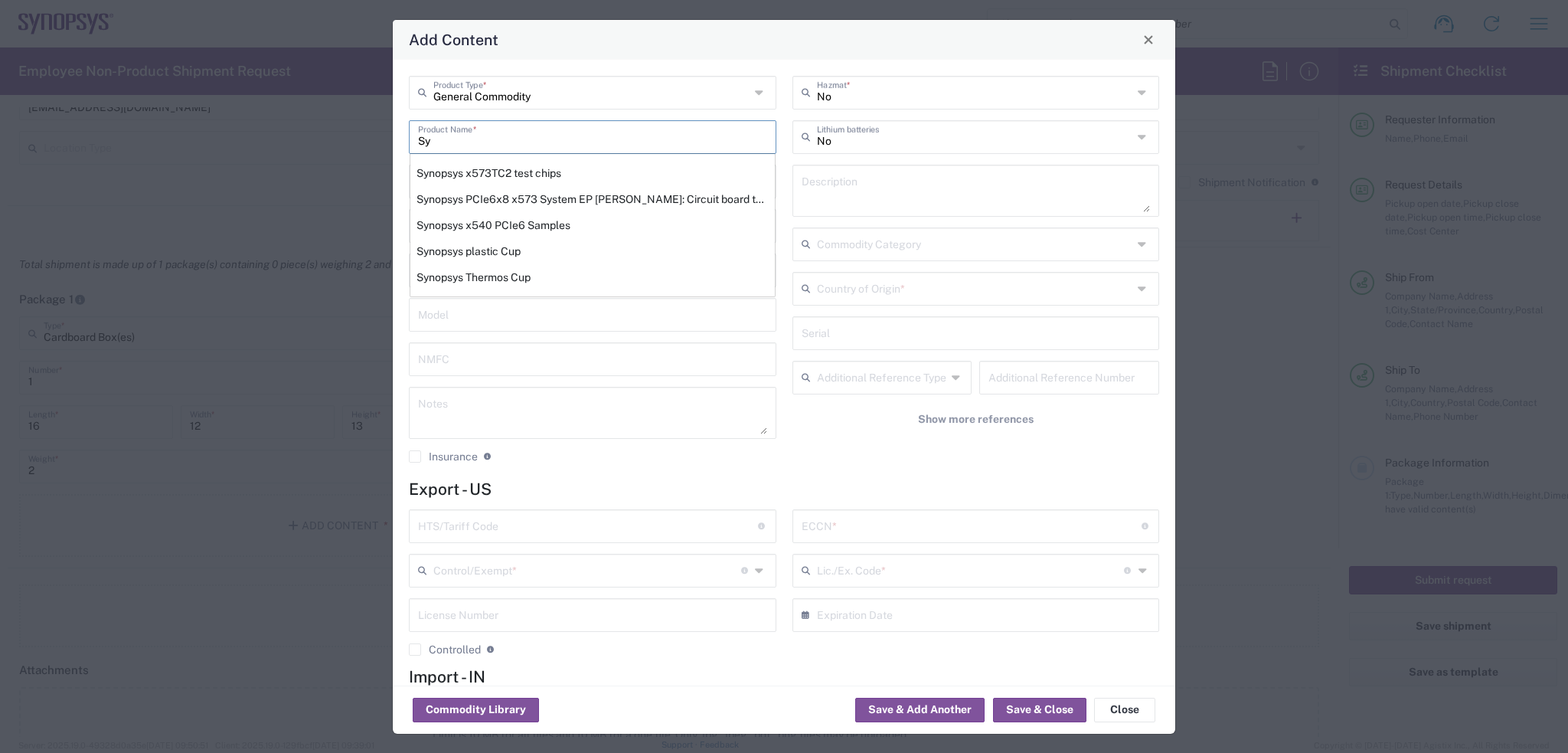
type input "S"
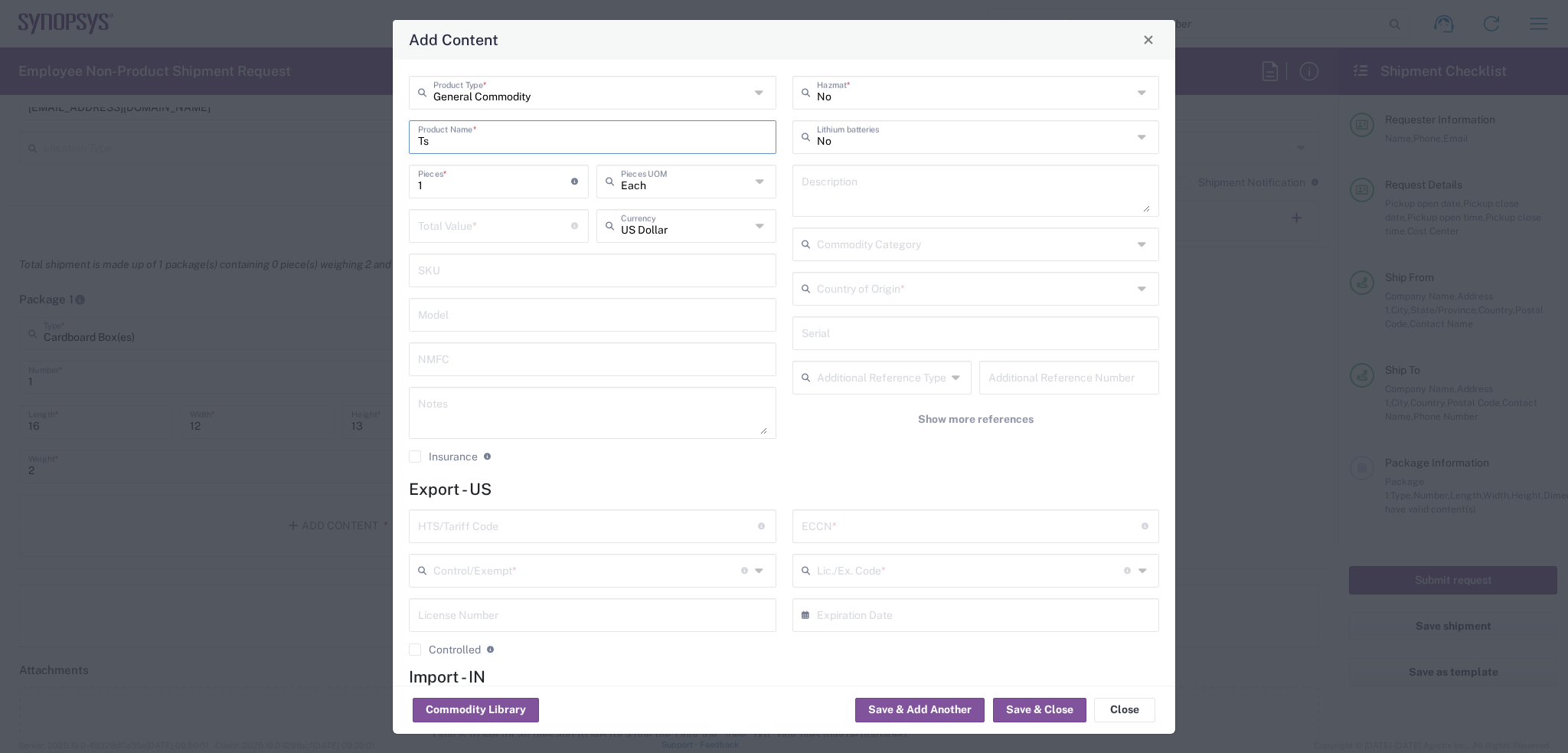
type input "T"
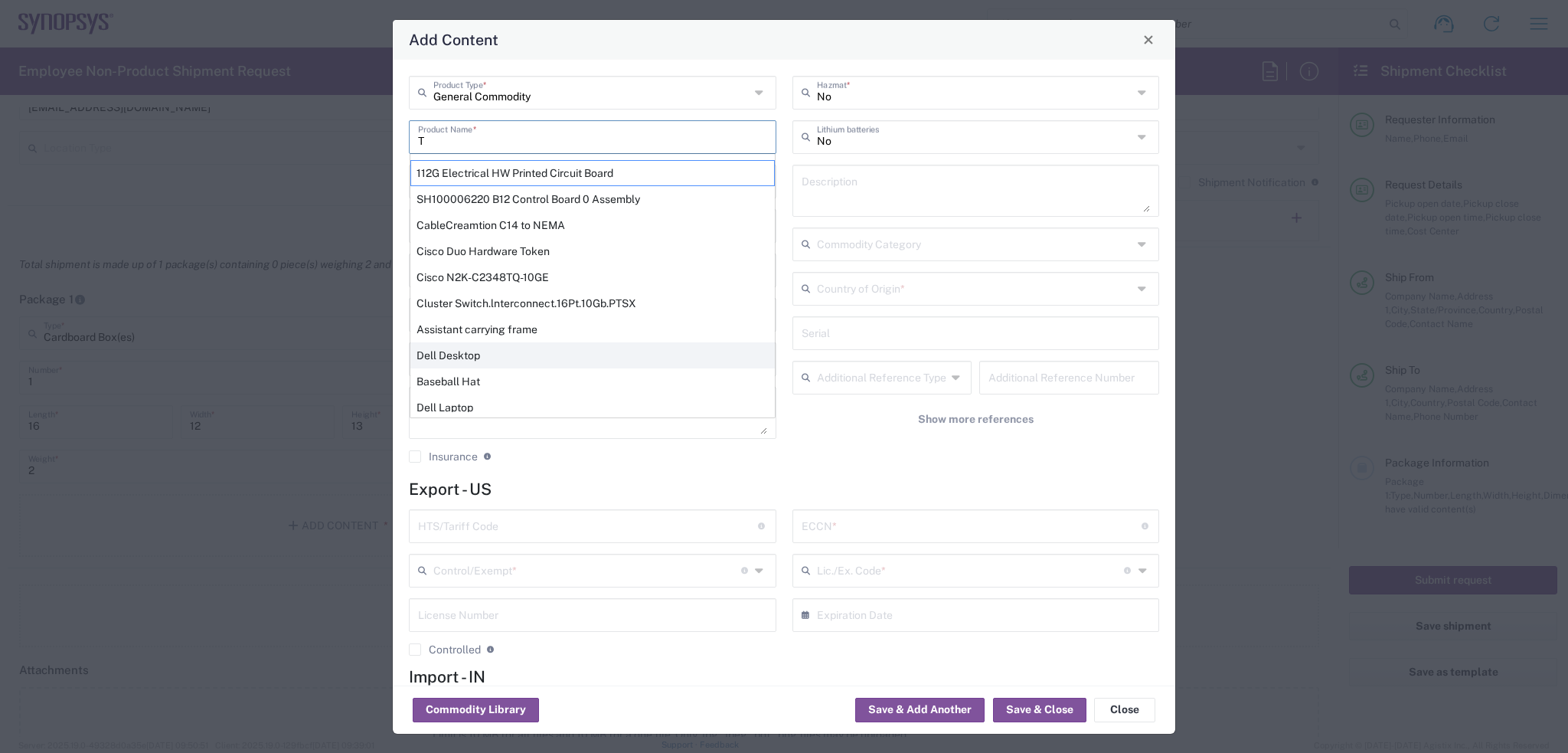
scroll to position [0, 0]
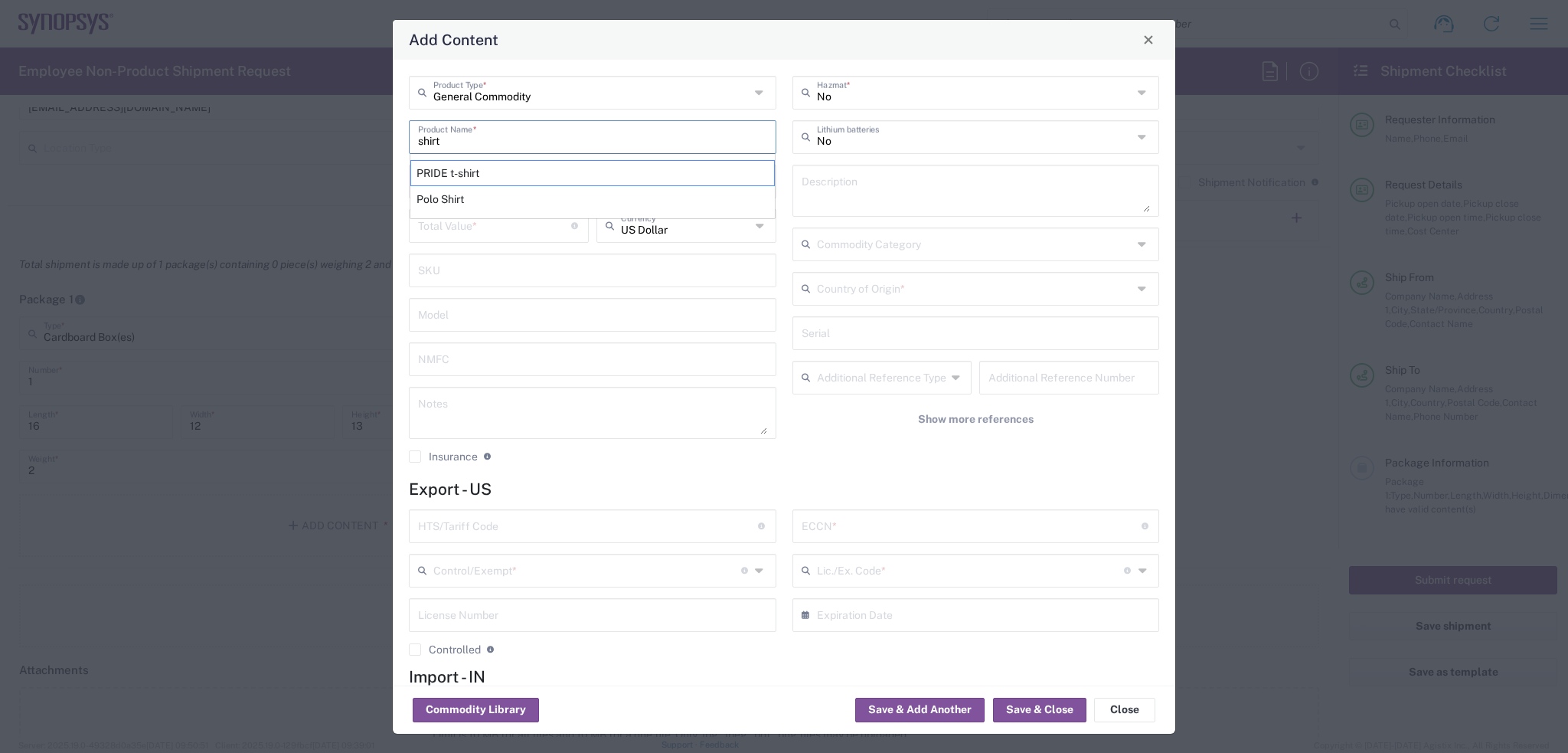
drag, startPoint x: 477, startPoint y: 147, endPoint x: 346, endPoint y: 129, distance: 132.2
click at [346, 130] on div "Add Content General Commodity Product Type * shirt Product Name * PRIDE t-shirt…" at bounding box center [784, 376] width 1568 height 753
type input "mug"
click at [466, 139] on input "mug" at bounding box center [592, 136] width 349 height 27
drag, startPoint x: 466, startPoint y: 139, endPoint x: 355, endPoint y: 135, distance: 111.1
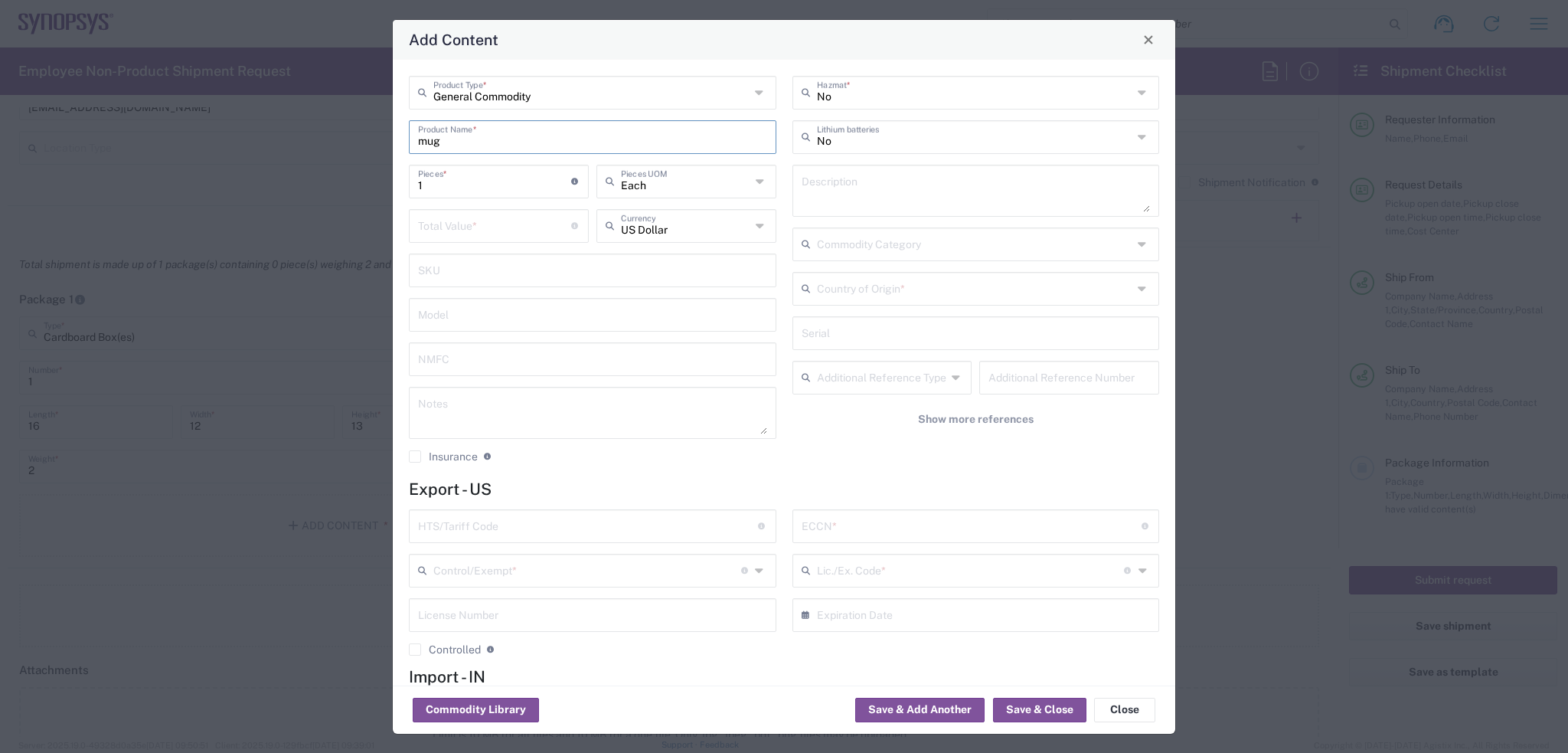
click at [355, 135] on div "Add Content General Commodity Product Type * mug Product Name * 1 Pieces * Numb…" at bounding box center [784, 376] width 1568 height 753
click at [495, 707] on button "Commodity Library" at bounding box center [475, 710] width 126 height 25
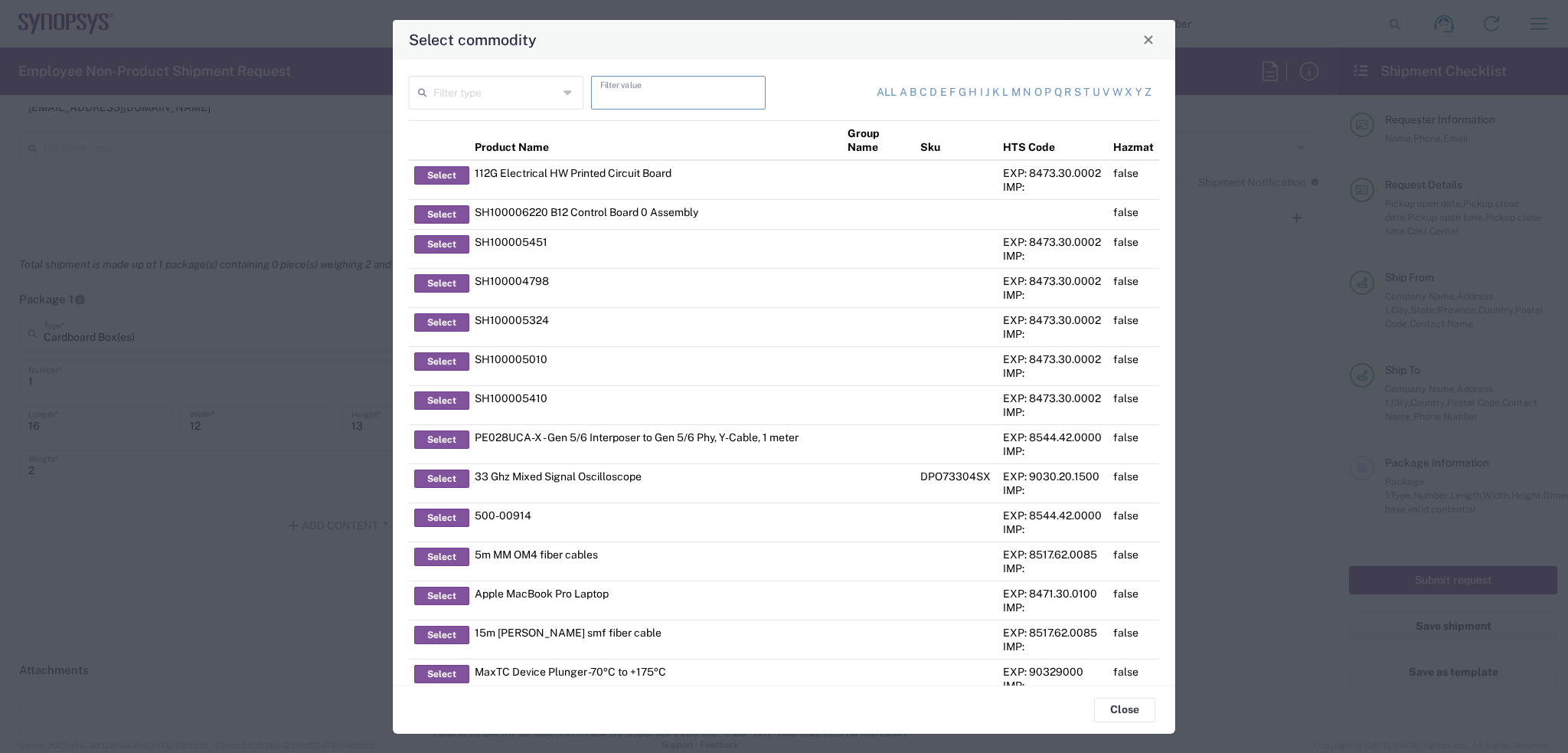
click at [627, 94] on input "text" at bounding box center [678, 91] width 156 height 27
type input "shirt"
click at [564, 89] on icon at bounding box center [569, 92] width 11 height 25
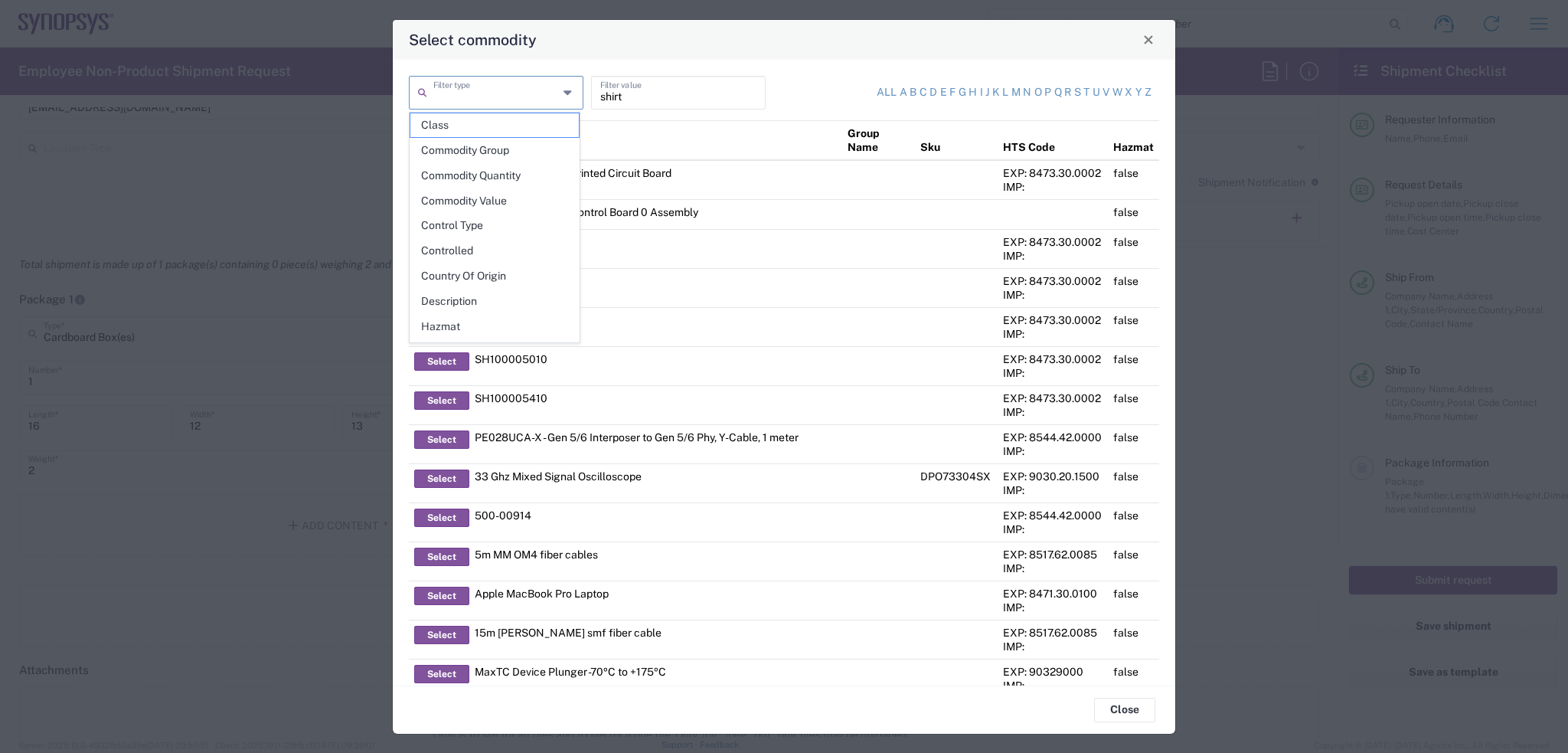
click at [564, 89] on icon at bounding box center [569, 92] width 11 height 25
click at [508, 305] on span "Description" at bounding box center [494, 302] width 169 height 24
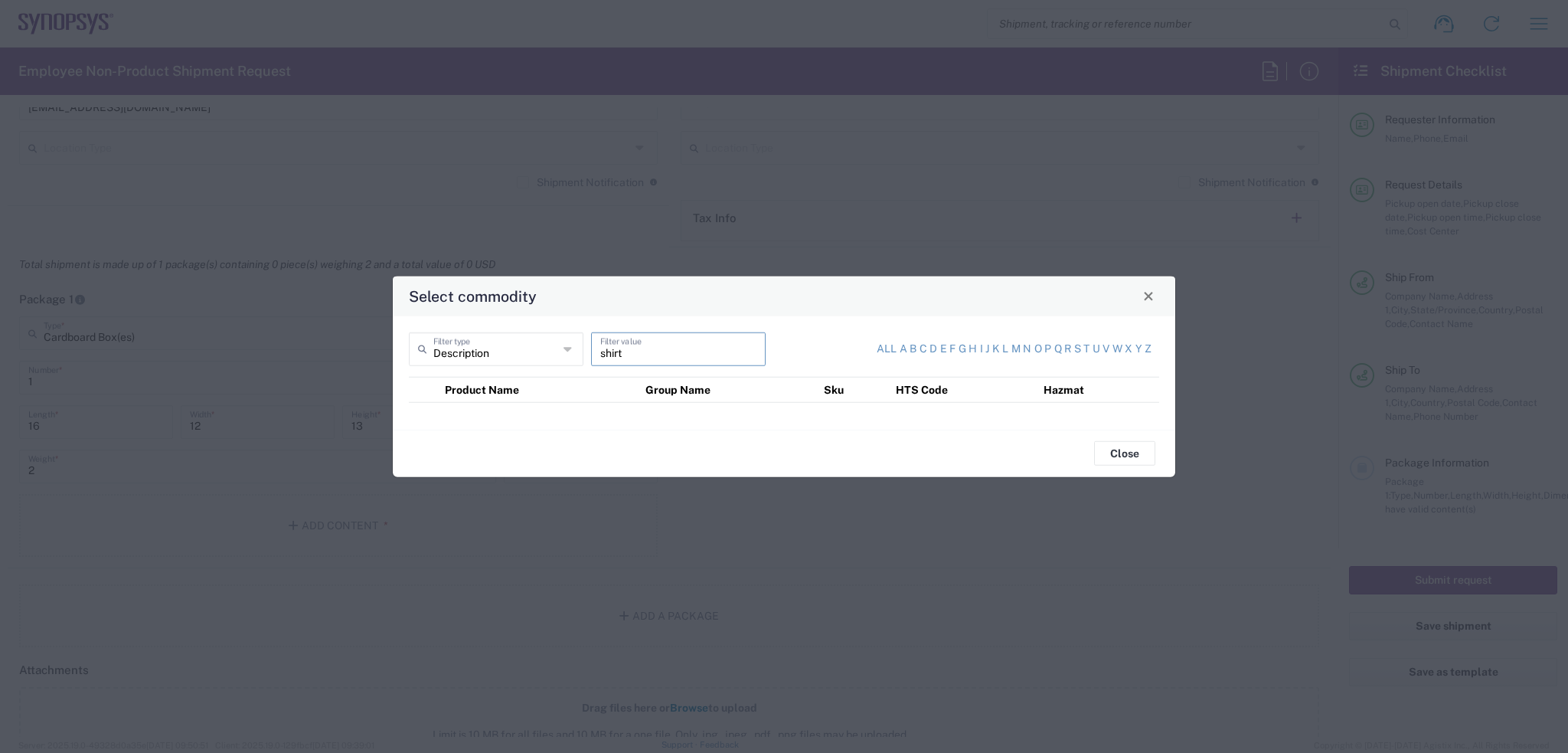
click at [636, 353] on input "shirt" at bounding box center [678, 347] width 156 height 27
click at [566, 346] on icon at bounding box center [569, 348] width 11 height 25
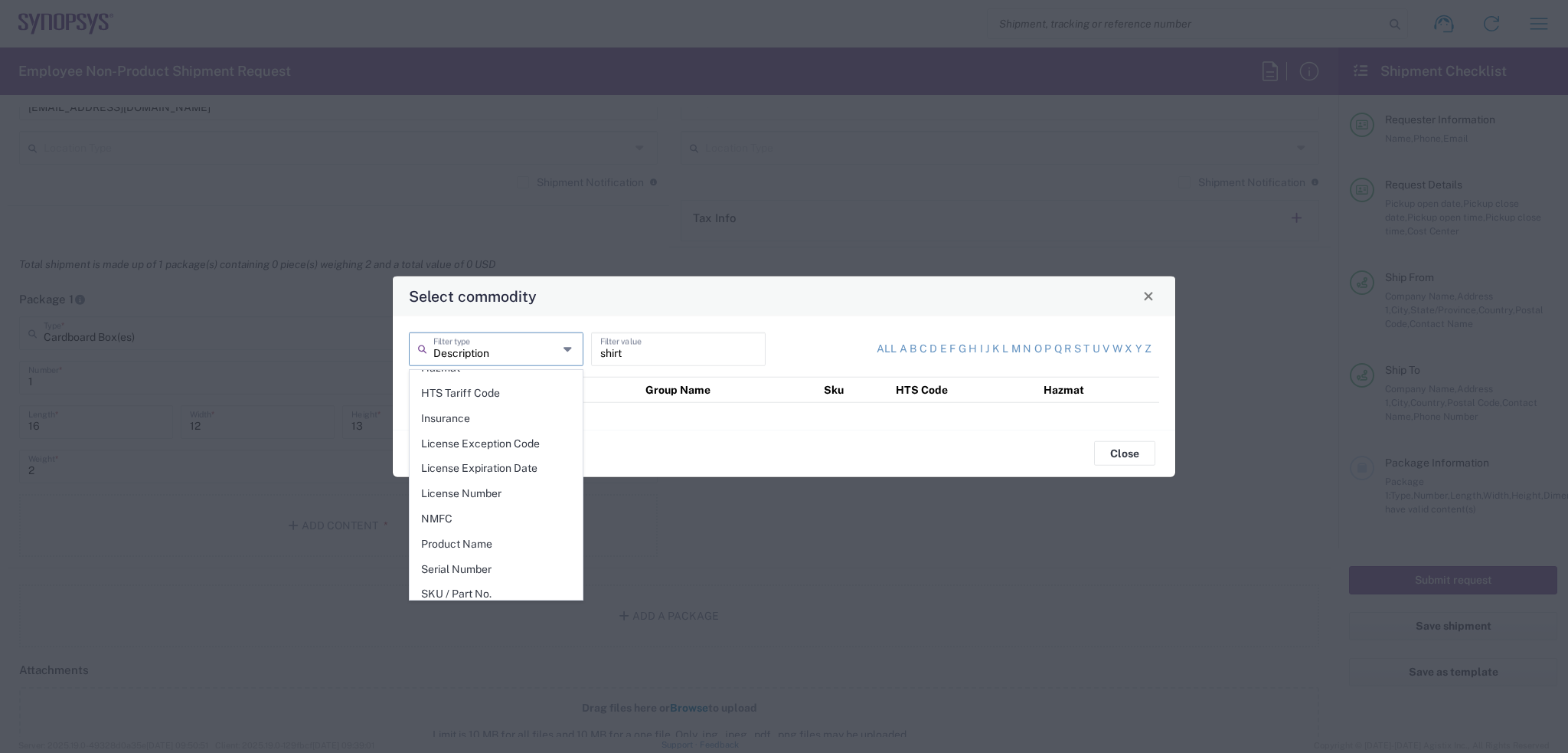
scroll to position [217, 0]
click at [505, 531] on span "Product Name" at bounding box center [496, 543] width 172 height 24
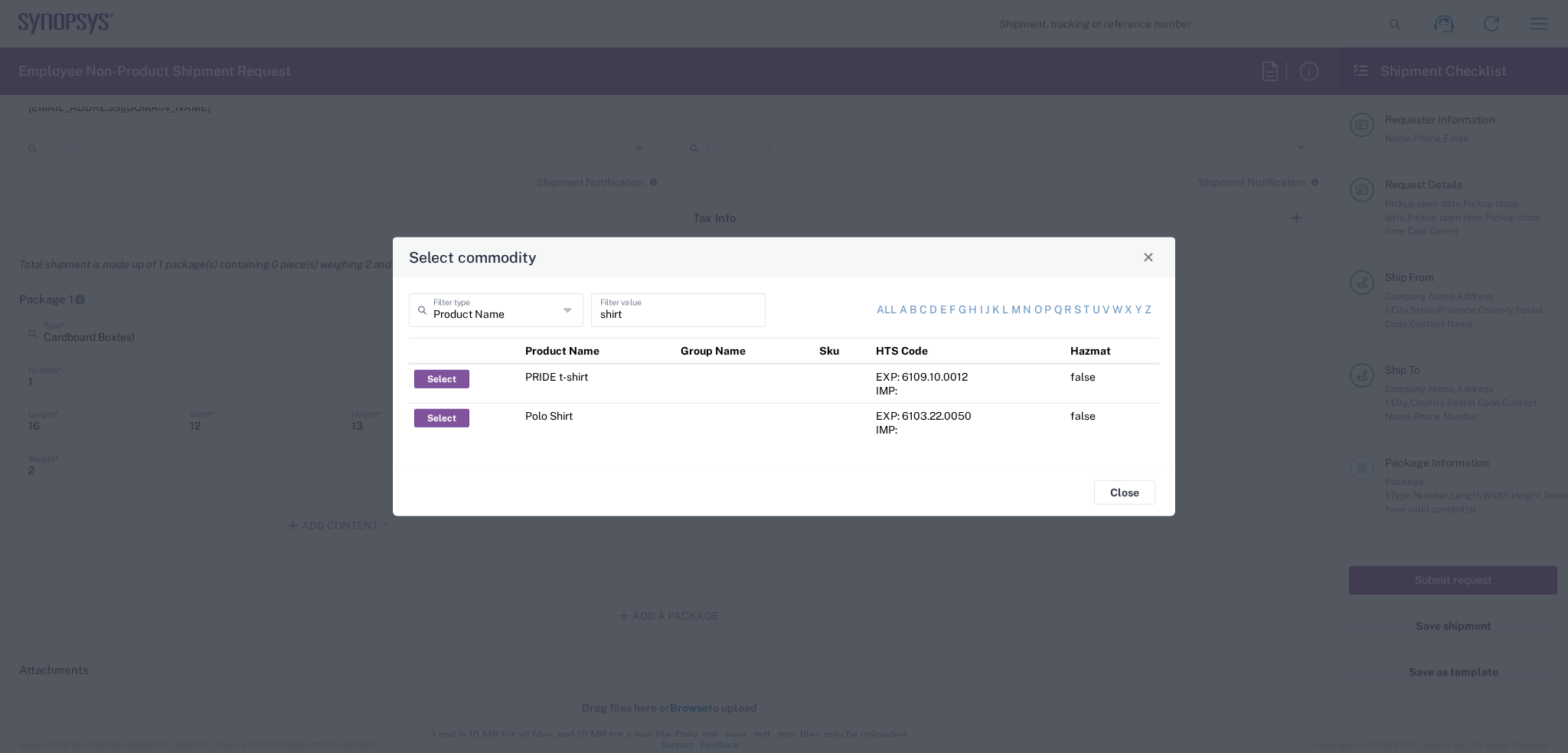
click at [570, 305] on icon at bounding box center [569, 309] width 11 height 25
type input "Product Name"
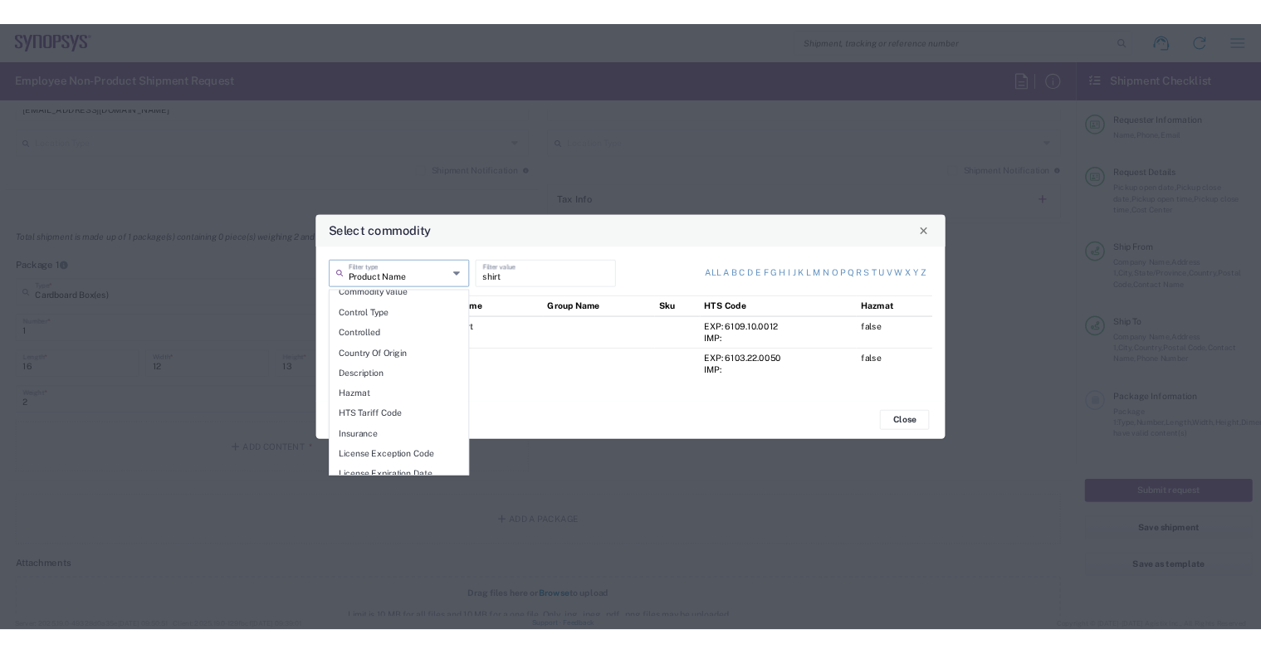
scroll to position [0, 0]
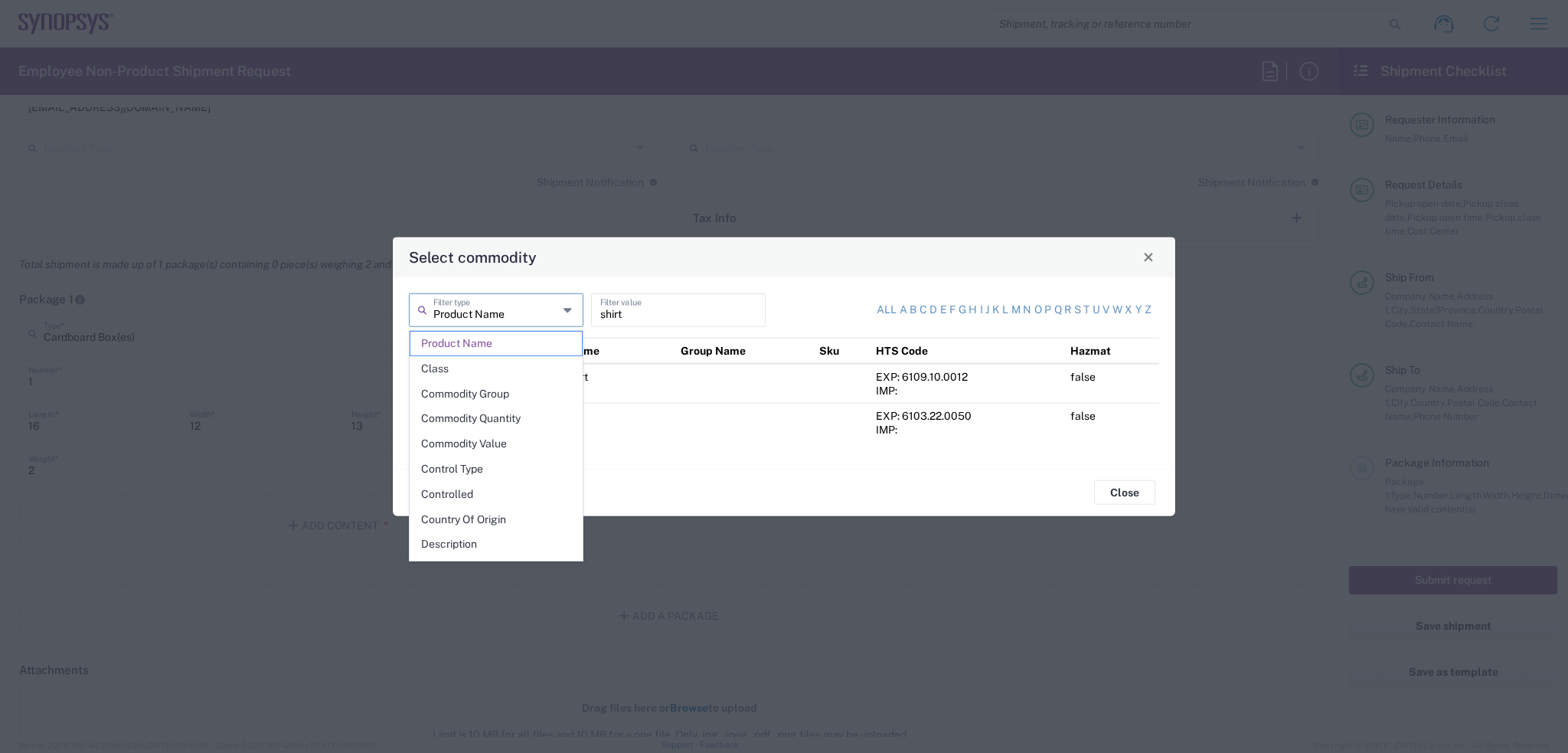
click at [648, 300] on input "shirt" at bounding box center [678, 308] width 156 height 27
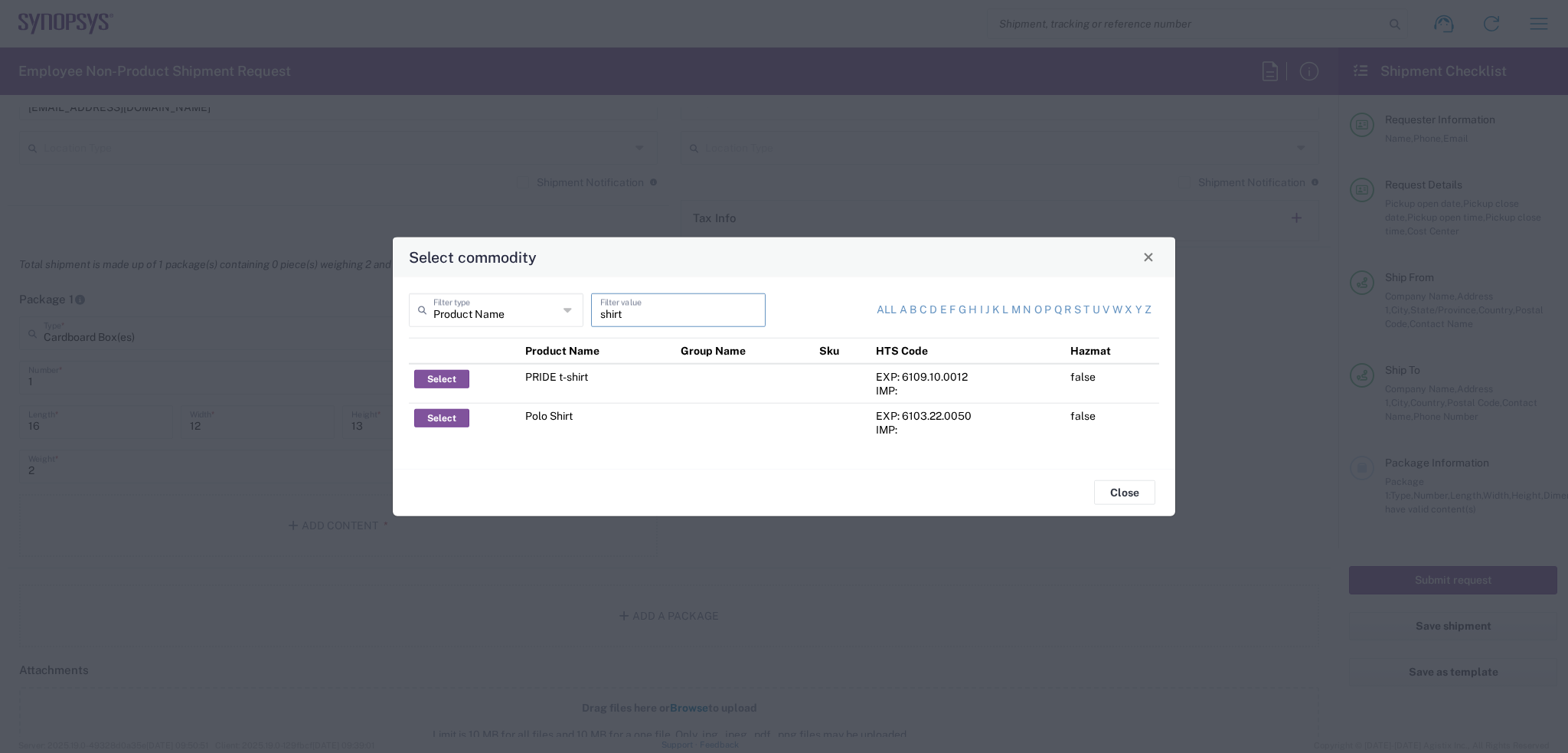
drag, startPoint x: 655, startPoint y: 315, endPoint x: 480, endPoint y: 305, distance: 175.3
click at [480, 305] on div "Product Name Filter type shirt Filter value" at bounding box center [592, 315] width 375 height 44
type input "c"
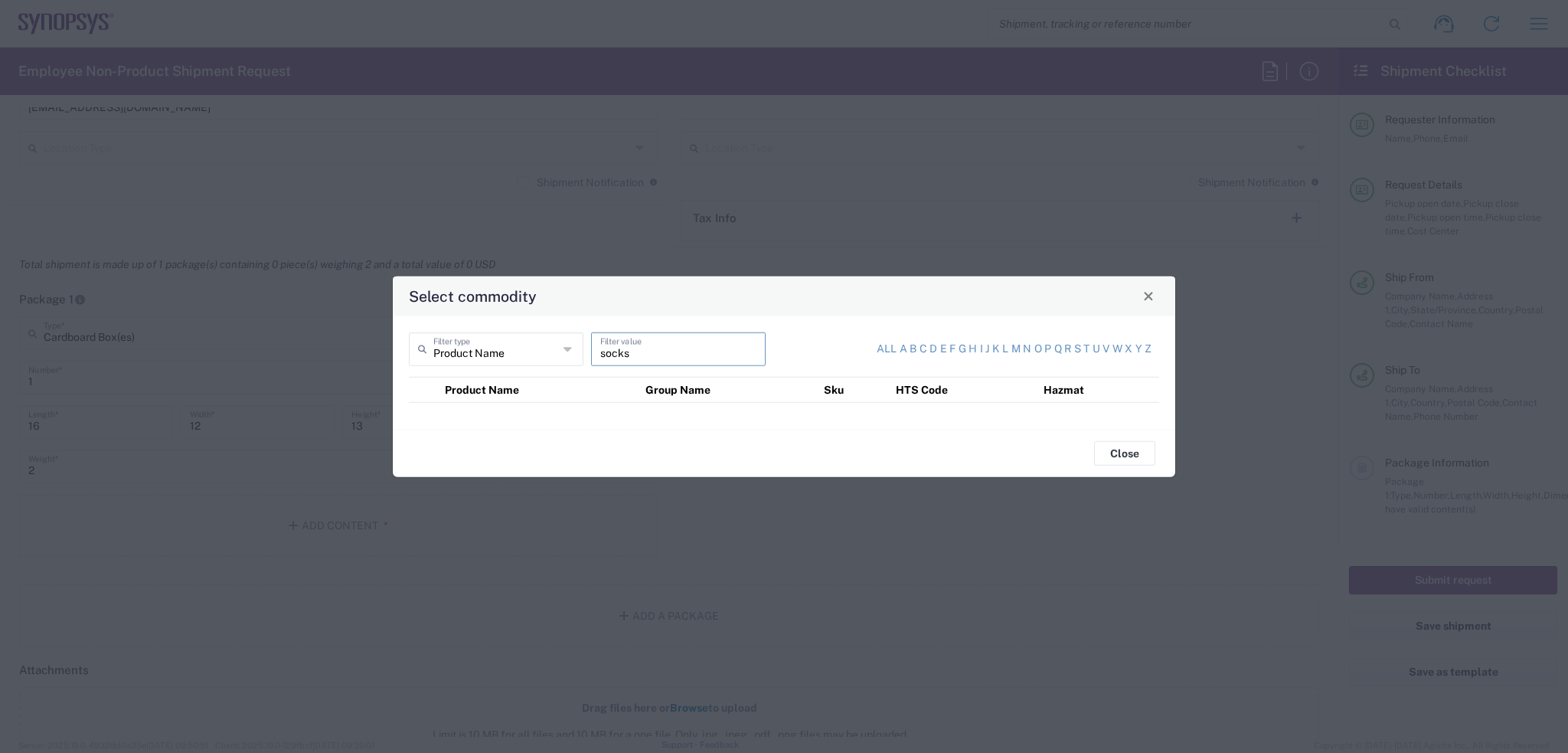
type input "socks"
click at [569, 352] on icon at bounding box center [569, 348] width 11 height 25
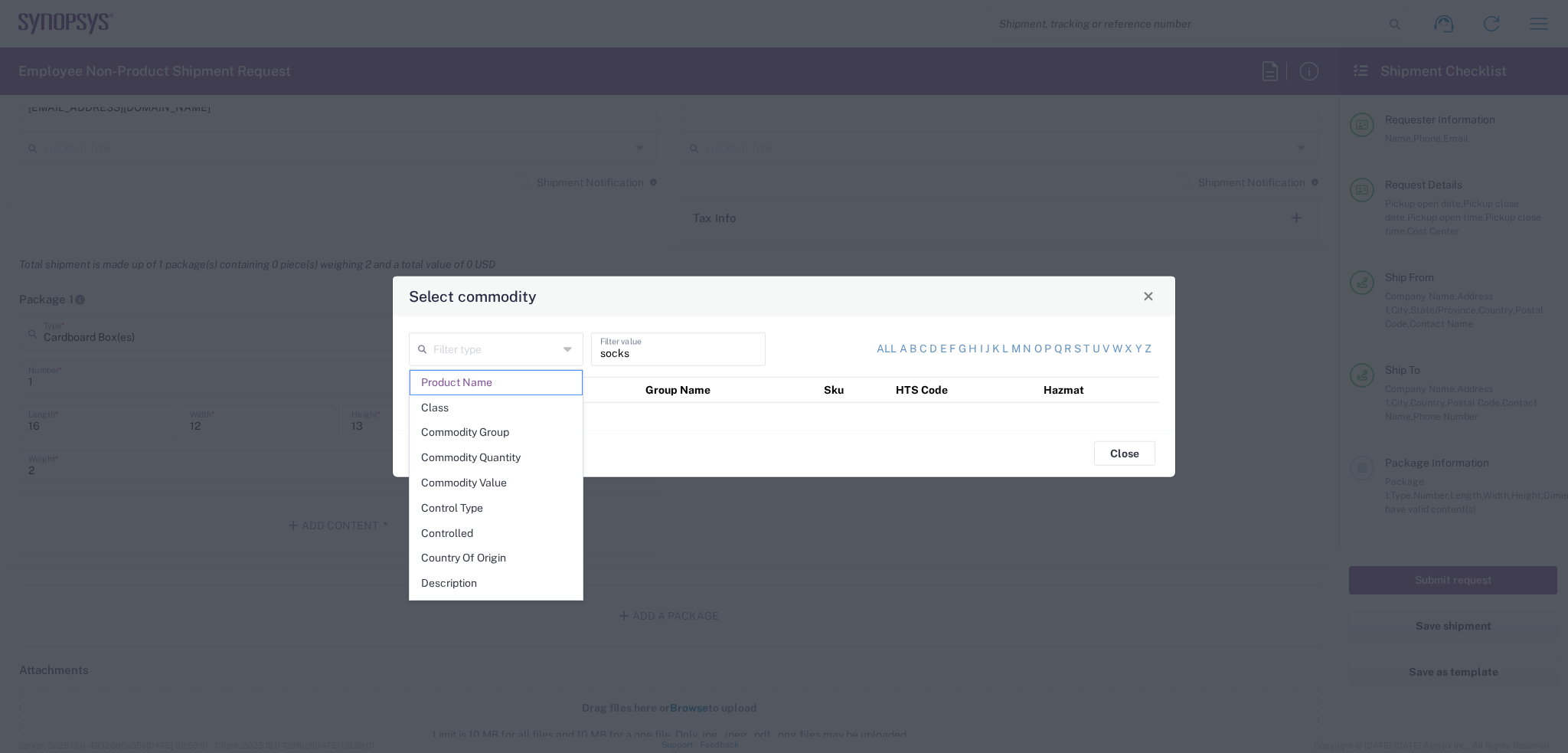
click at [569, 352] on icon at bounding box center [569, 348] width 11 height 25
click at [1136, 460] on button "Close" at bounding box center [1124, 453] width 61 height 25
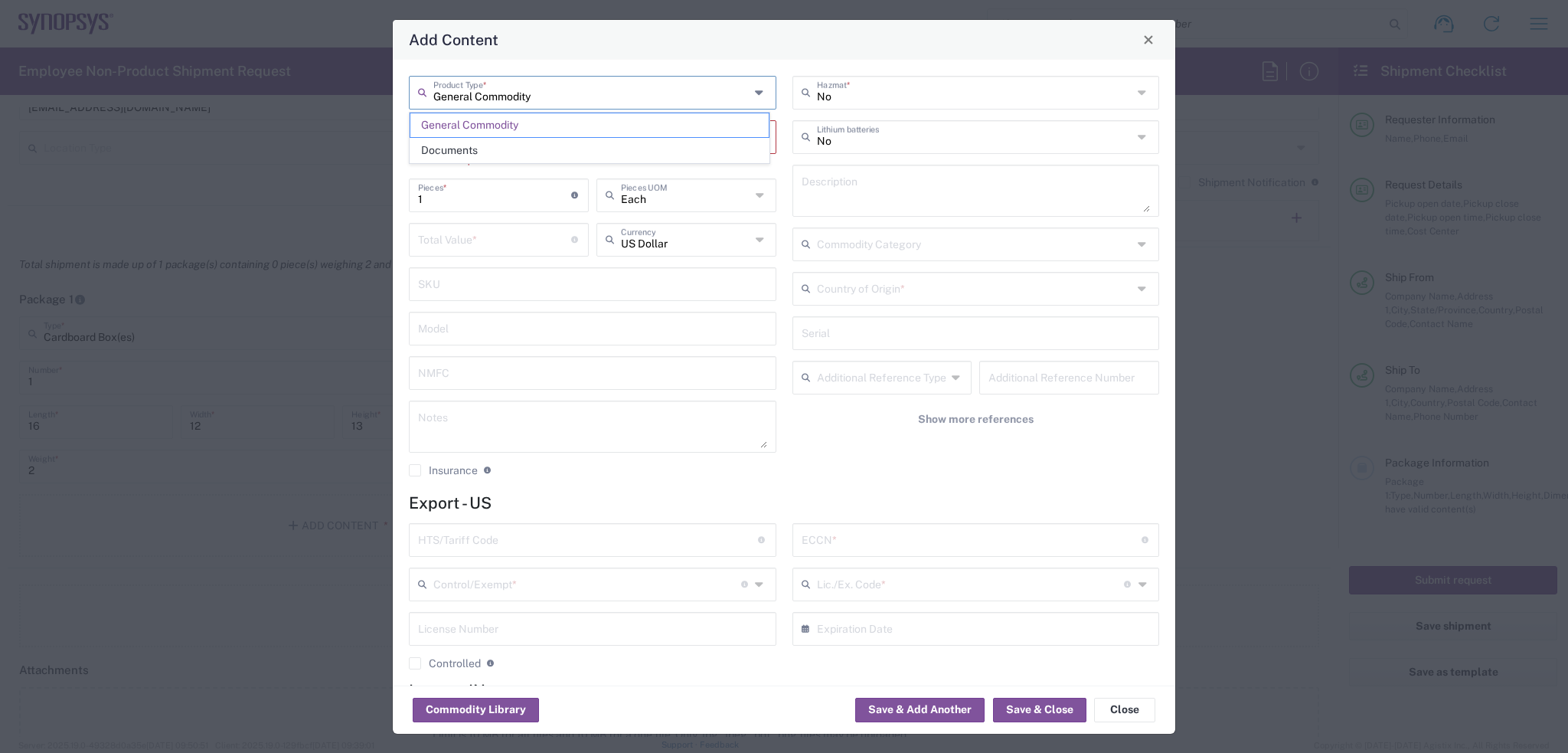
click at [466, 101] on input "General Commodity" at bounding box center [591, 91] width 316 height 27
click at [462, 147] on span "Documents" at bounding box center [589, 150] width 358 height 24
type input "Documents"
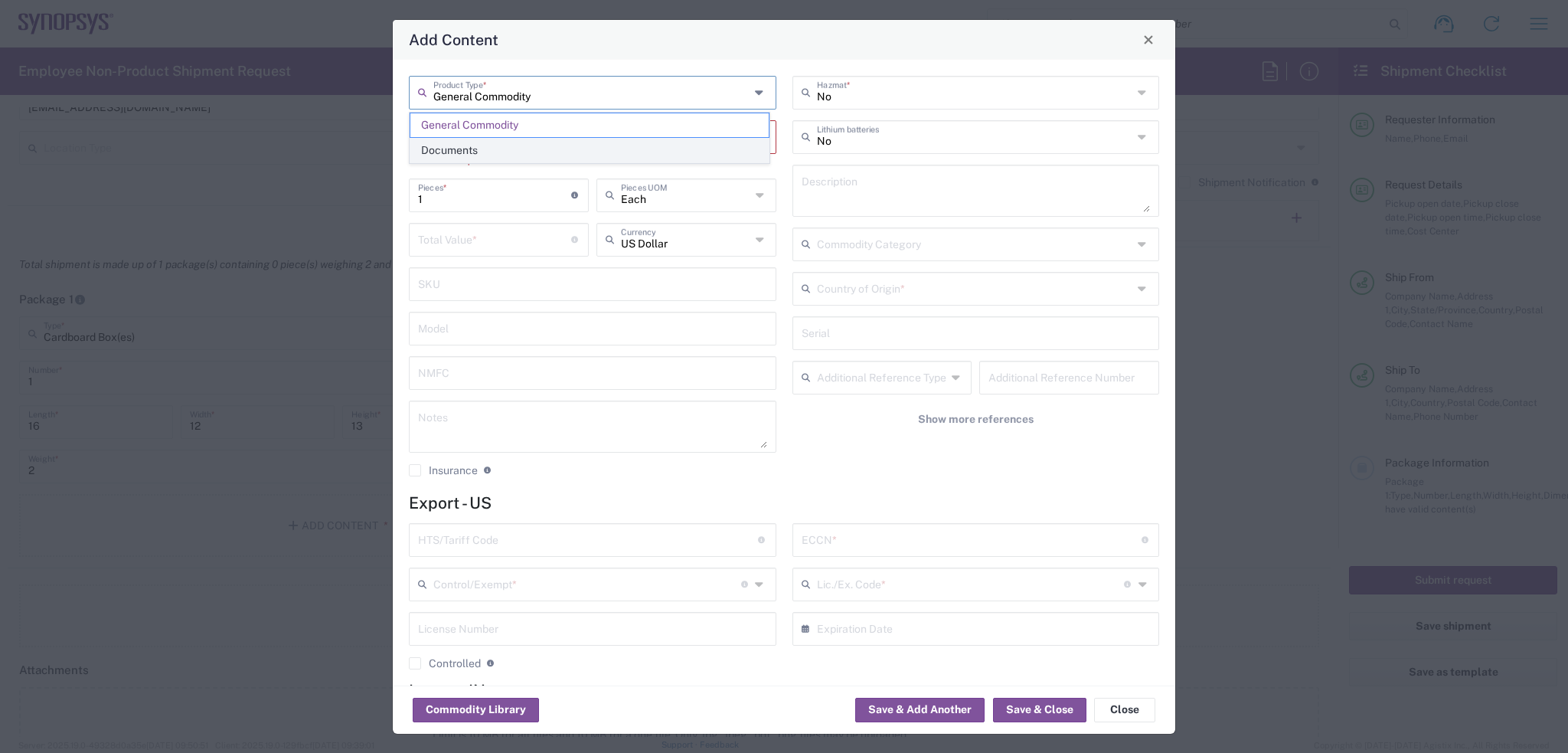
type input "1"
type textarea "Documents"
type input "United States"
type input "0000.00.0000"
type input "FTR Exemption"
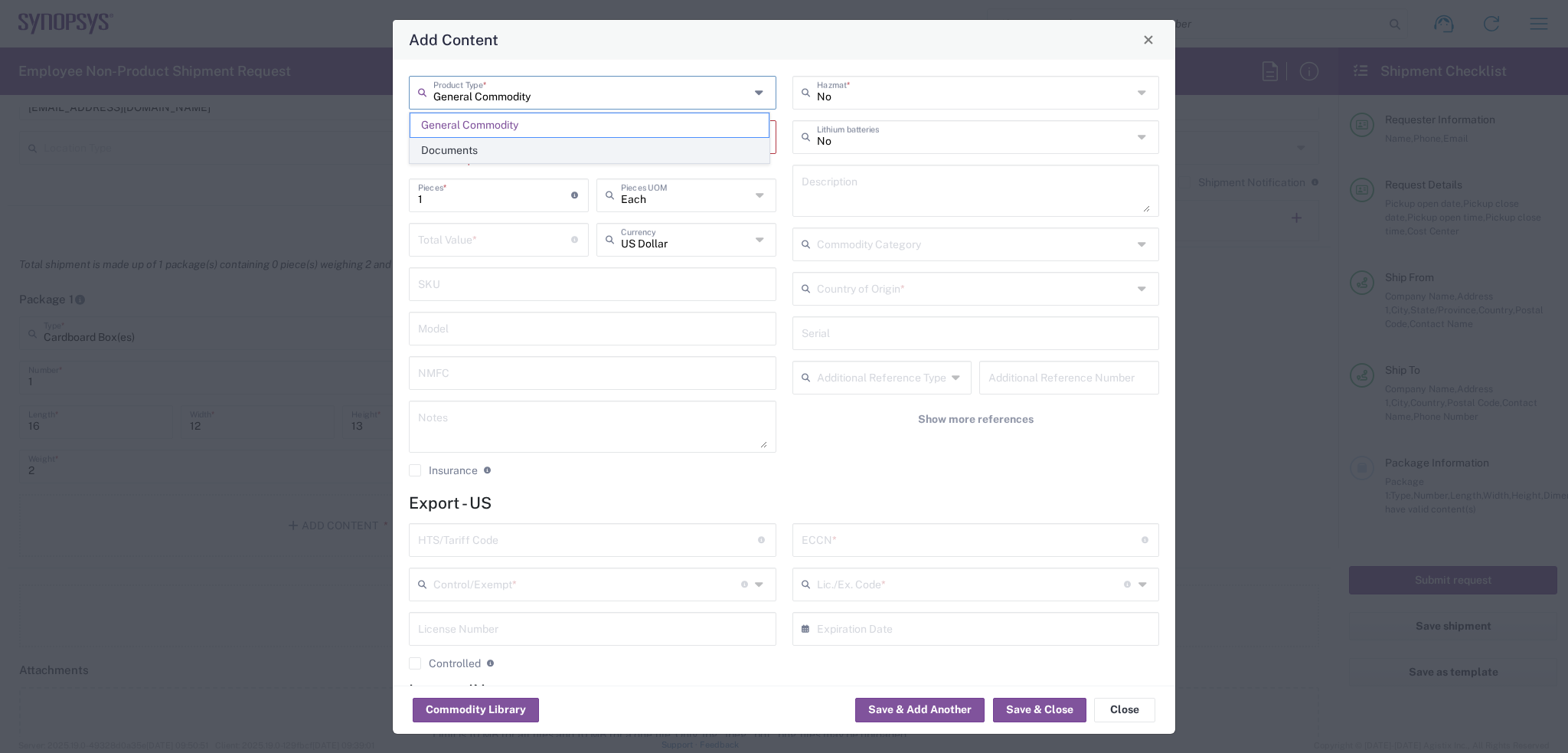
type input "0000"
type input "0000.00.0000"
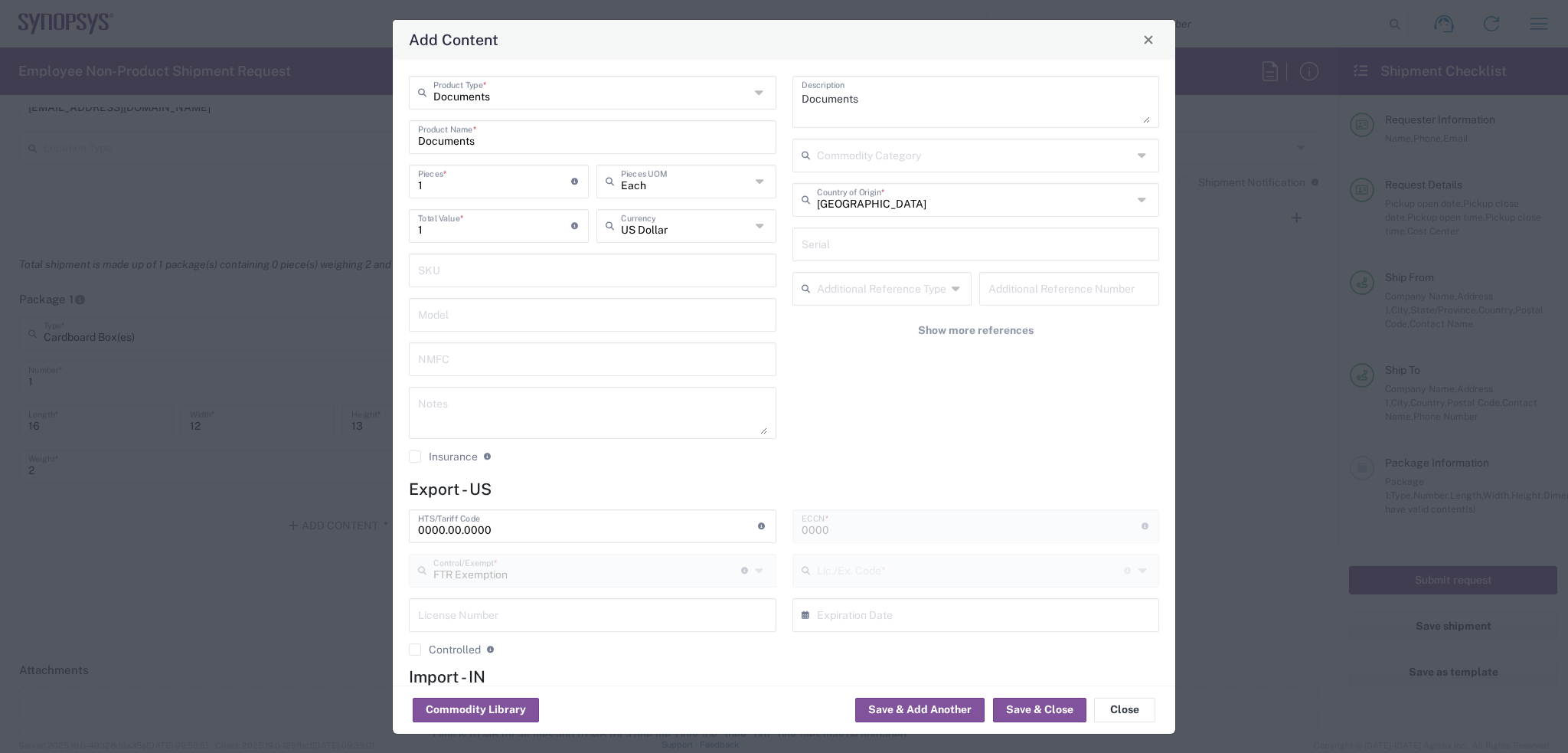
type input "30.37(a)"
click at [468, 94] on input "Documents" at bounding box center [591, 91] width 316 height 27
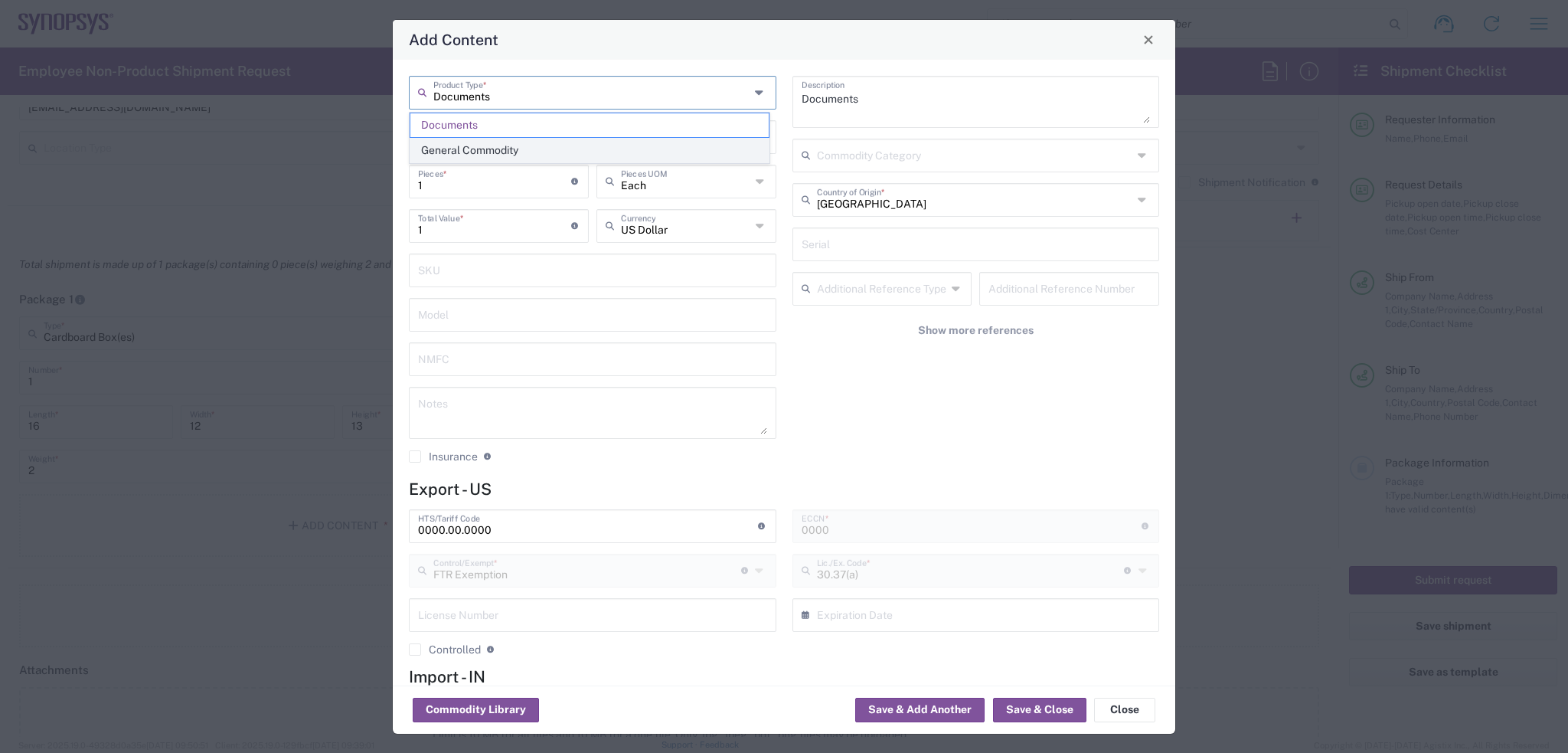
click at [469, 147] on span "General Commodity" at bounding box center [589, 150] width 358 height 24
type input "General Commodity"
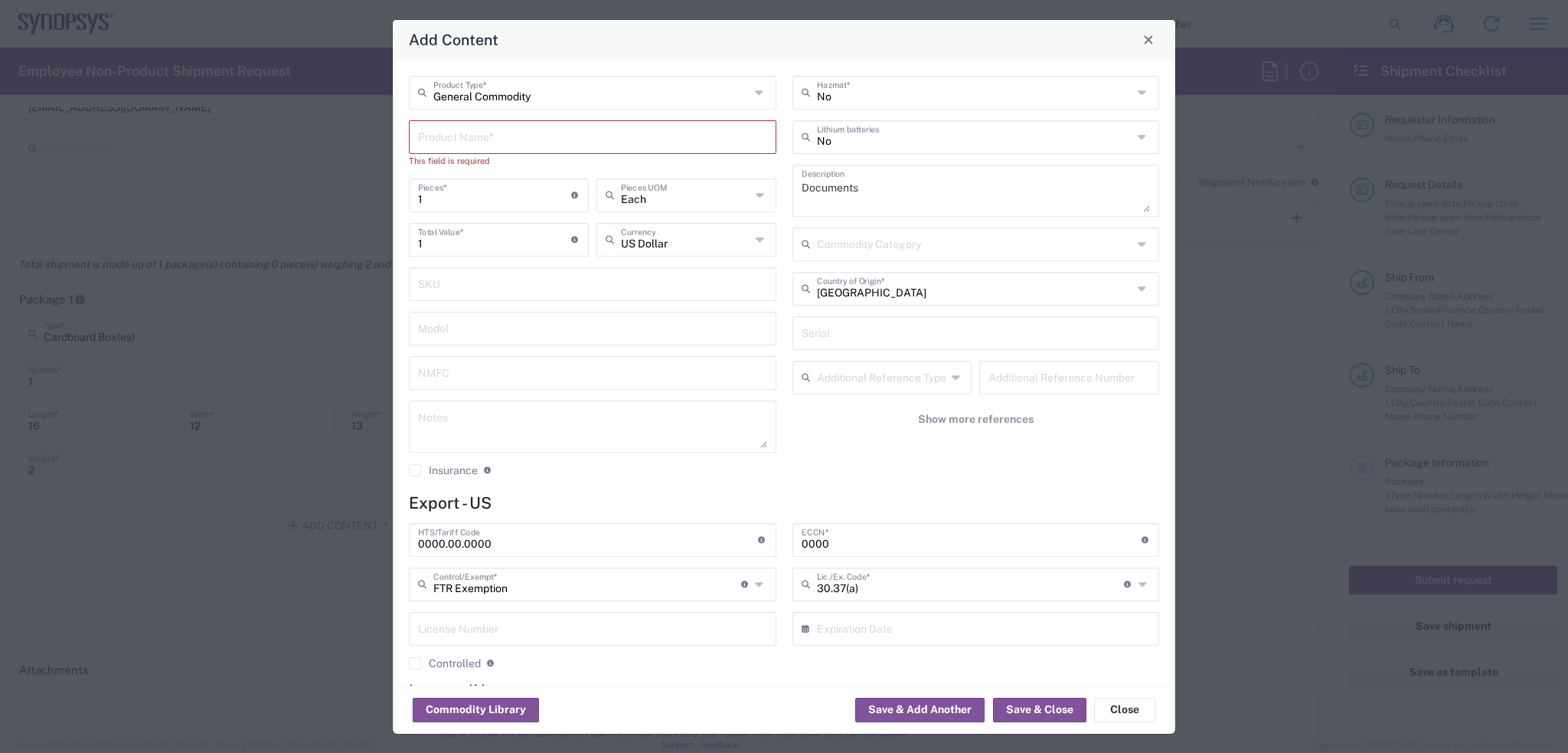
click at [469, 142] on input "text" at bounding box center [592, 136] width 349 height 27
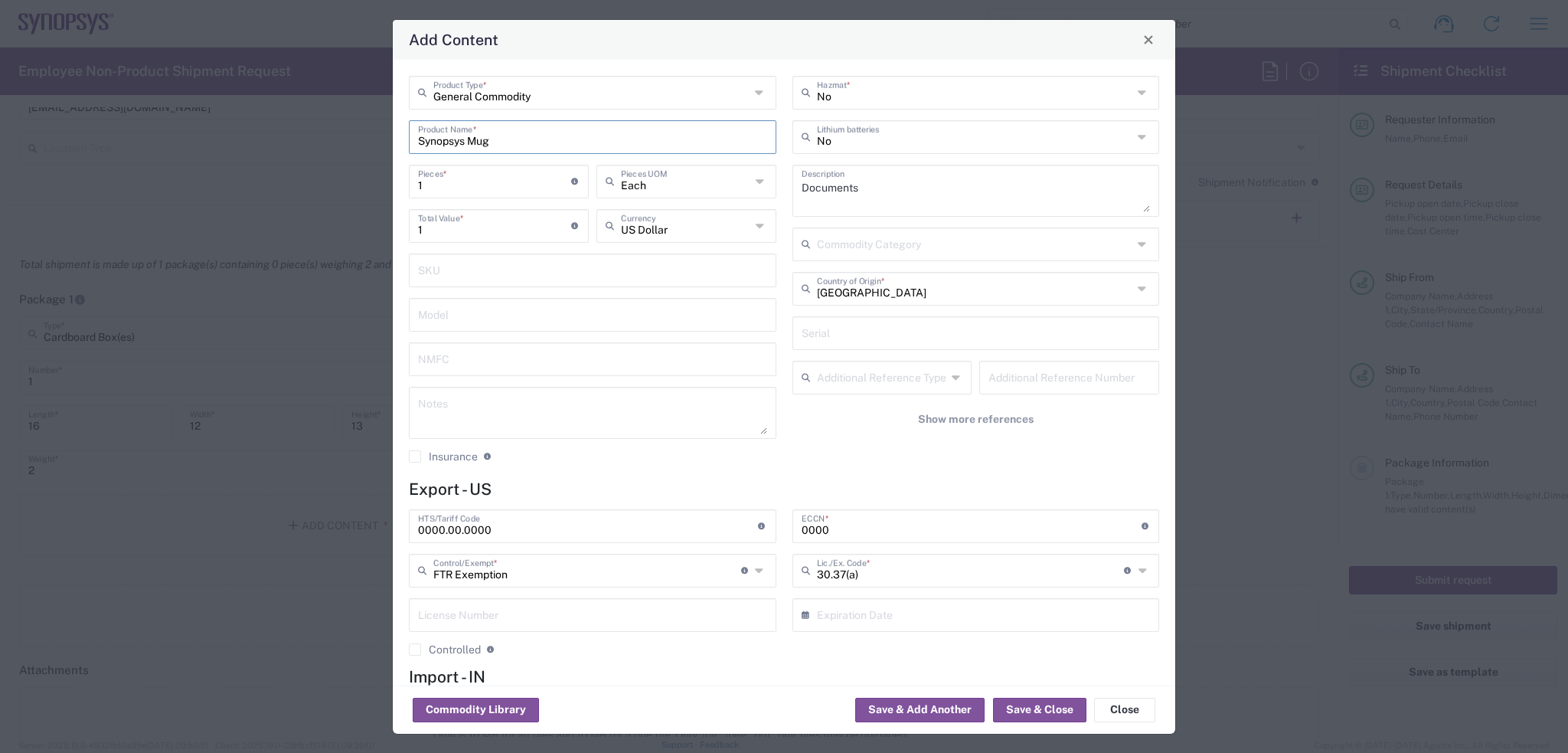
type input "Synopsys Mug"
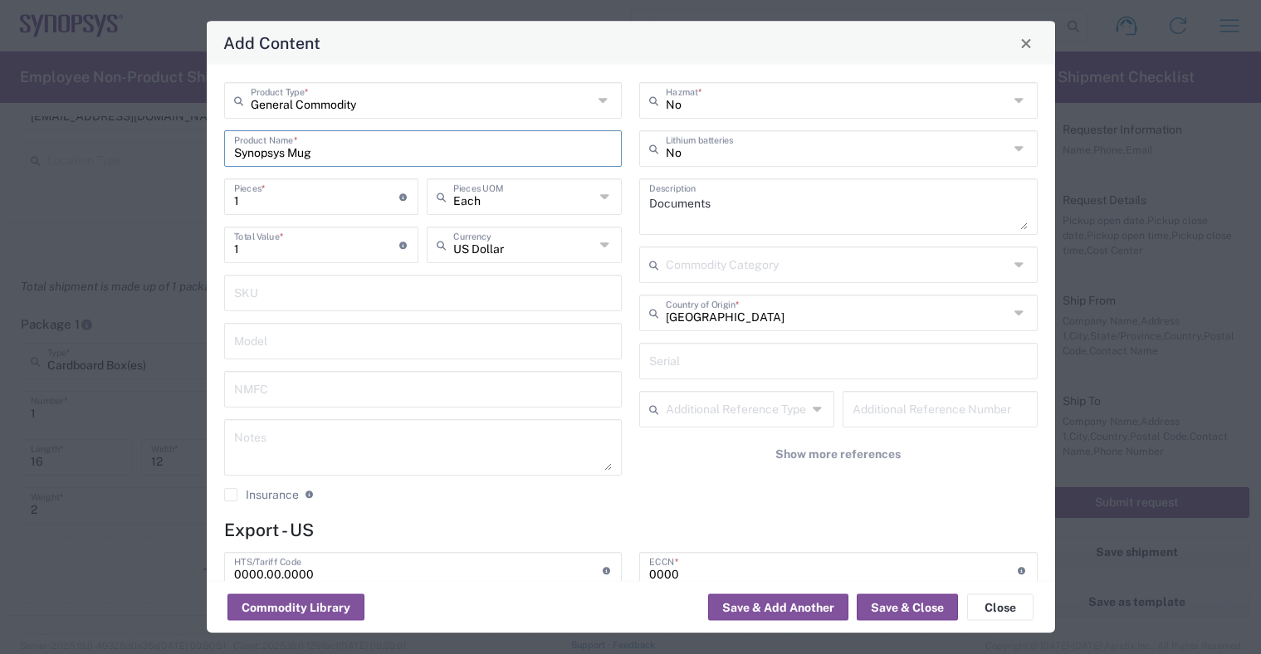
scroll to position [1328, 0]
click at [983, 599] on button "Close" at bounding box center [1000, 607] width 66 height 27
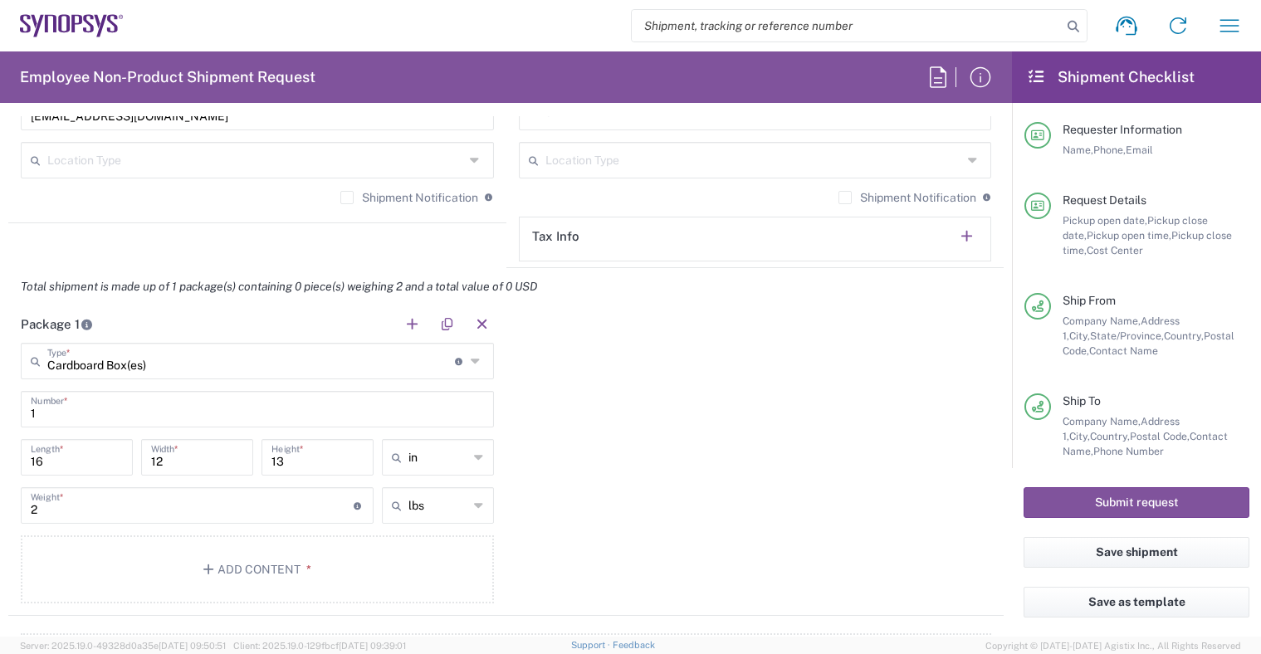
click at [645, 489] on div "Package 1 Cardboard Box(es) Type * Material used to package goods Your Packagin…" at bounding box center [505, 460] width 995 height 310
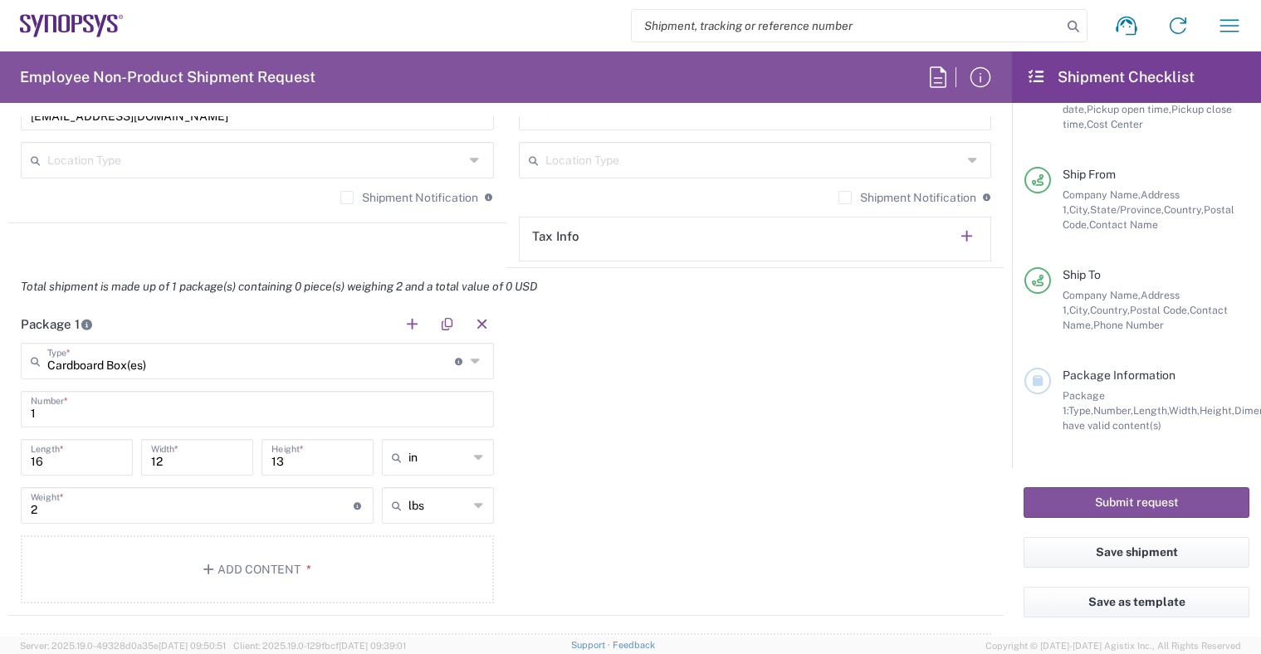
scroll to position [0, 0]
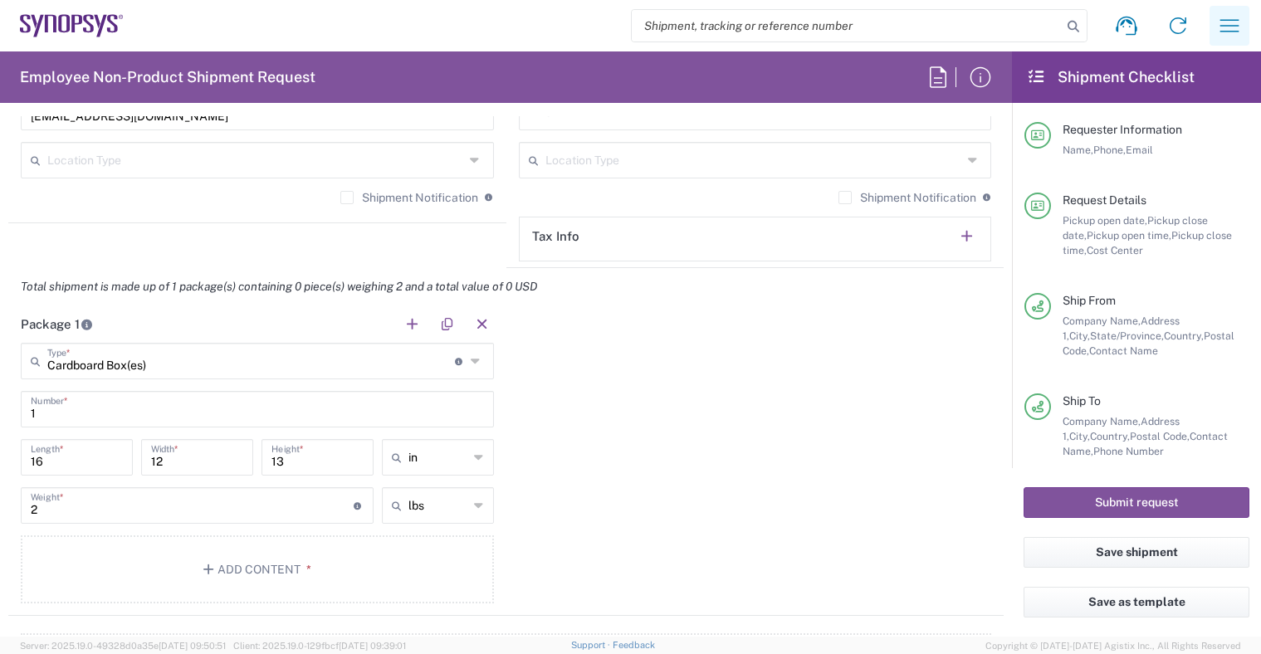
click at [1242, 32] on icon "button" at bounding box center [1229, 25] width 27 height 27
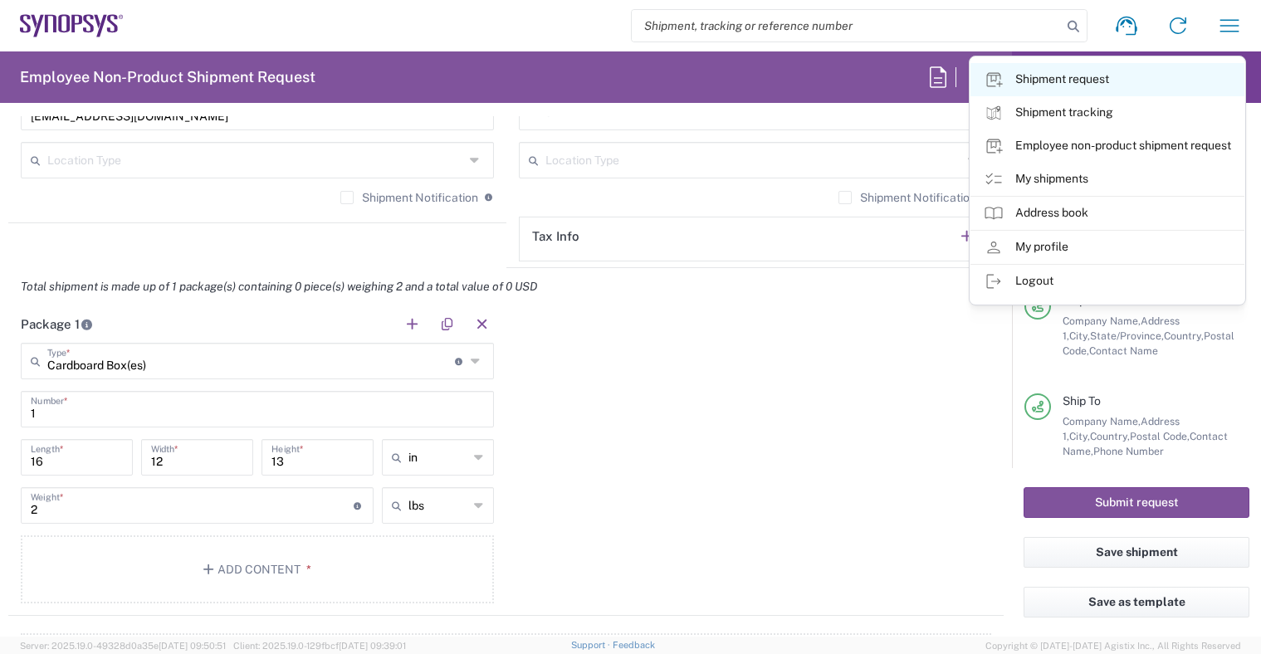
click at [1083, 76] on link "Shipment request" at bounding box center [1107, 79] width 274 height 33
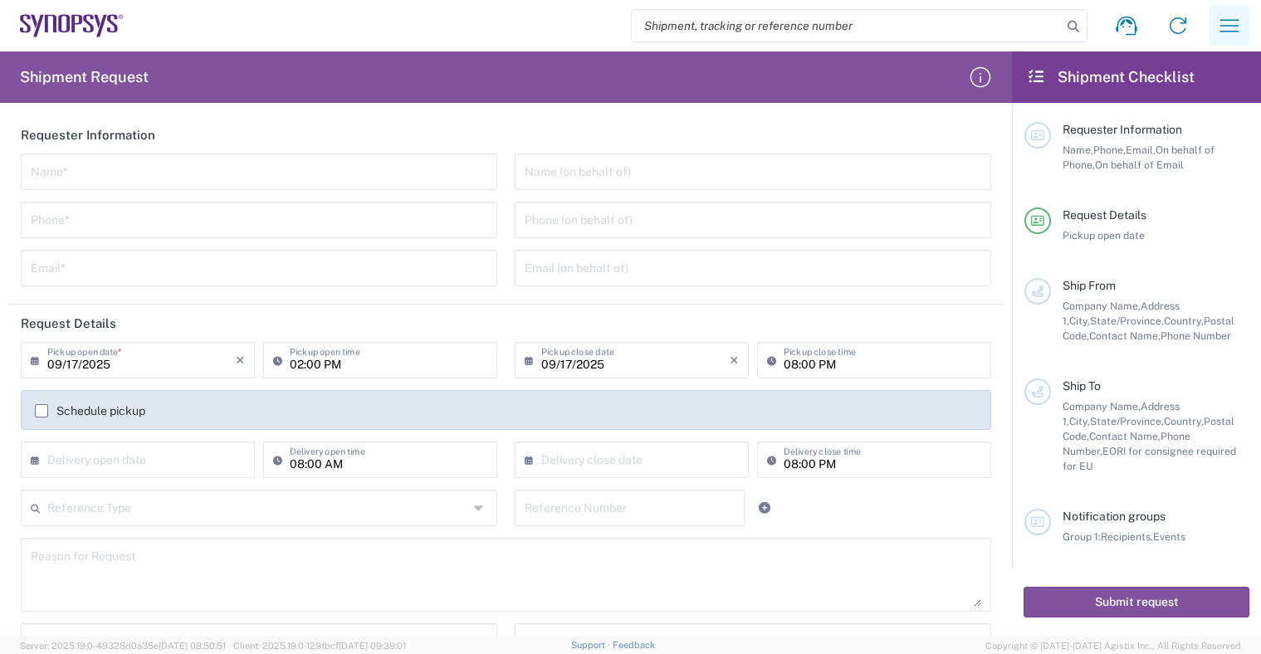
click at [1222, 17] on icon "button" at bounding box center [1229, 25] width 27 height 27
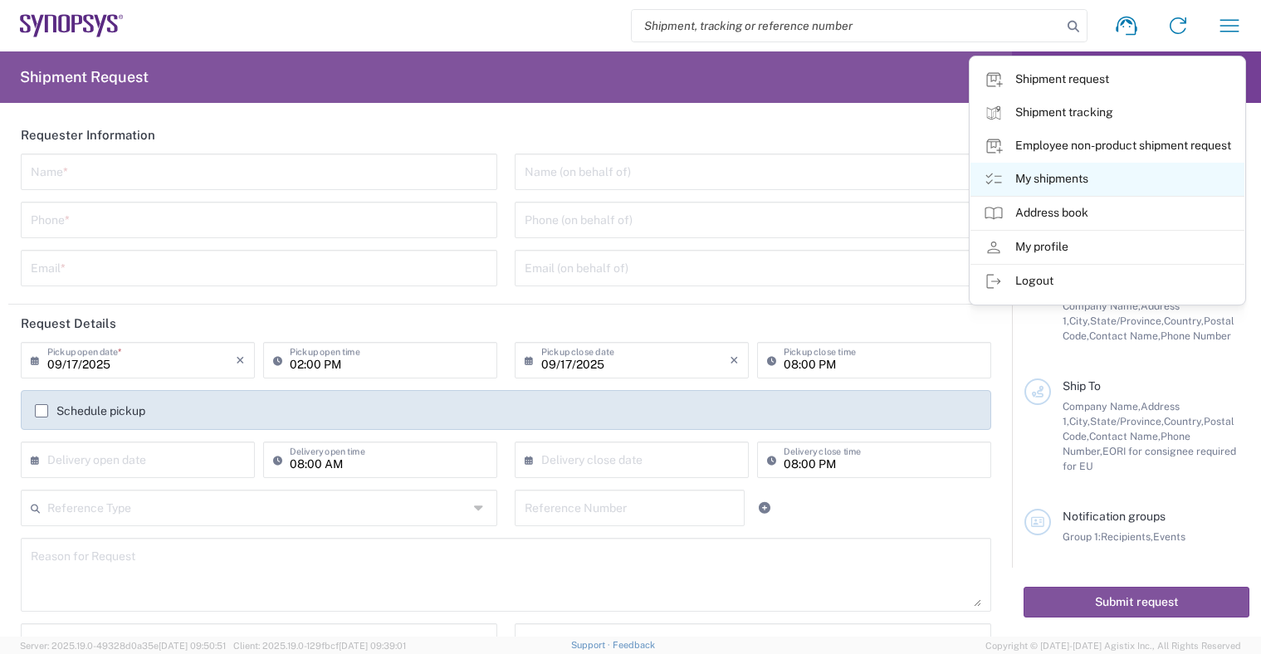
click at [1134, 172] on link "My shipments" at bounding box center [1107, 179] width 274 height 33
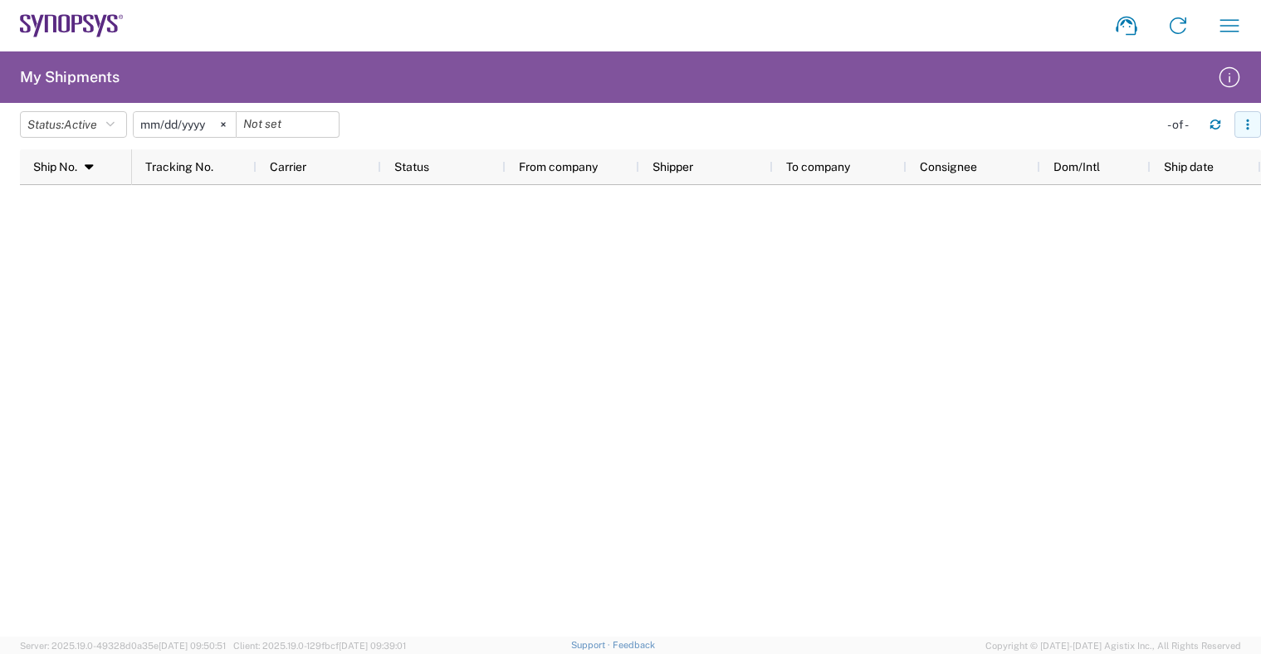
click at [1241, 128] on button "button" at bounding box center [1247, 124] width 27 height 27
click at [1032, 60] on agx-form-header "My Shipments" at bounding box center [630, 76] width 1261 height 51
click at [1217, 29] on icon "button" at bounding box center [1229, 25] width 27 height 27
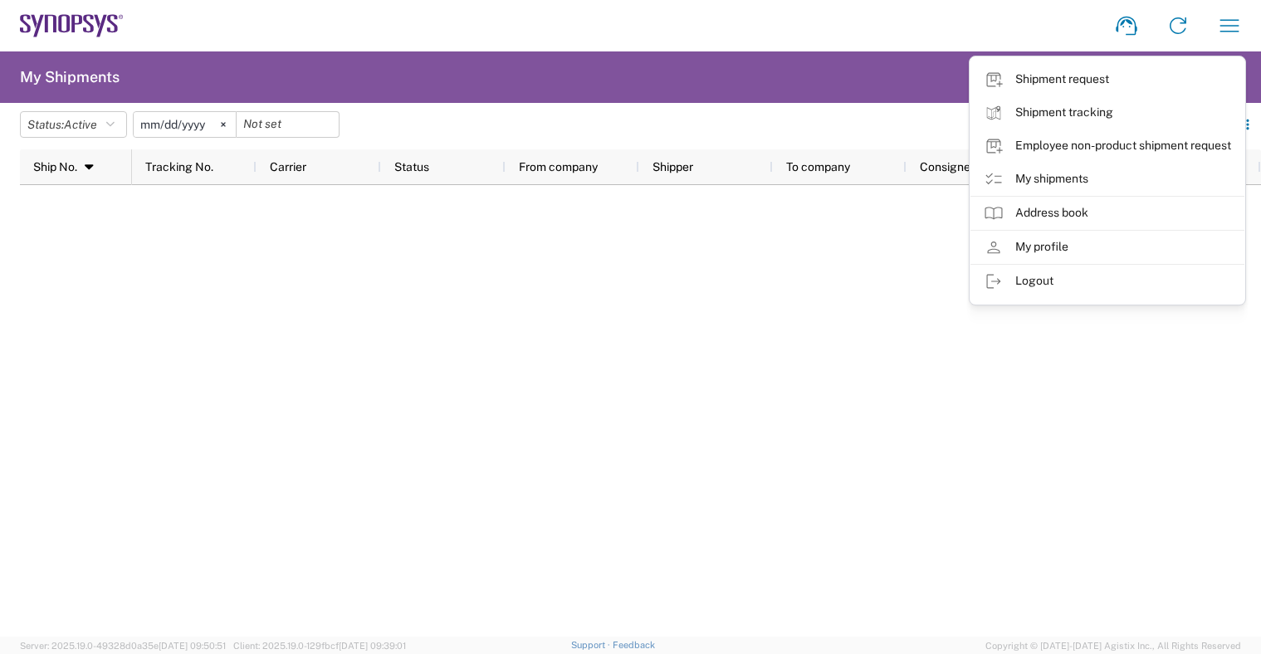
click at [397, 73] on agx-form-header "My Shipments" at bounding box center [630, 76] width 1261 height 51
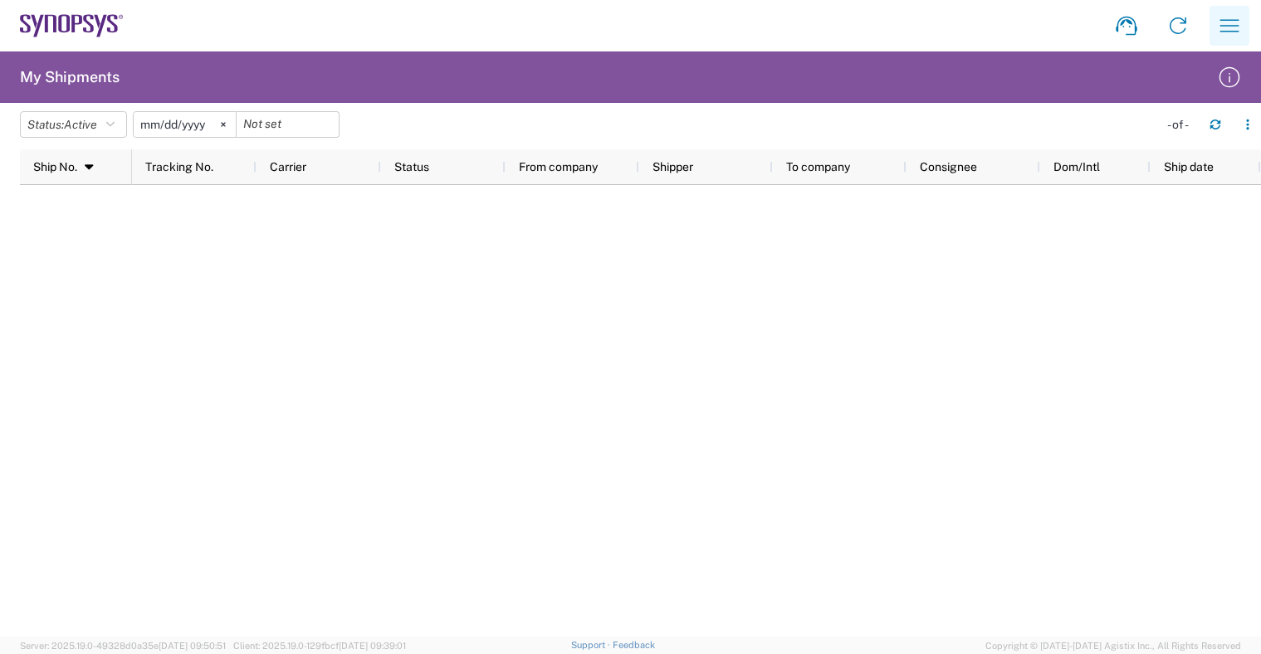
drag, startPoint x: 1215, startPoint y: 33, endPoint x: 1203, endPoint y: 35, distance: 11.7
click at [1213, 33] on button "button" at bounding box center [1229, 26] width 40 height 40
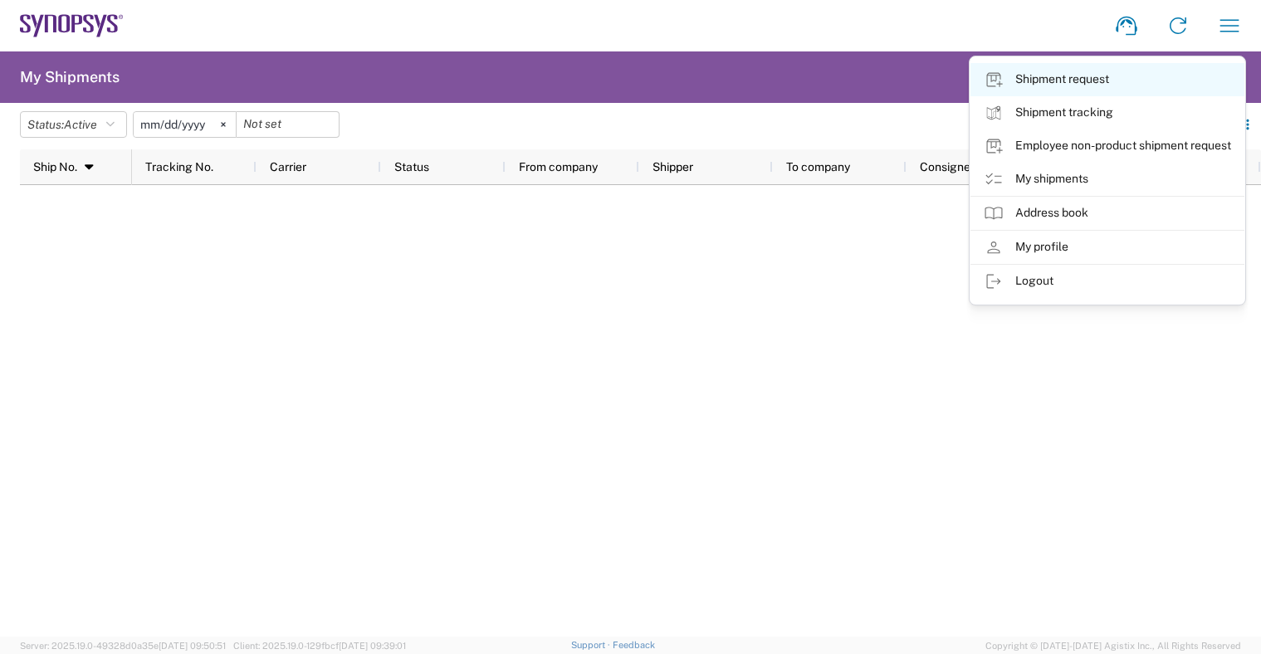
click at [1144, 79] on link "Shipment request" at bounding box center [1107, 79] width 274 height 33
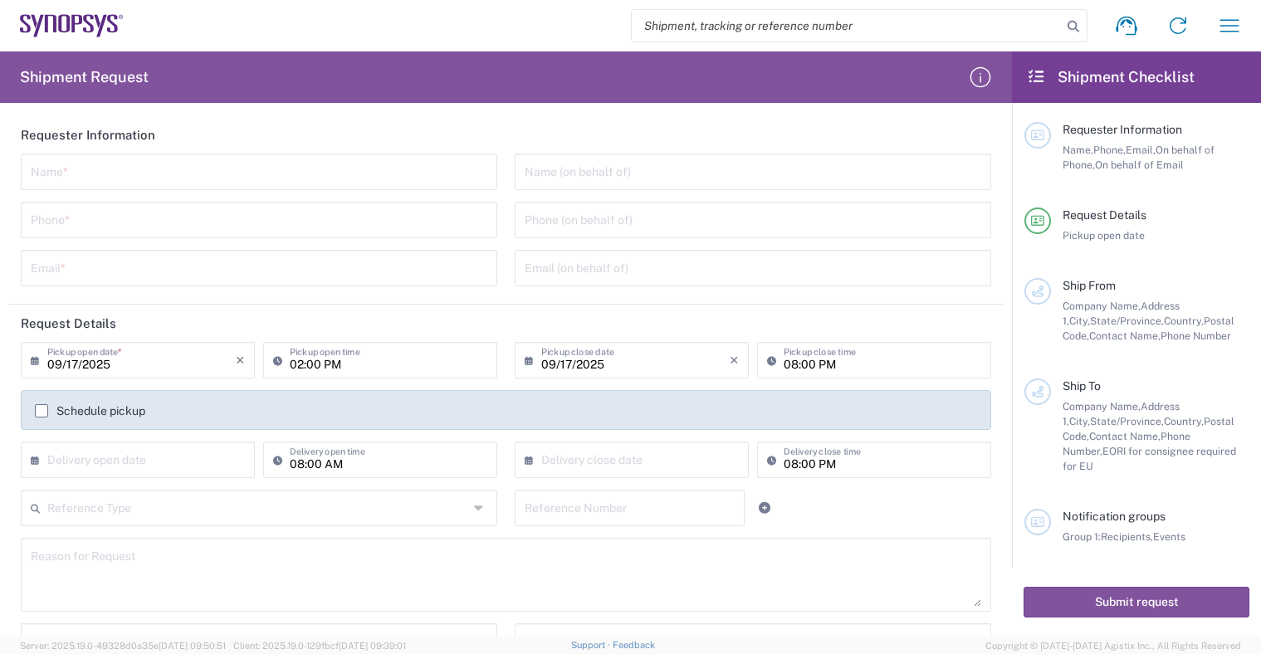
click at [929, 32] on input "search" at bounding box center [847, 26] width 430 height 32
paste input "55738462"
type input "55738462"
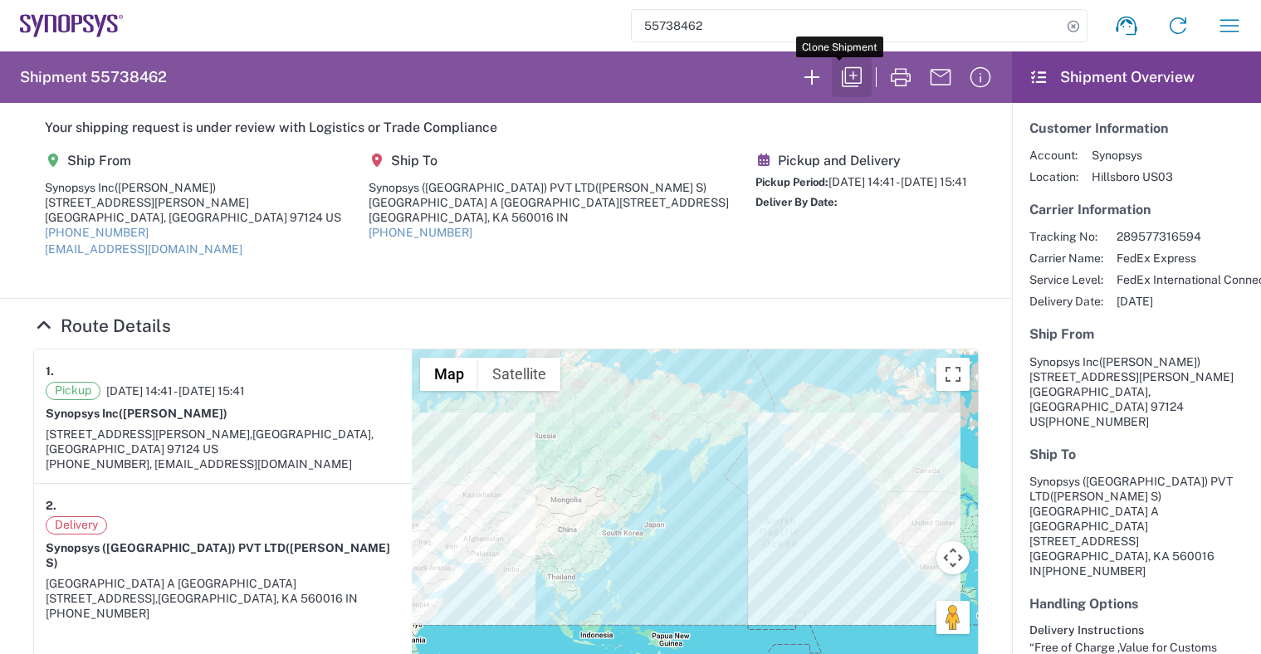
click at [832, 78] on button "button" at bounding box center [852, 77] width 40 height 40
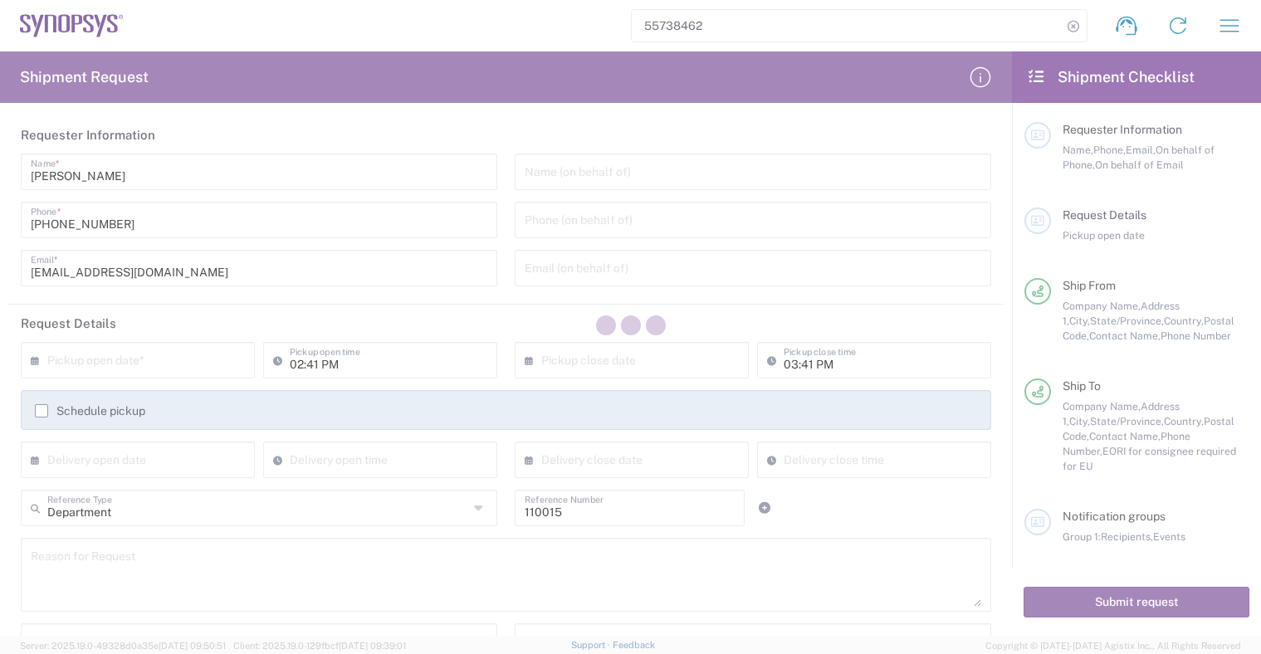
type input "Cardboard Box(es)"
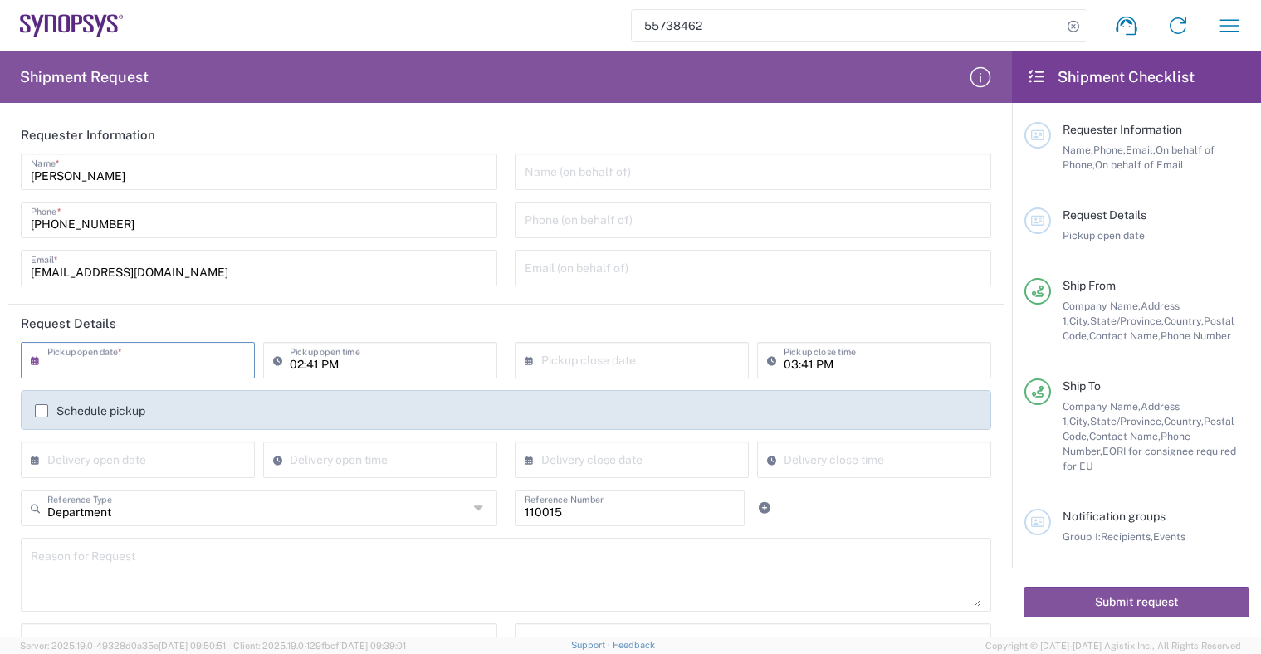
click at [165, 363] on input "text" at bounding box center [141, 358] width 188 height 29
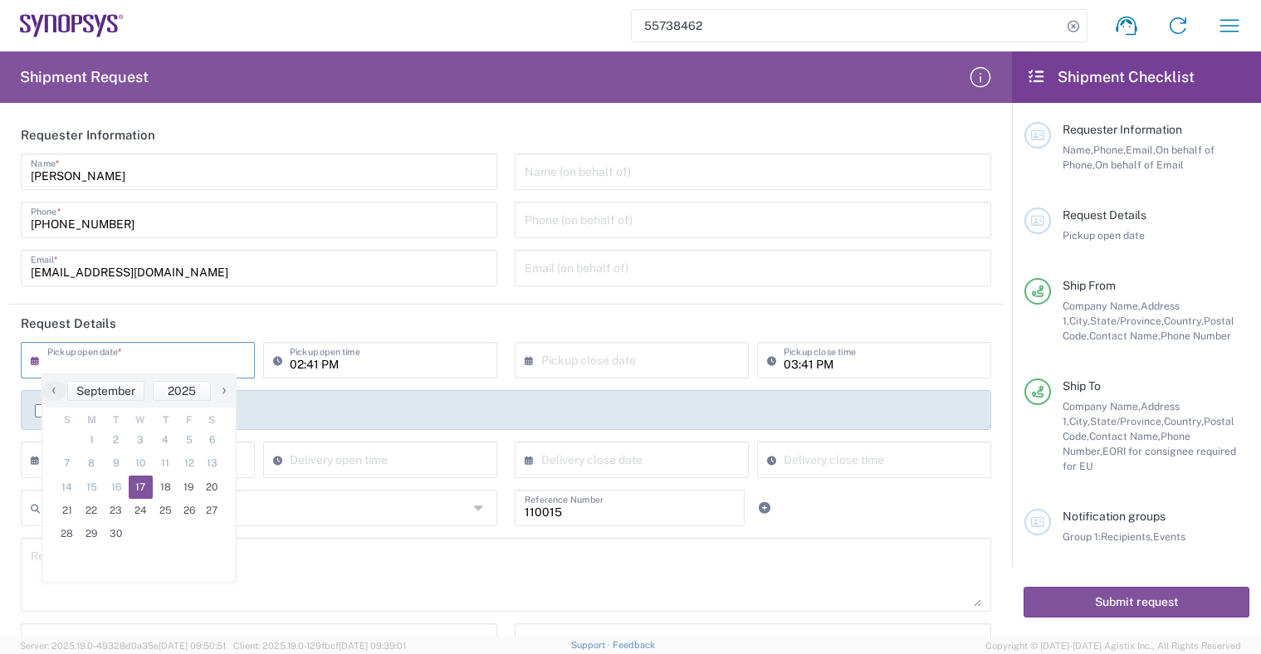
click at [139, 486] on span "17" at bounding box center [141, 487] width 25 height 23
type input "09/17/2025"
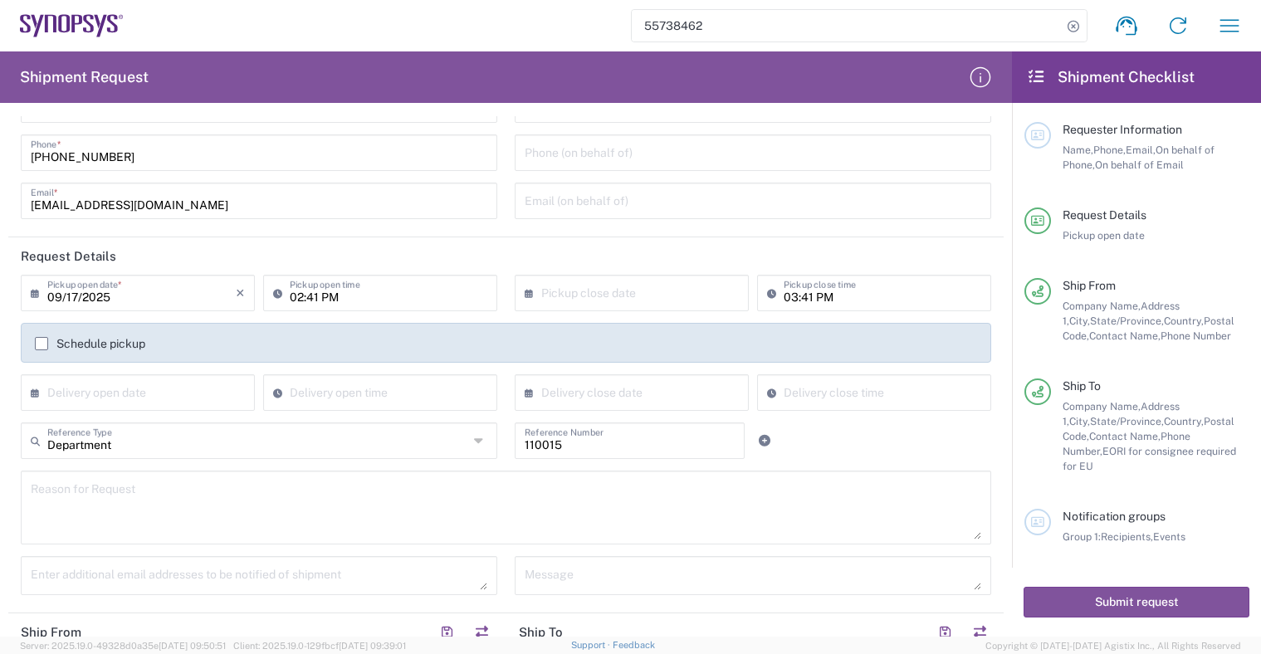
scroll to position [83, 0]
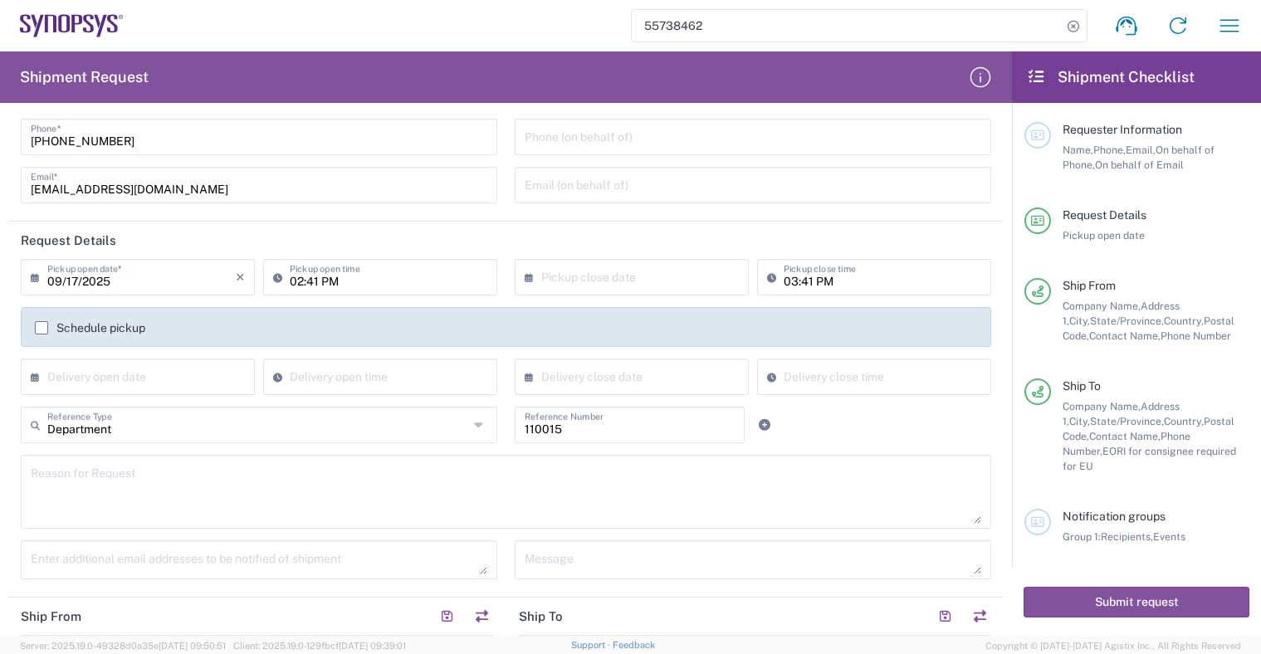
click at [110, 333] on label "Schedule pickup" at bounding box center [90, 327] width 110 height 13
click at [41, 328] on input "Schedule pickup" at bounding box center [41, 328] width 0 height 0
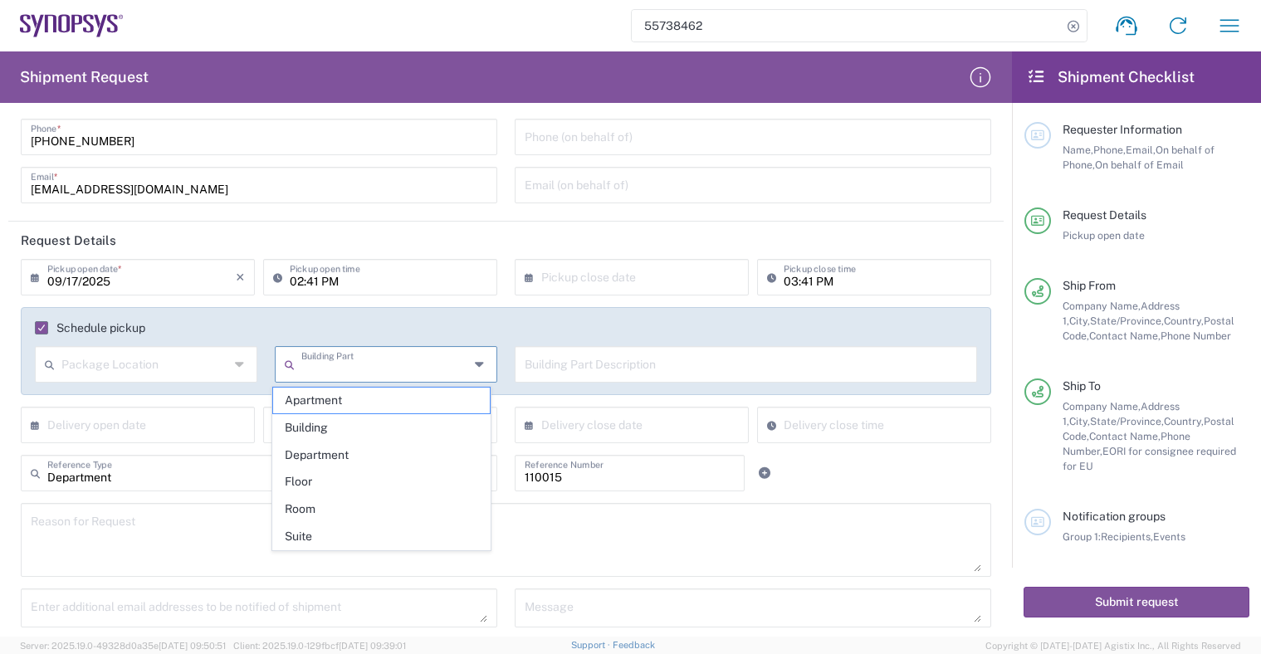
click at [405, 363] on input "text" at bounding box center [385, 363] width 168 height 29
click at [386, 530] on span "Suite" at bounding box center [381, 537] width 216 height 26
type input "Suite"
click at [607, 355] on input "text" at bounding box center [745, 363] width 442 height 29
type input "400"
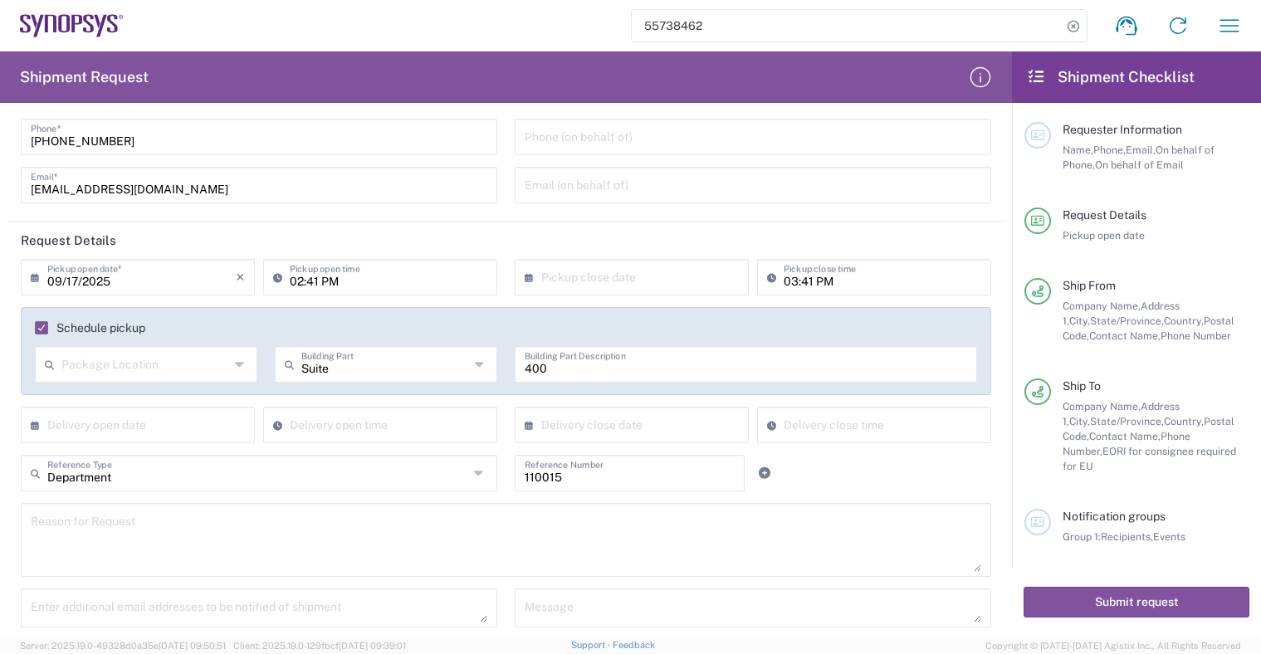
click at [990, 314] on main "09/17/2025 × Pickup open date * Cancel Apply 02:41 PM Pickup open time × Pickup…" at bounding box center [505, 449] width 995 height 380
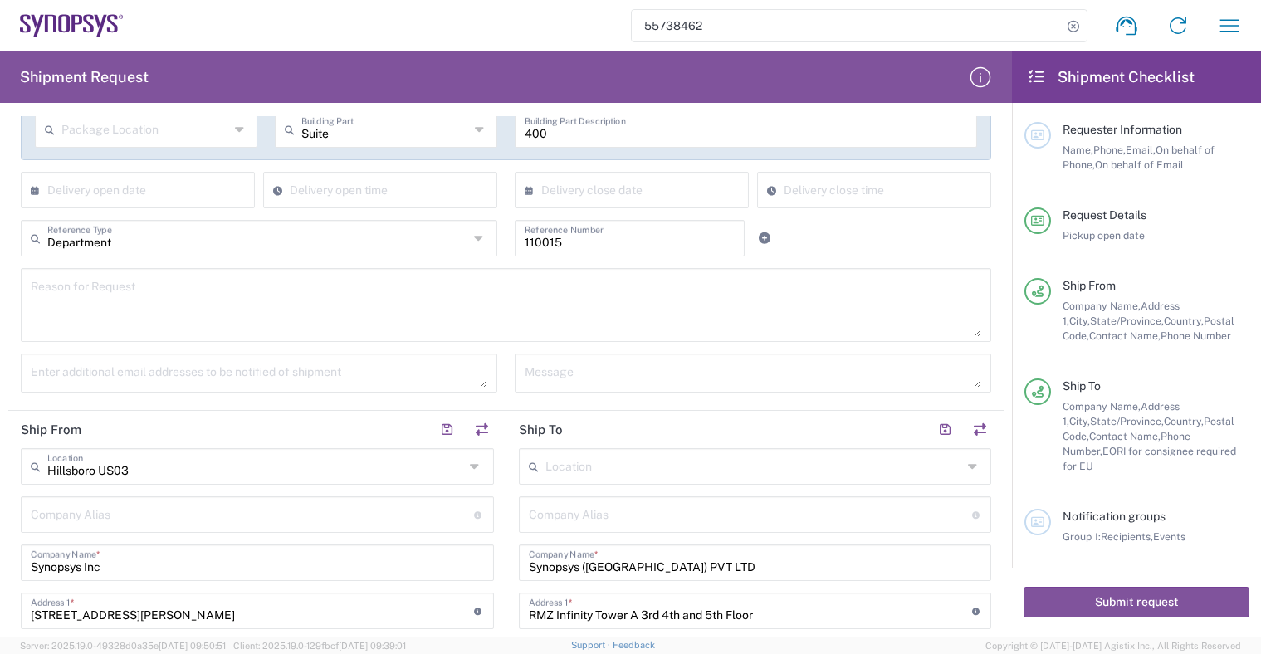
scroll to position [346, 0]
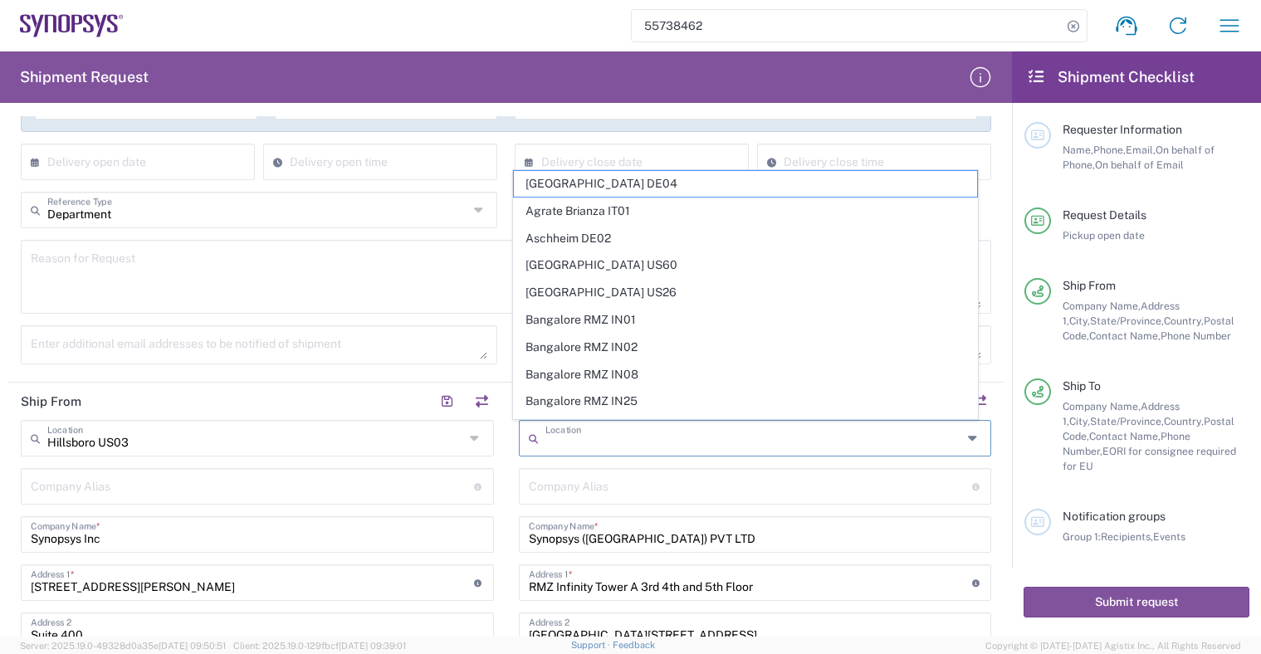
click at [884, 438] on input "text" at bounding box center [753, 436] width 417 height 29
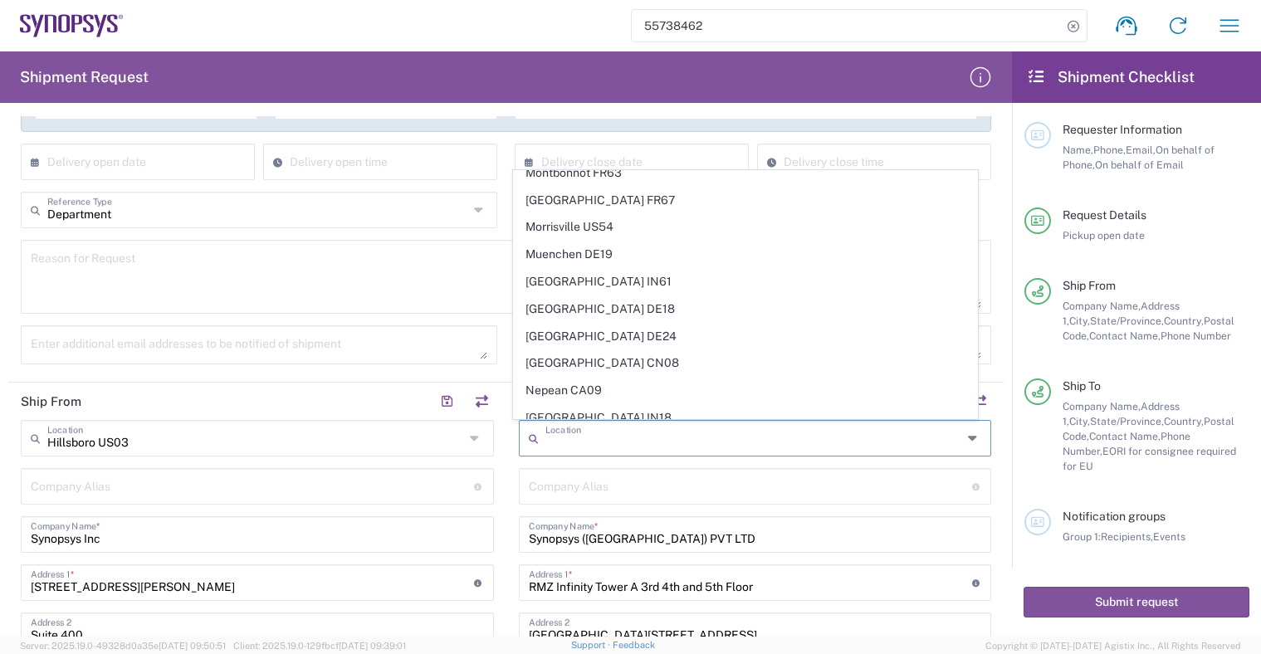
scroll to position [2610, 0]
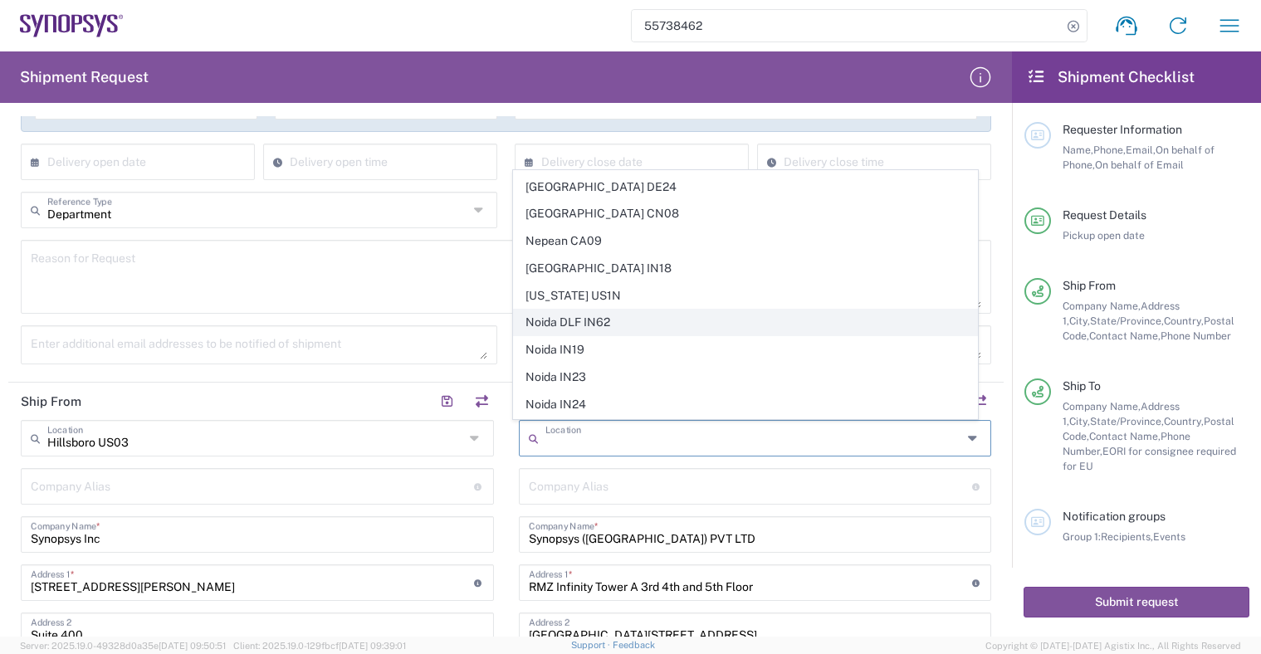
click at [791, 329] on span "Noida DLF IN62" at bounding box center [745, 323] width 463 height 26
type input "Noida DLF IN62"
type input "Synopsys Noida DLF IN62"
type input "2nd to 4th Floor"
type input "DLF Tech Park Sector 143 A"
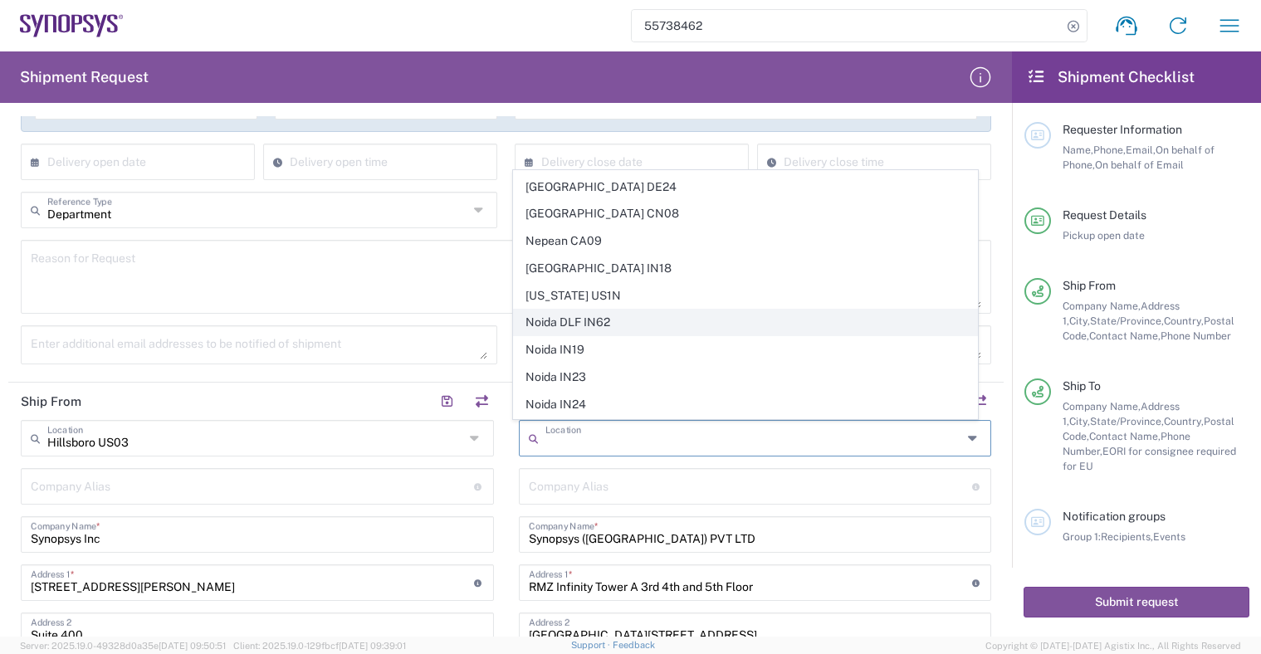
type input "Noida"
type input "Uttar Pradesh"
type input "201307"
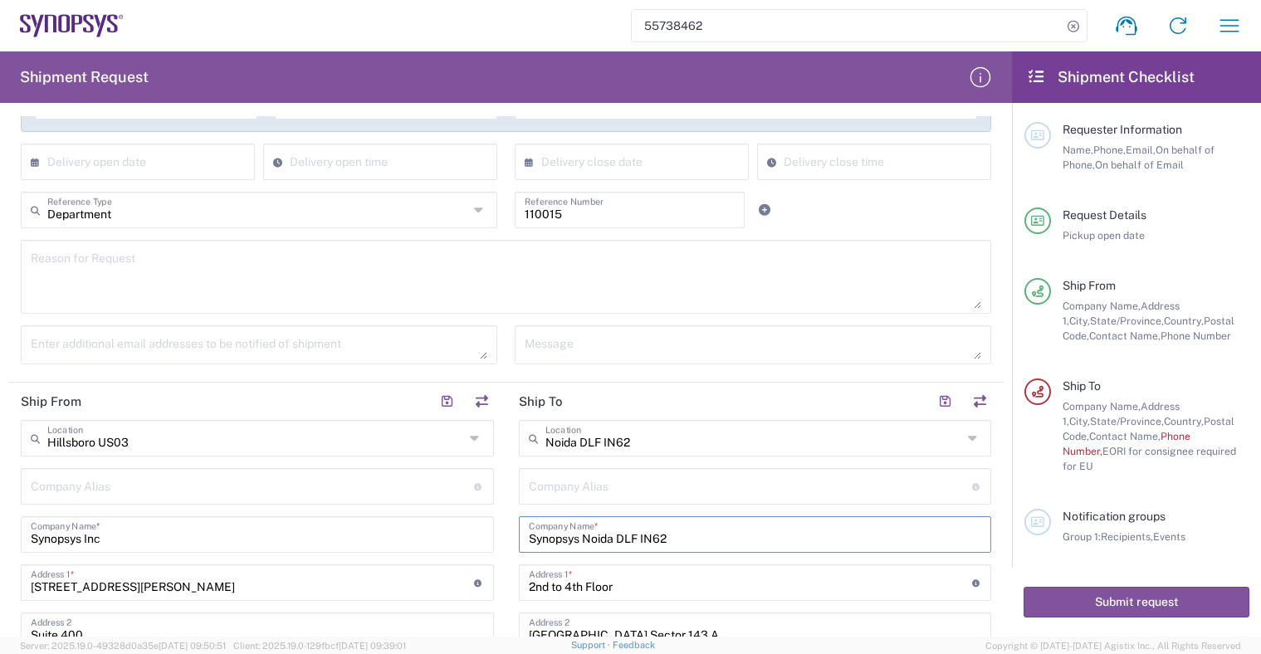
click at [871, 529] on input "Synopsys Noida DLF IN62" at bounding box center [755, 533] width 453 height 29
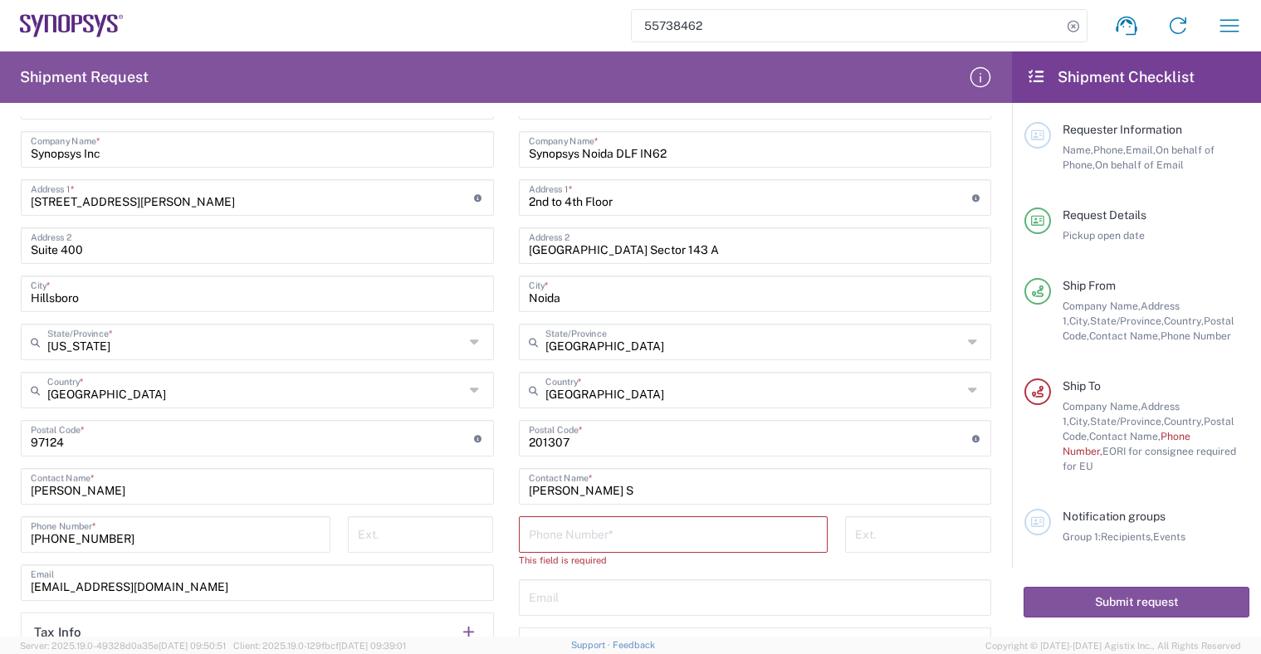
scroll to position [761, 0]
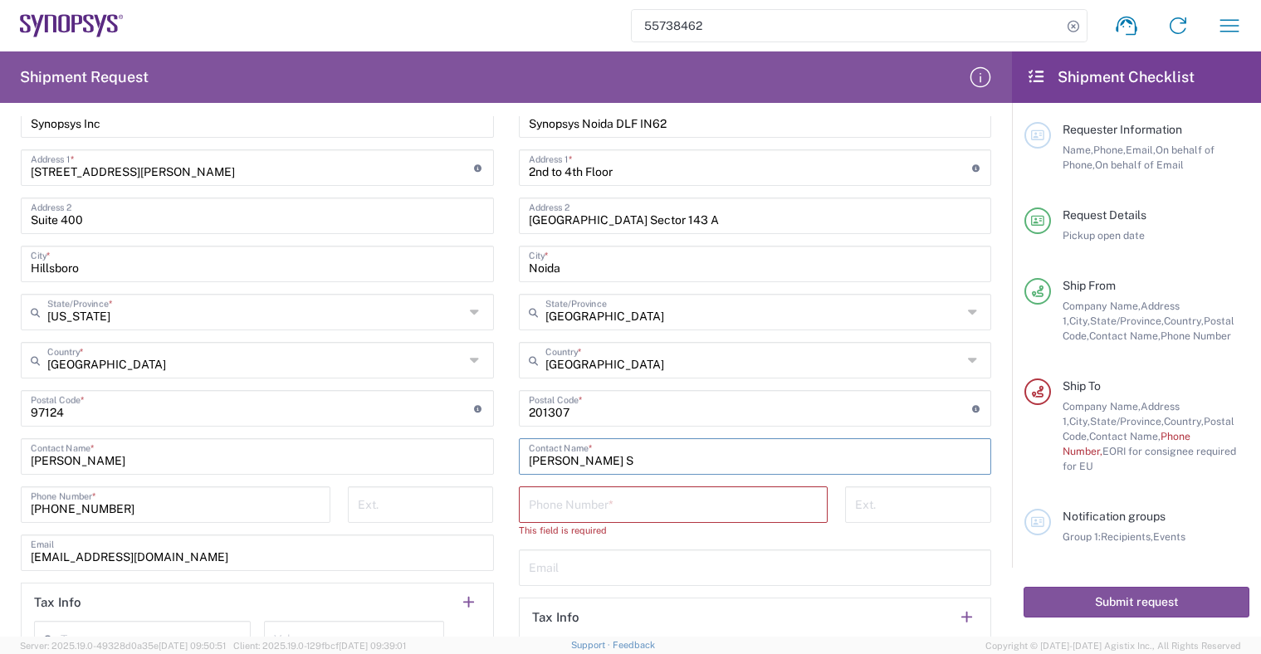
drag, startPoint x: 639, startPoint y: 459, endPoint x: 320, endPoint y: 448, distance: 319.7
click at [330, 446] on div "Ship From Hillsboro US03 Location Hillsboro US03 Aachen DE04 Agrate Brianza IT0…" at bounding box center [505, 325] width 995 height 715
type input "Rajat Singh"
click at [751, 509] on input "tel" at bounding box center [674, 503] width 290 height 29
paste input "+91-120-6758800"
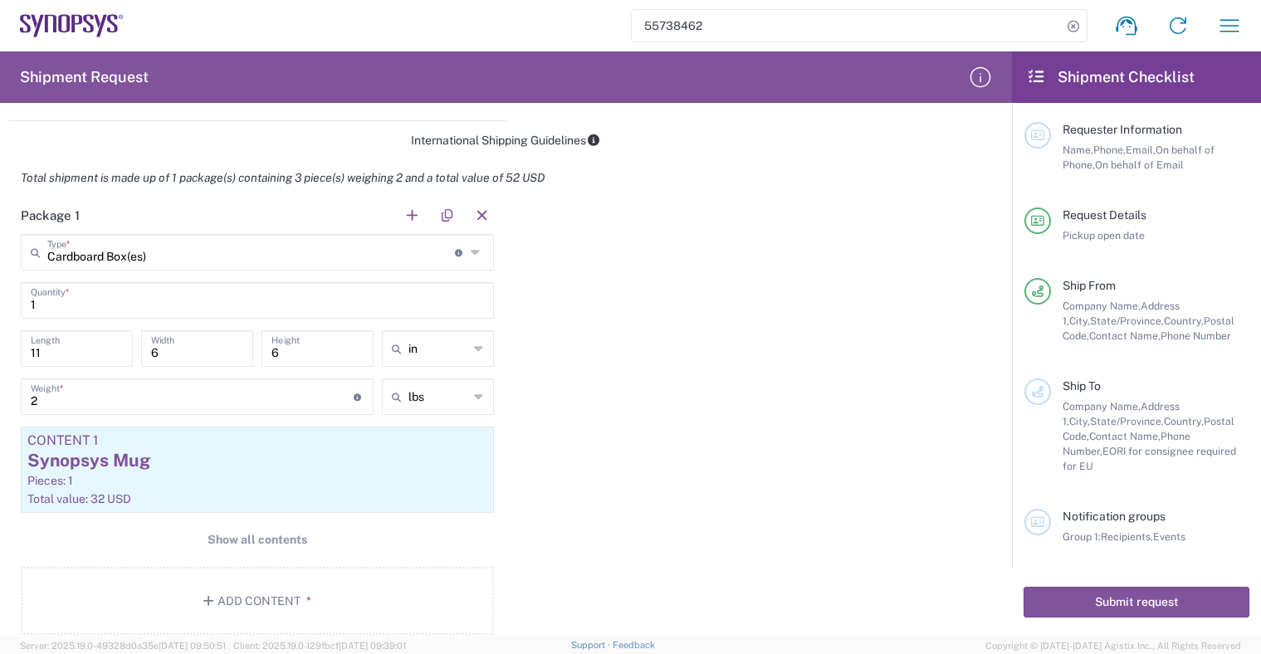
scroll to position [1344, 0]
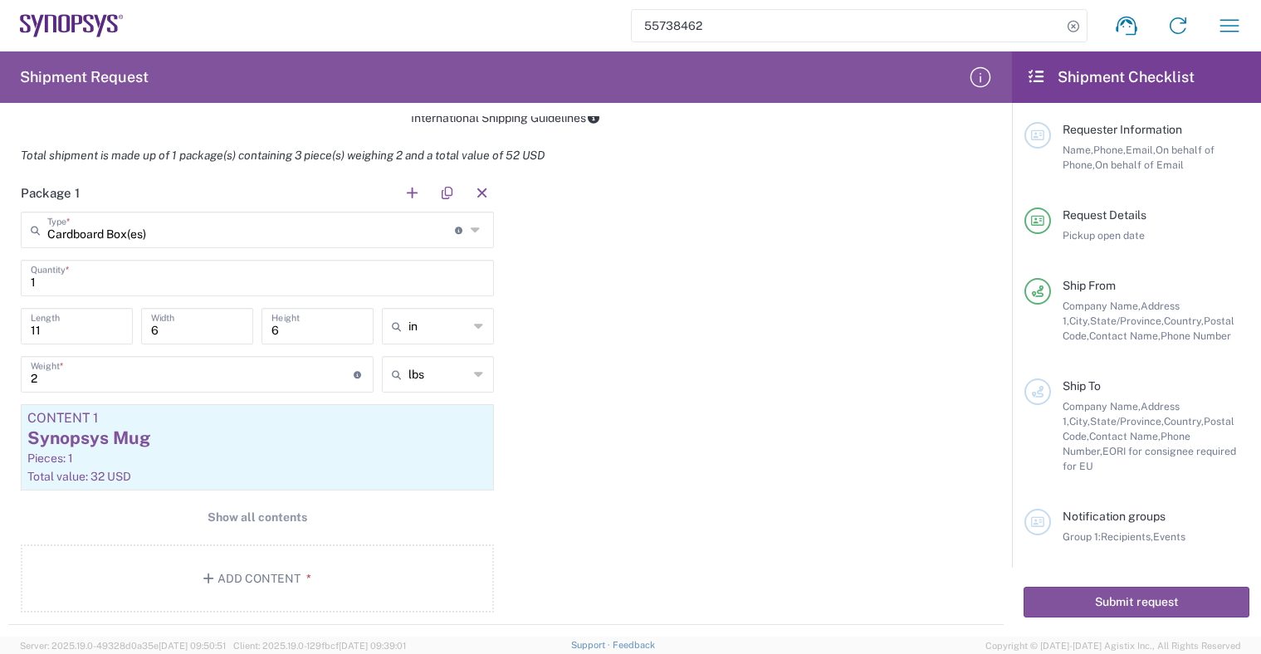
type input "+91-120-6758800"
drag, startPoint x: 93, startPoint y: 334, endPoint x: 90, endPoint y: 319, distance: 15.1
click at [3, 321] on form "Requester Information Megan Johnston Name * 971-404-8278 Phone * meganj@synopsy…" at bounding box center [506, 376] width 1012 height 520
type input "16"
drag, startPoint x: 179, startPoint y: 333, endPoint x: 90, endPoint y: 320, distance: 90.5
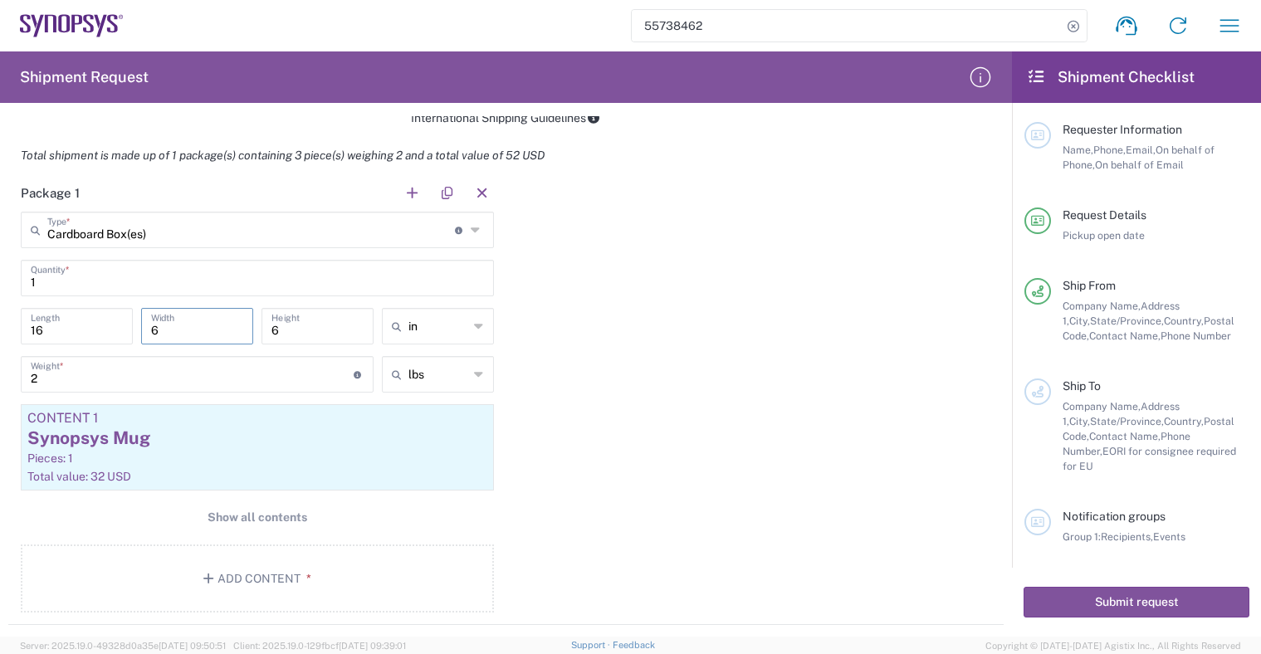
click at [90, 320] on div "16 Length 6 Width 6 Height in in cm ft" at bounding box center [257, 332] width 481 height 48
type input "12"
drag, startPoint x: 305, startPoint y: 334, endPoint x: 196, endPoint y: 333, distance: 109.5
click at [196, 333] on div "16 Length 12 Width 6 Height in in cm ft" at bounding box center [257, 332] width 481 height 48
type input "12"
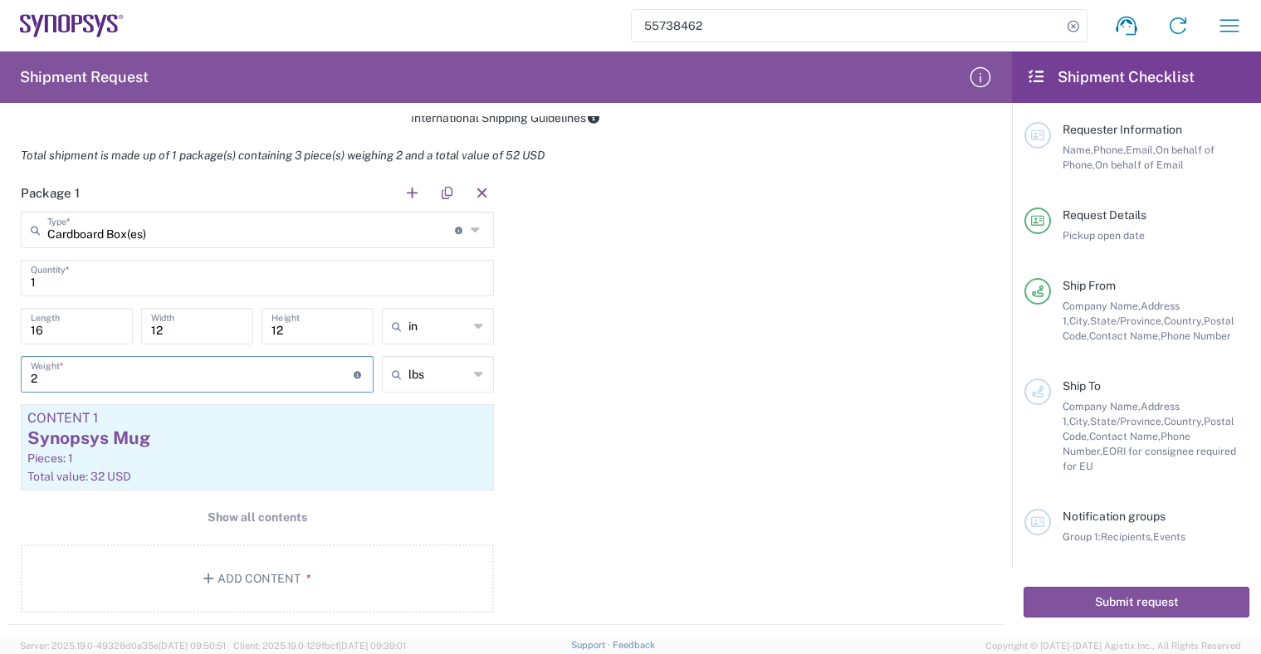
drag, startPoint x: 73, startPoint y: 381, endPoint x: -7, endPoint y: 373, distance: 80.0
click at [0, 373] on html "55738462 Shipment request Shipment tracking Employee non-product shipment reque…" at bounding box center [630, 327] width 1261 height 654
type input "3"
click at [730, 392] on div "Package 1 Cardboard Box(es) Type * Material used to package goods Cardboard Box…" at bounding box center [505, 399] width 995 height 451
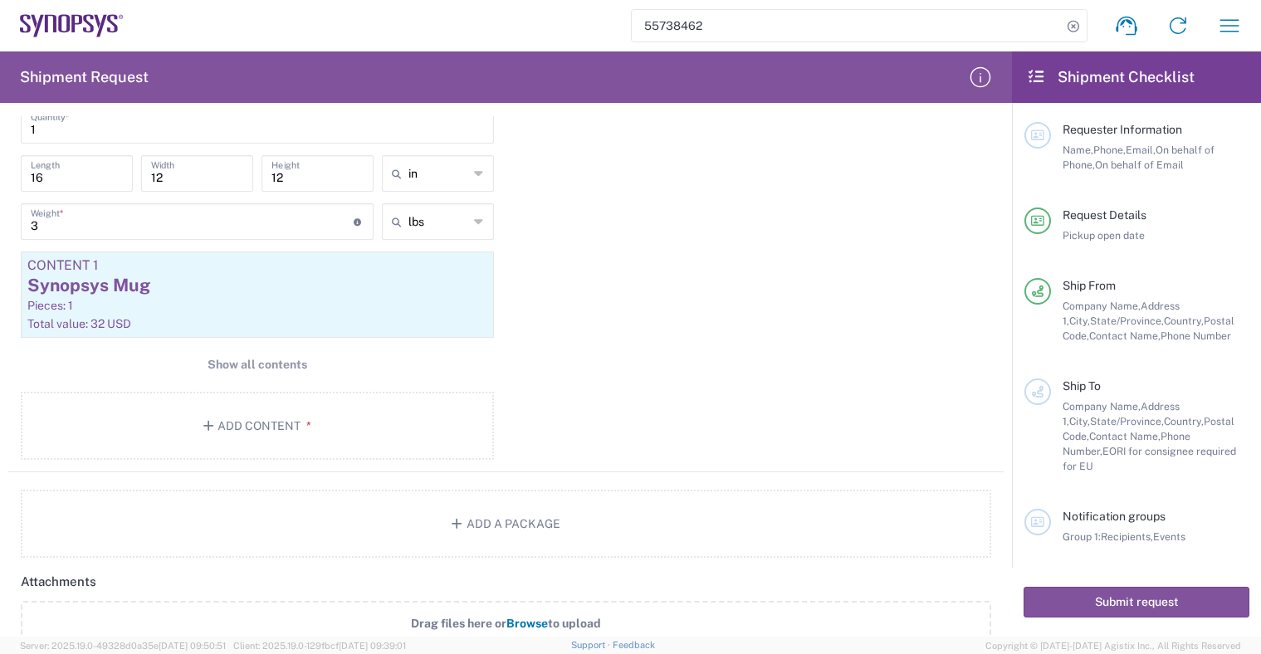
scroll to position [1491, 0]
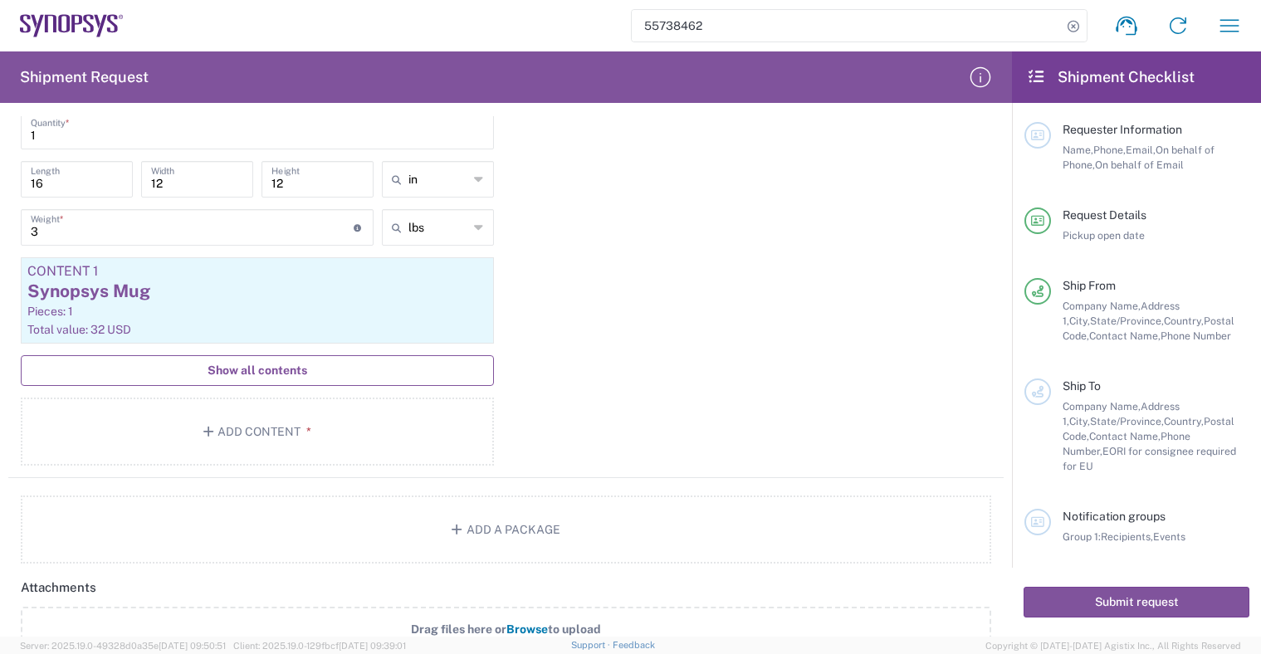
click at [315, 375] on button "Show all contents" at bounding box center [257, 370] width 473 height 31
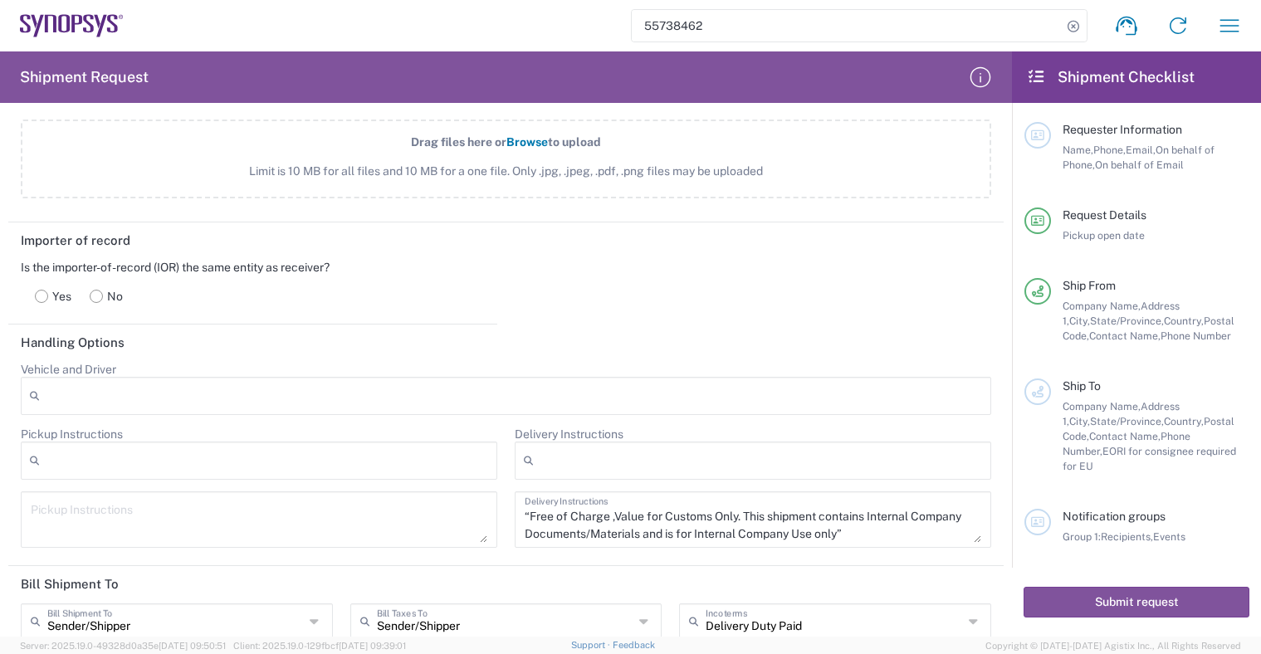
scroll to position [2155, 0]
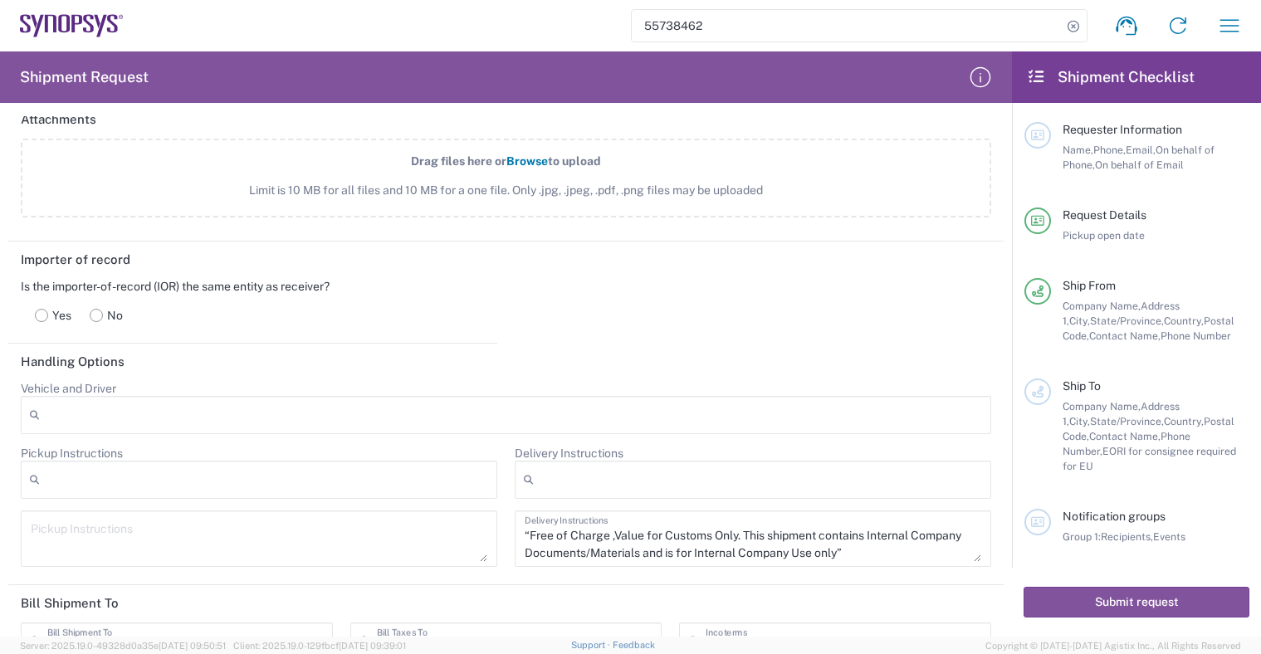
click at [40, 317] on rect at bounding box center [42, 315] width 12 height 12
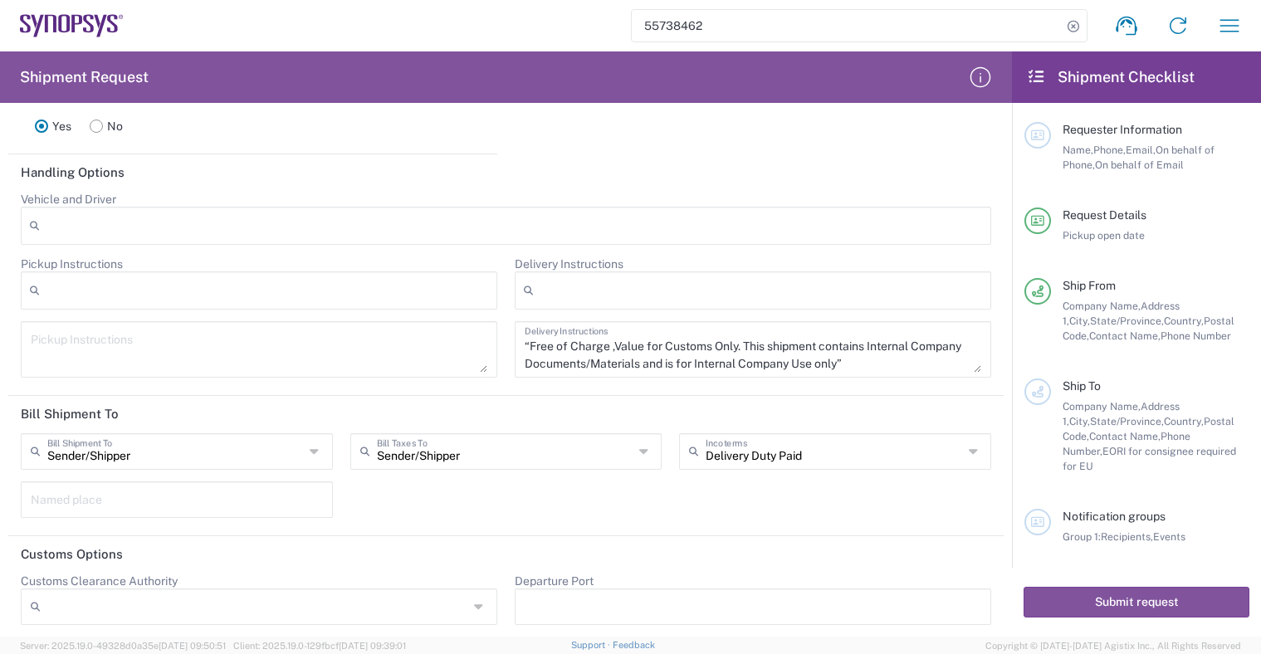
scroll to position [2351, 0]
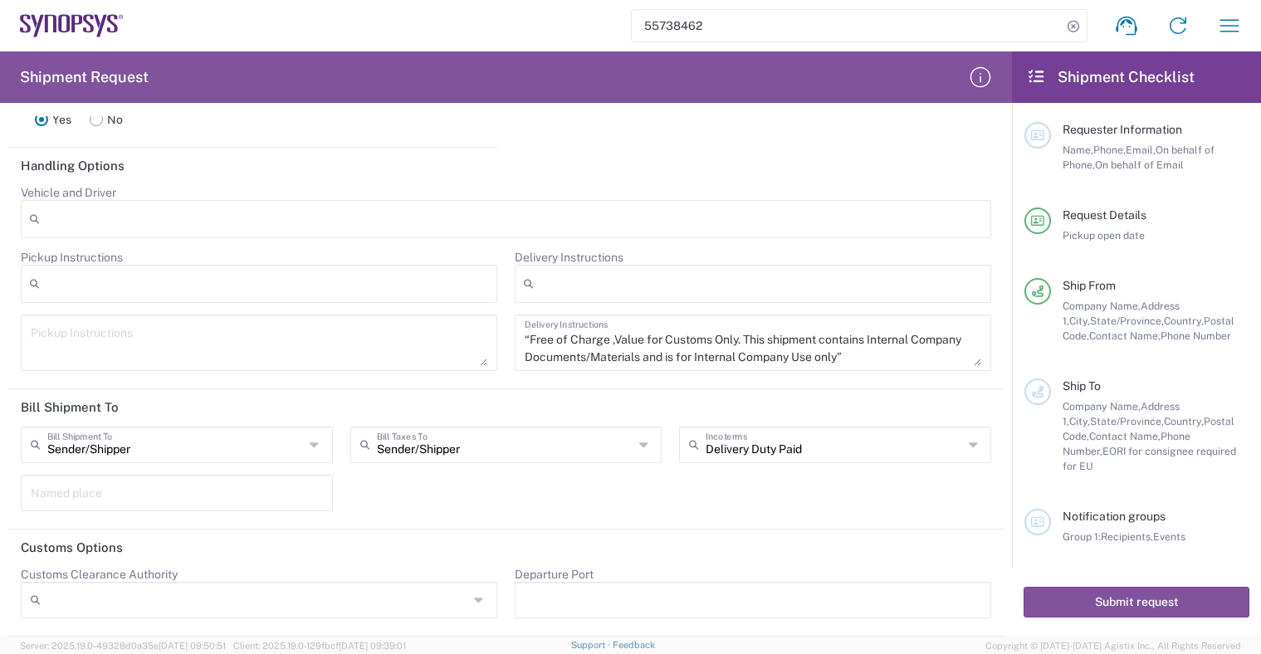
click at [968, 447] on icon at bounding box center [974, 445] width 12 height 27
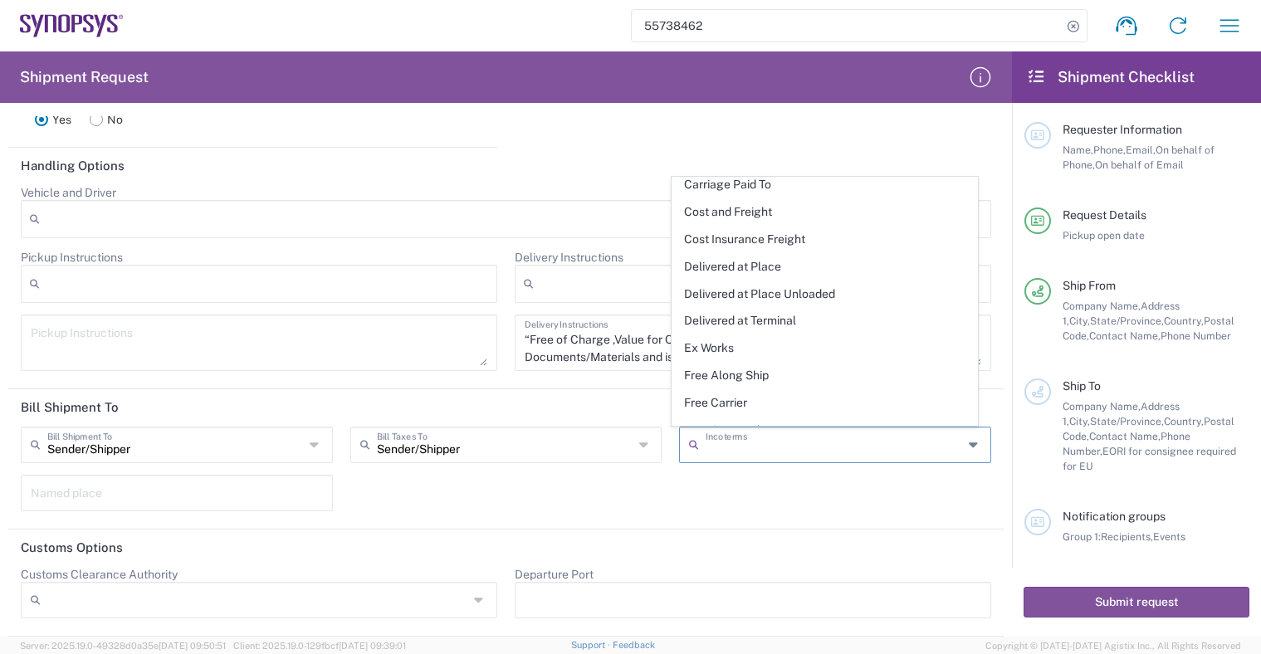
scroll to position [77, 0]
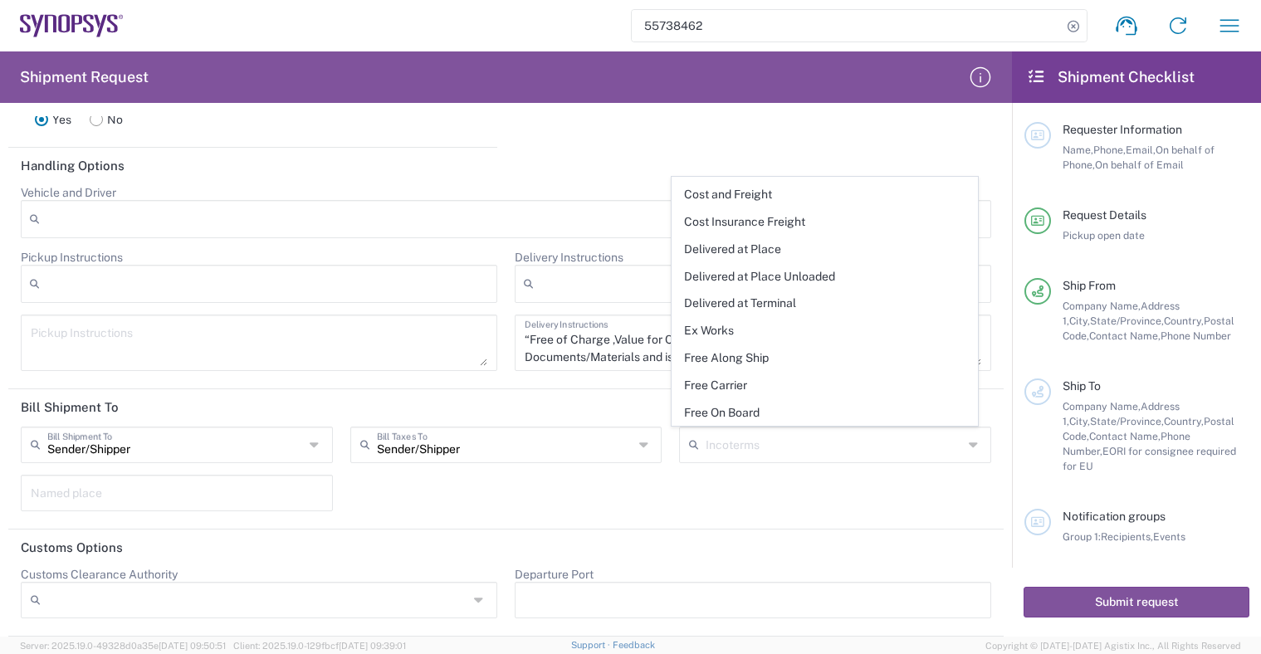
click at [941, 501] on div "Sender/Shipper Bill Shipment To Sender/Shipper Recipient Account Third Party Ac…" at bounding box center [506, 475] width 988 height 96
type input "Delivery Duty Paid"
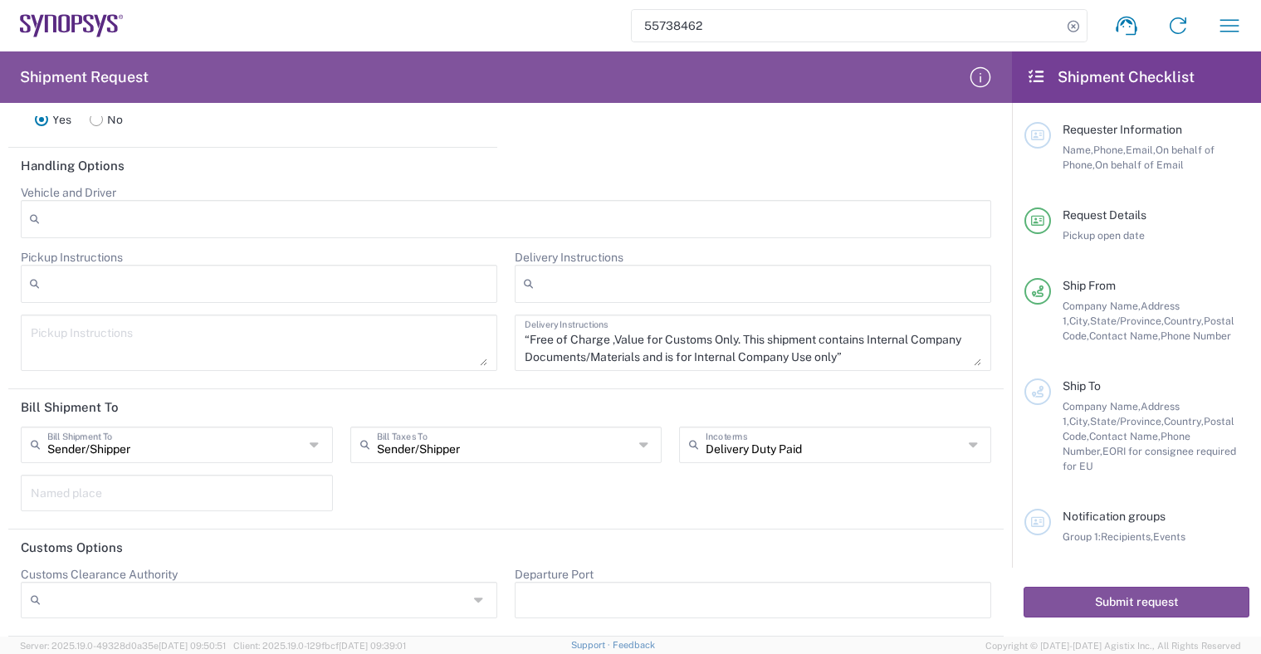
click at [450, 505] on div "Sender/Shipper Bill Shipment To Sender/Shipper Recipient Account Third Party Ac…" at bounding box center [506, 475] width 988 height 96
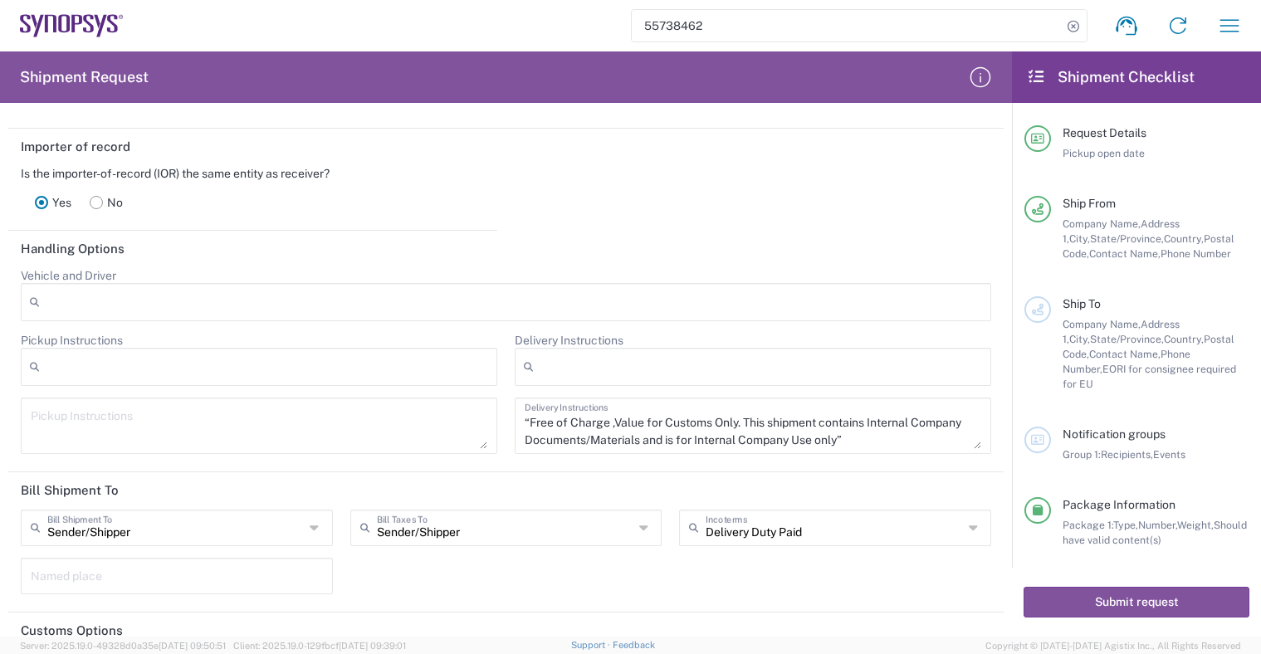
scroll to position [2351, 0]
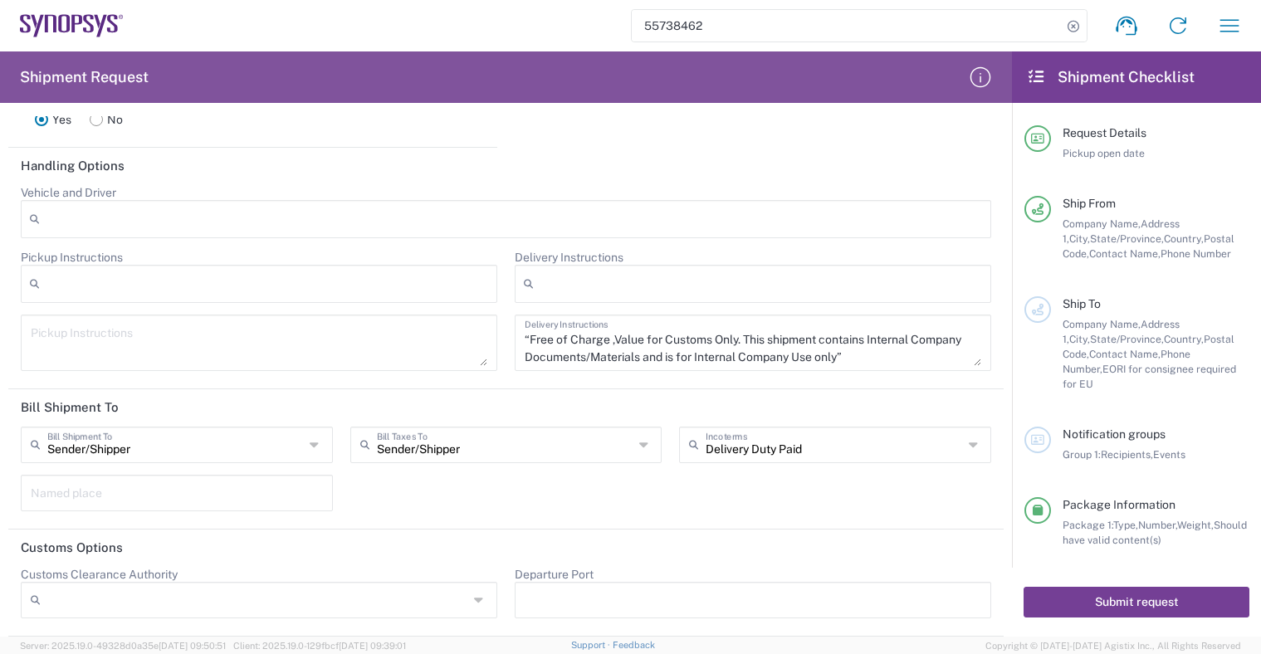
click at [1060, 598] on button "Submit request" at bounding box center [1136, 602] width 226 height 31
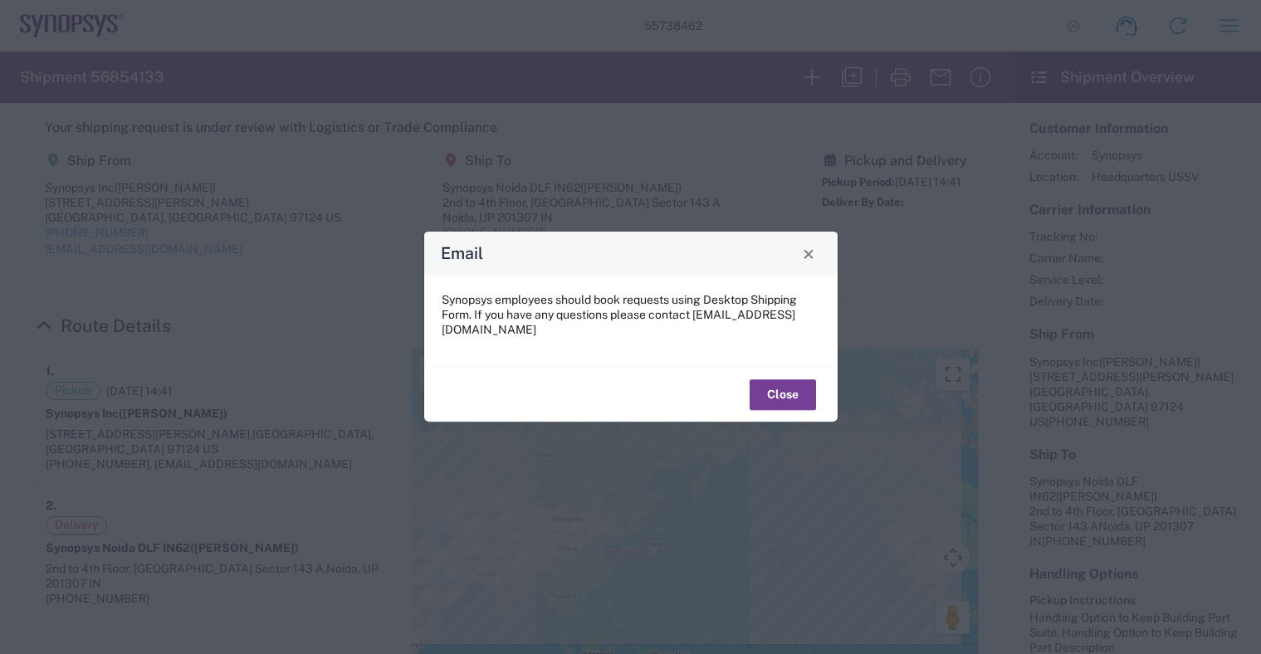
click at [797, 388] on button "Close" at bounding box center [782, 394] width 66 height 31
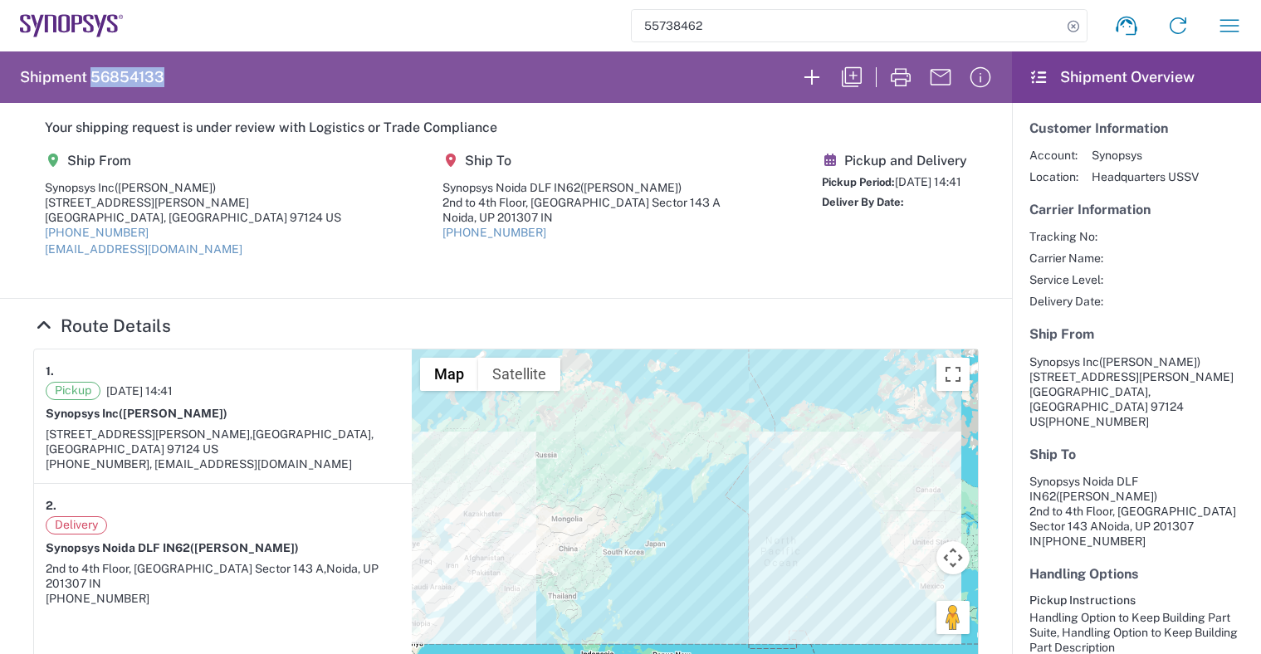
drag, startPoint x: 185, startPoint y: 79, endPoint x: 117, endPoint y: 76, distance: 68.1
click at [104, 75] on agx-form-header "Shipment 56854133" at bounding box center [506, 76] width 1012 height 51
copy h2 "6854133"
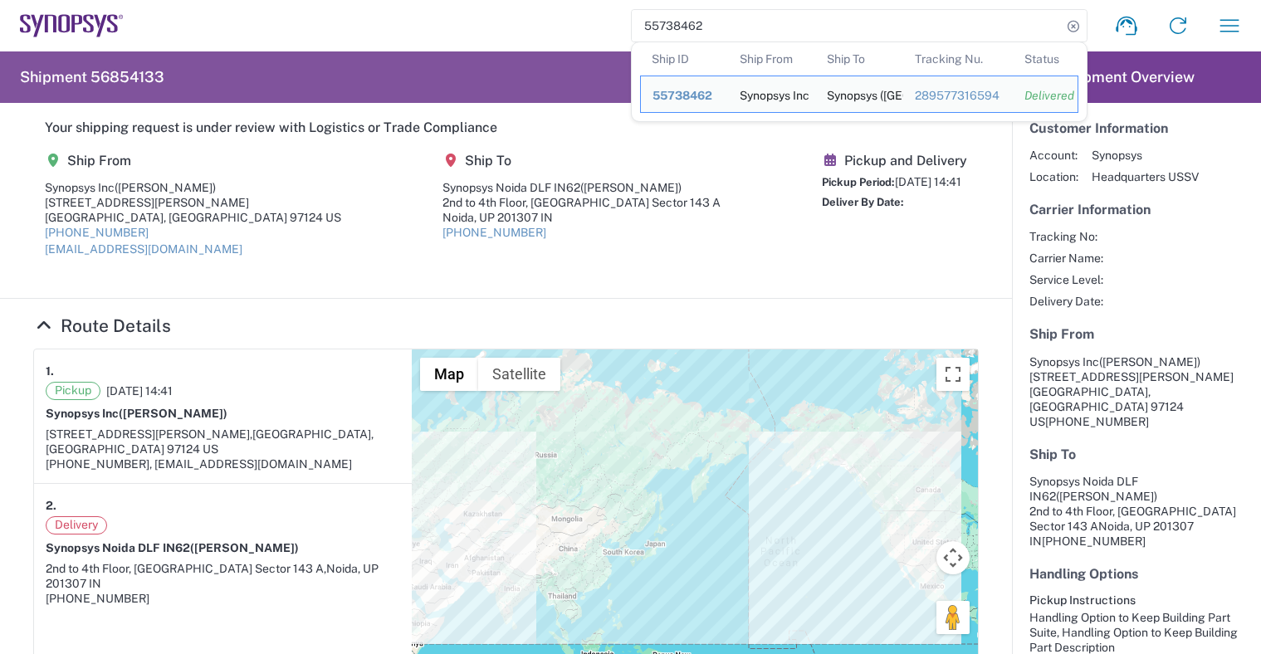
drag, startPoint x: 837, startPoint y: 32, endPoint x: 383, endPoint y: 7, distance: 455.5
click at [383, 7] on div "55738462 Ship ID Ship From Ship To Tracking Nu. Status Ship ID 55738462 Ship Fr…" at bounding box center [689, 26] width 1131 height 40
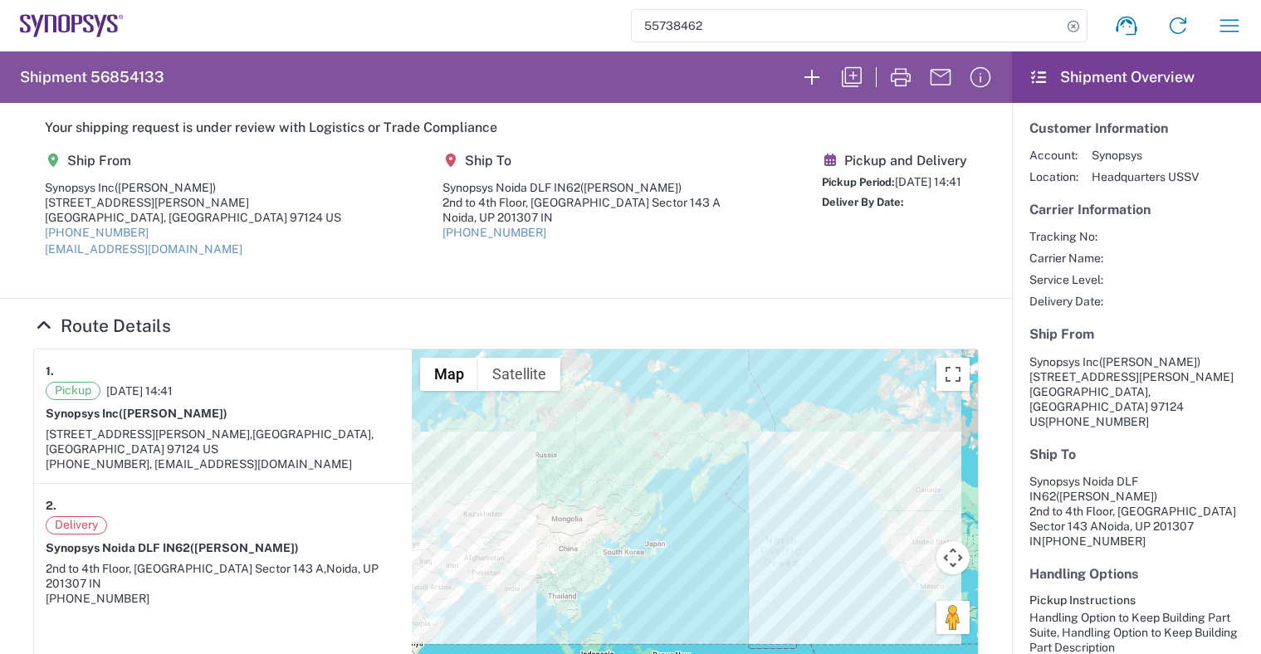
paste input "6854133"
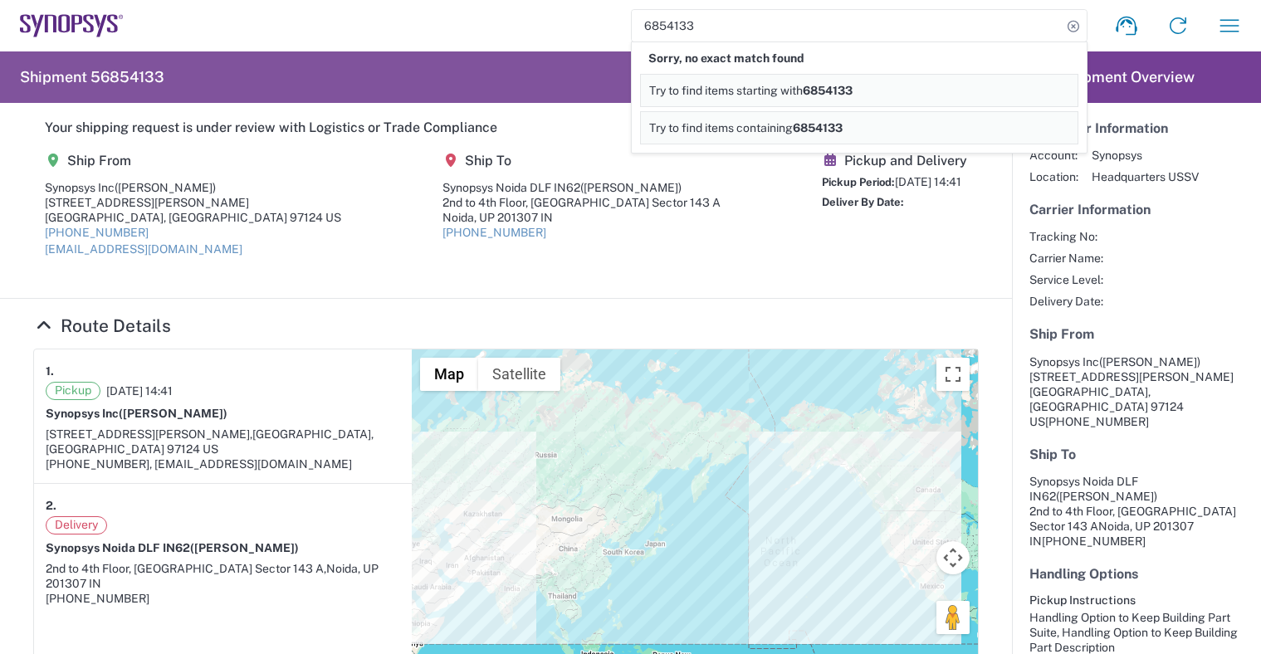
click at [632, 23] on input "6854133" at bounding box center [847, 26] width 430 height 32
type input "56854133"
click at [1061, 29] on icon at bounding box center [1072, 26] width 23 height 23
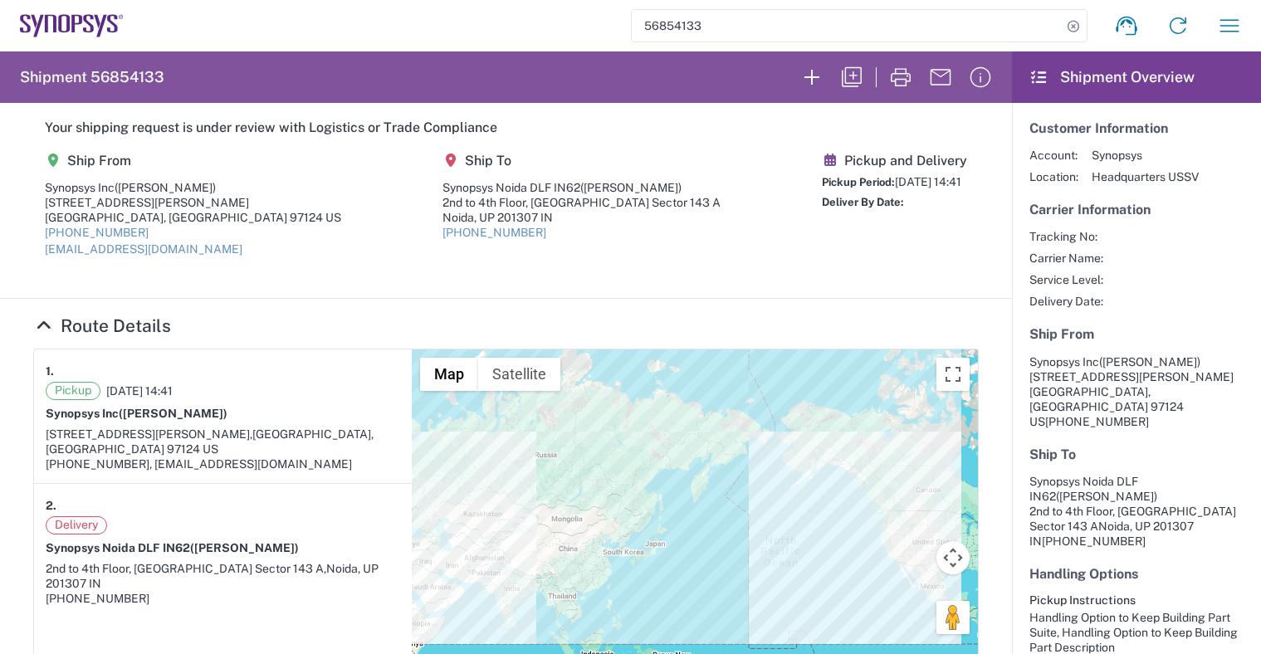
click at [870, 29] on input "56854133" at bounding box center [847, 26] width 430 height 32
click at [741, 224] on agx-shipment-main-routing-info "Ship From Synopsys Inc (Megan Johnston) 2025 NE Cornelius Pass Rd, Suite 400 Hi…" at bounding box center [505, 210] width 945 height 139
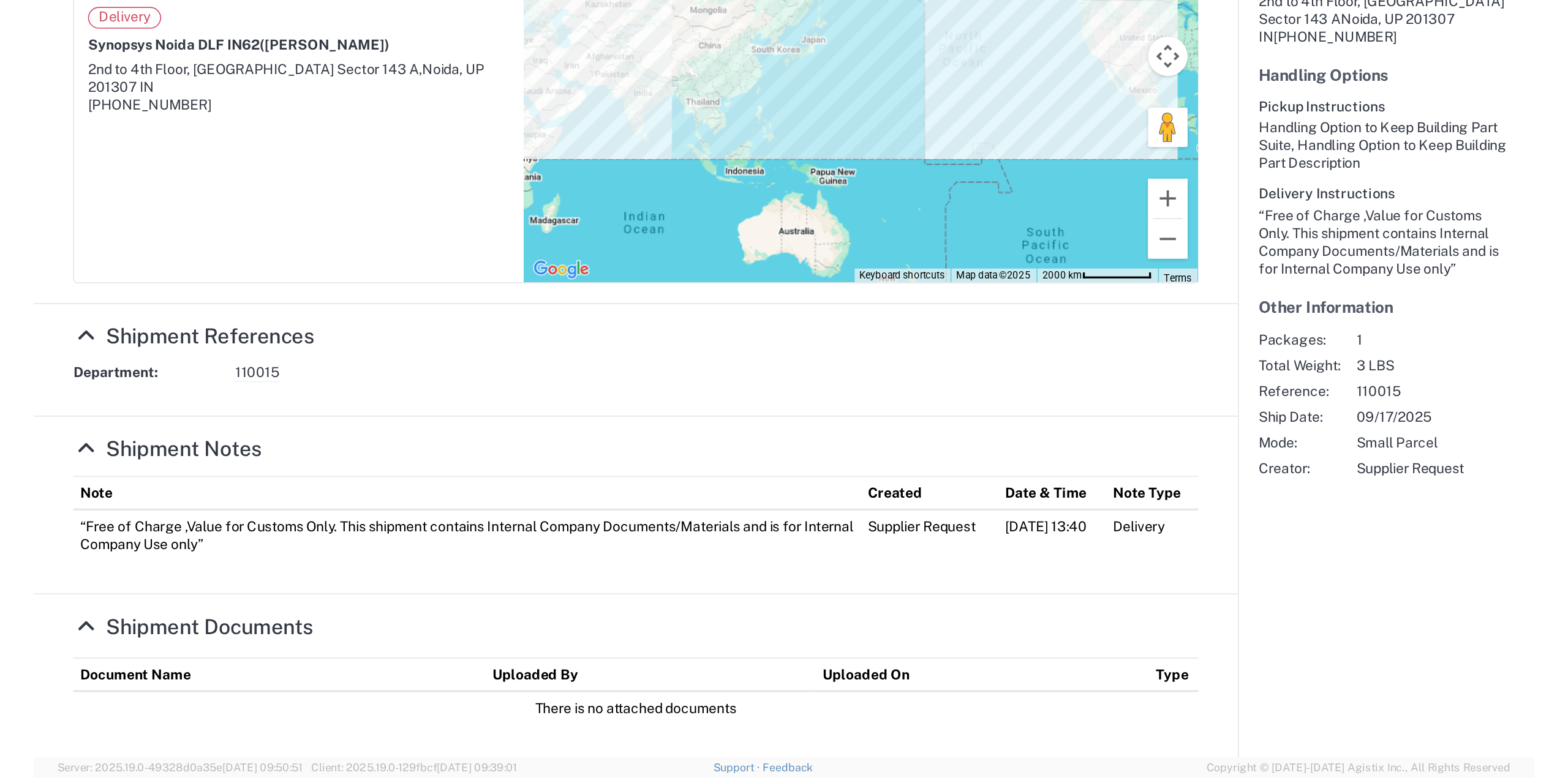
scroll to position [70, 0]
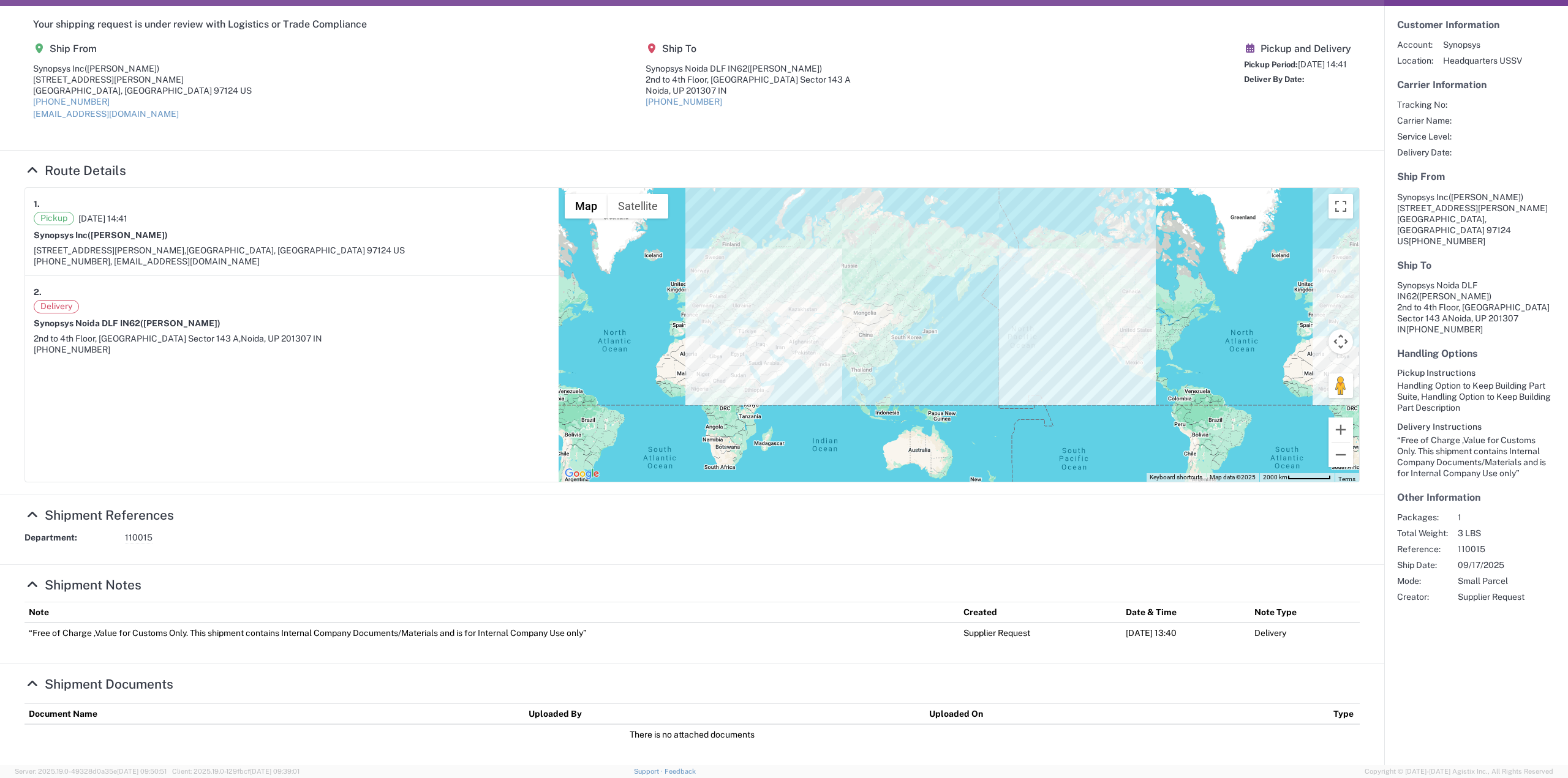
click at [1254, 601] on agx-shipment-overview-widget "Customer Information Account: Synopsys Location: Headquarters USSV Carrier Info…" at bounding box center [1476, 385] width 184 height 759
